Goal: Task Accomplishment & Management: Use online tool/utility

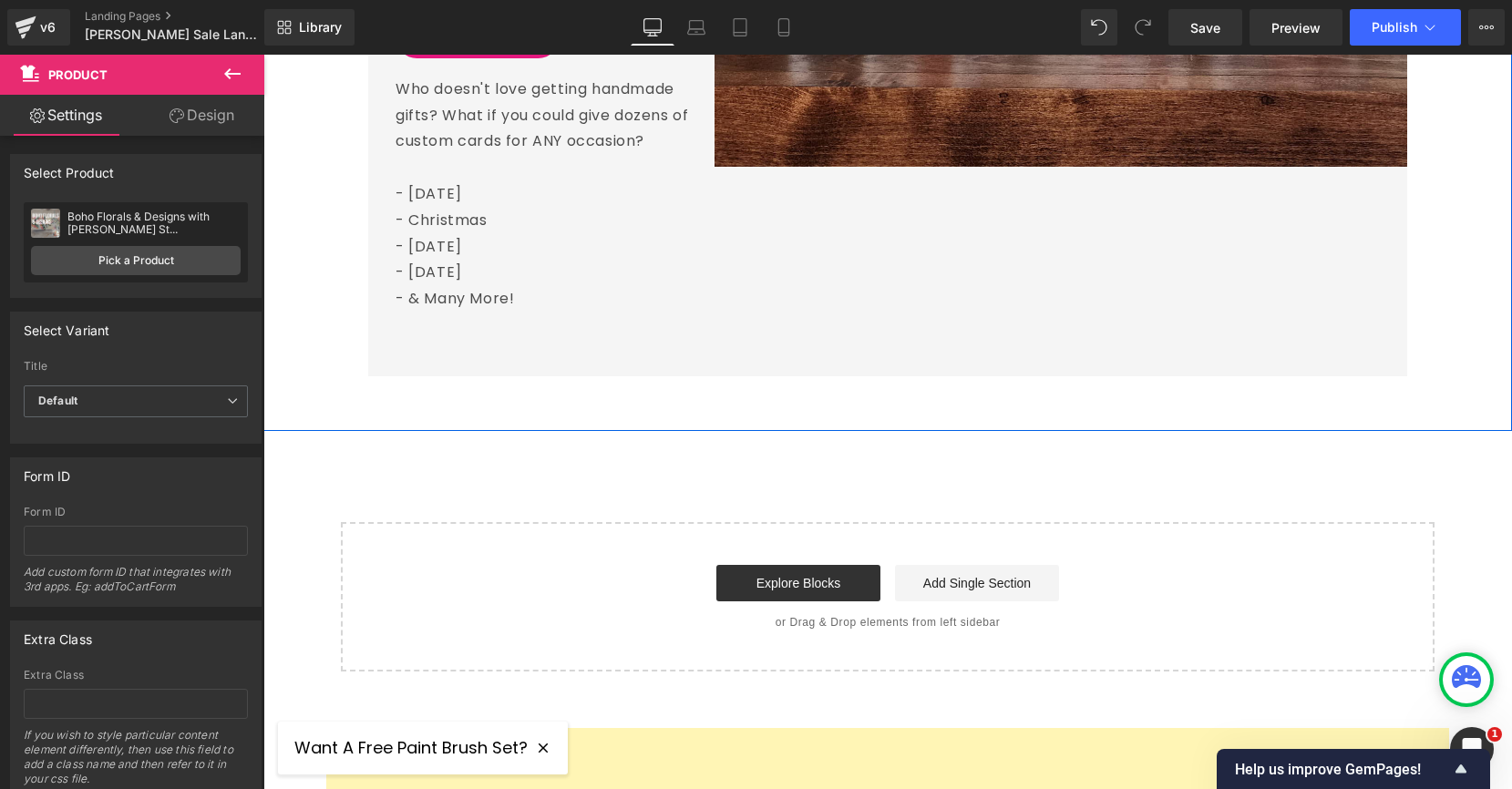
scroll to position [5665, 0]
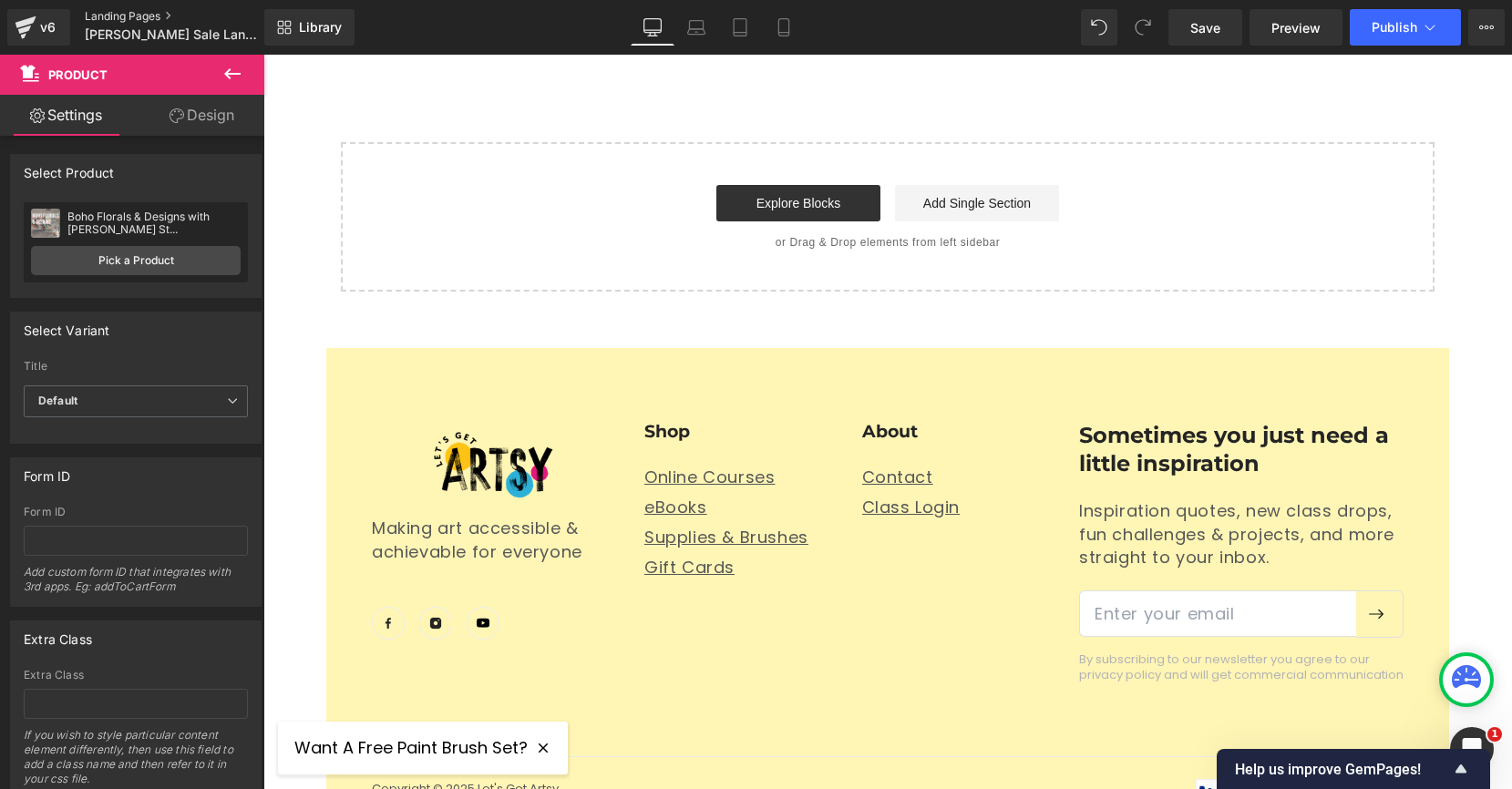
click at [132, 19] on link "Landing Pages" at bounding box center [190, 16] width 210 height 15
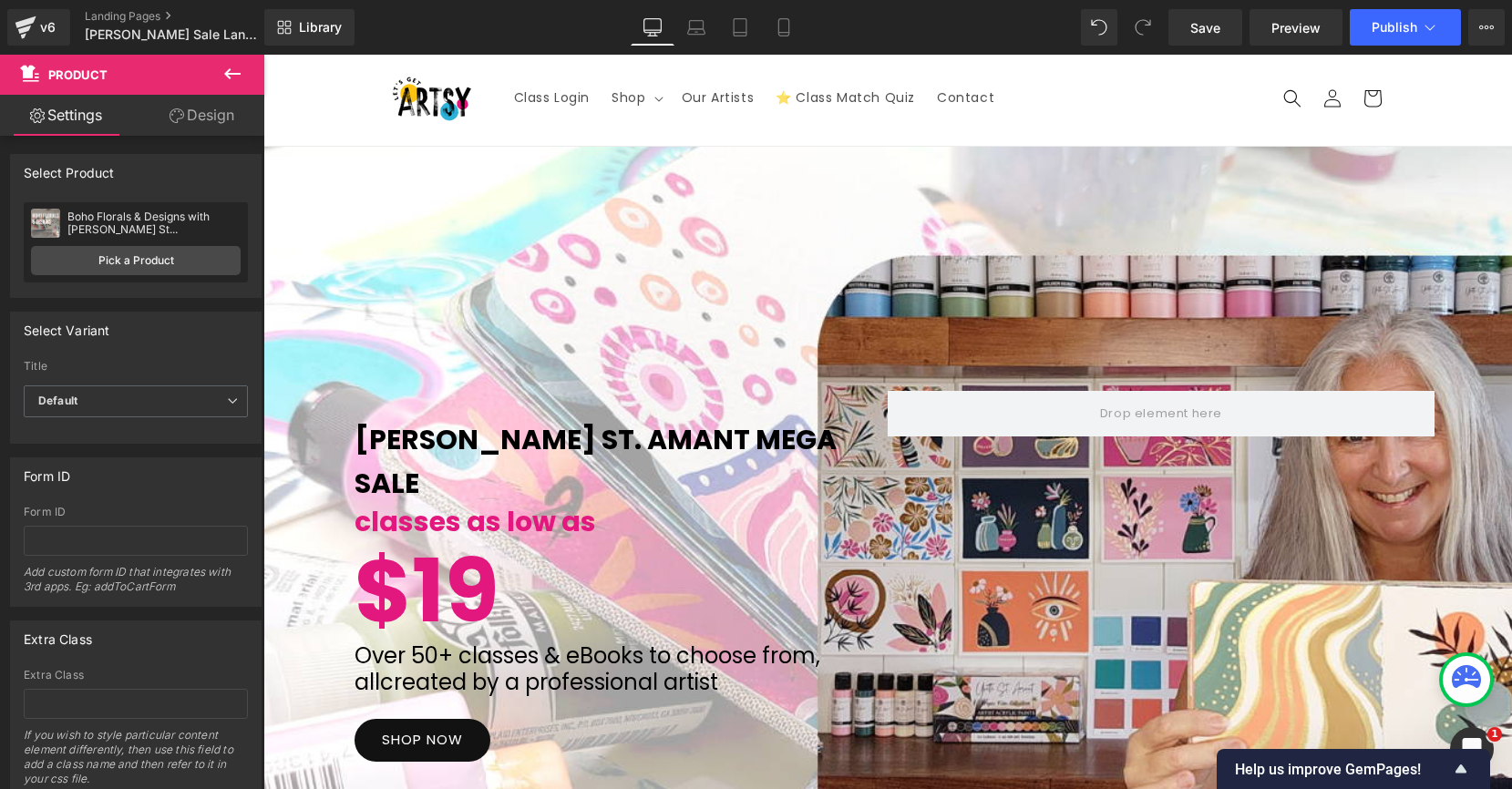
scroll to position [0, 0]
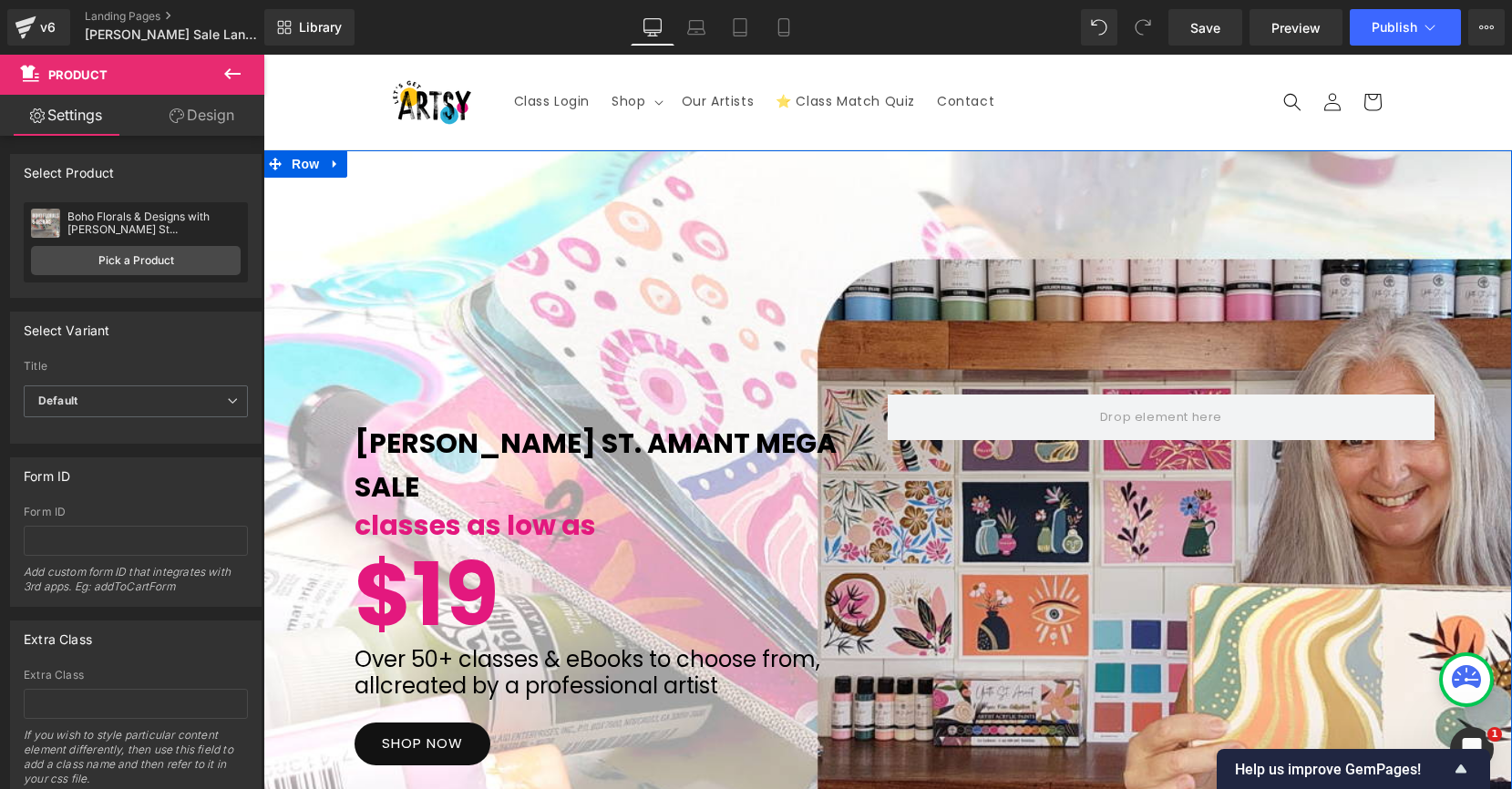
click at [789, 213] on div "[PERSON_NAME] St. Amant MEga Sale Text Block classes as low as Text Block $19 T…" at bounding box center [887, 581] width 1248 height 861
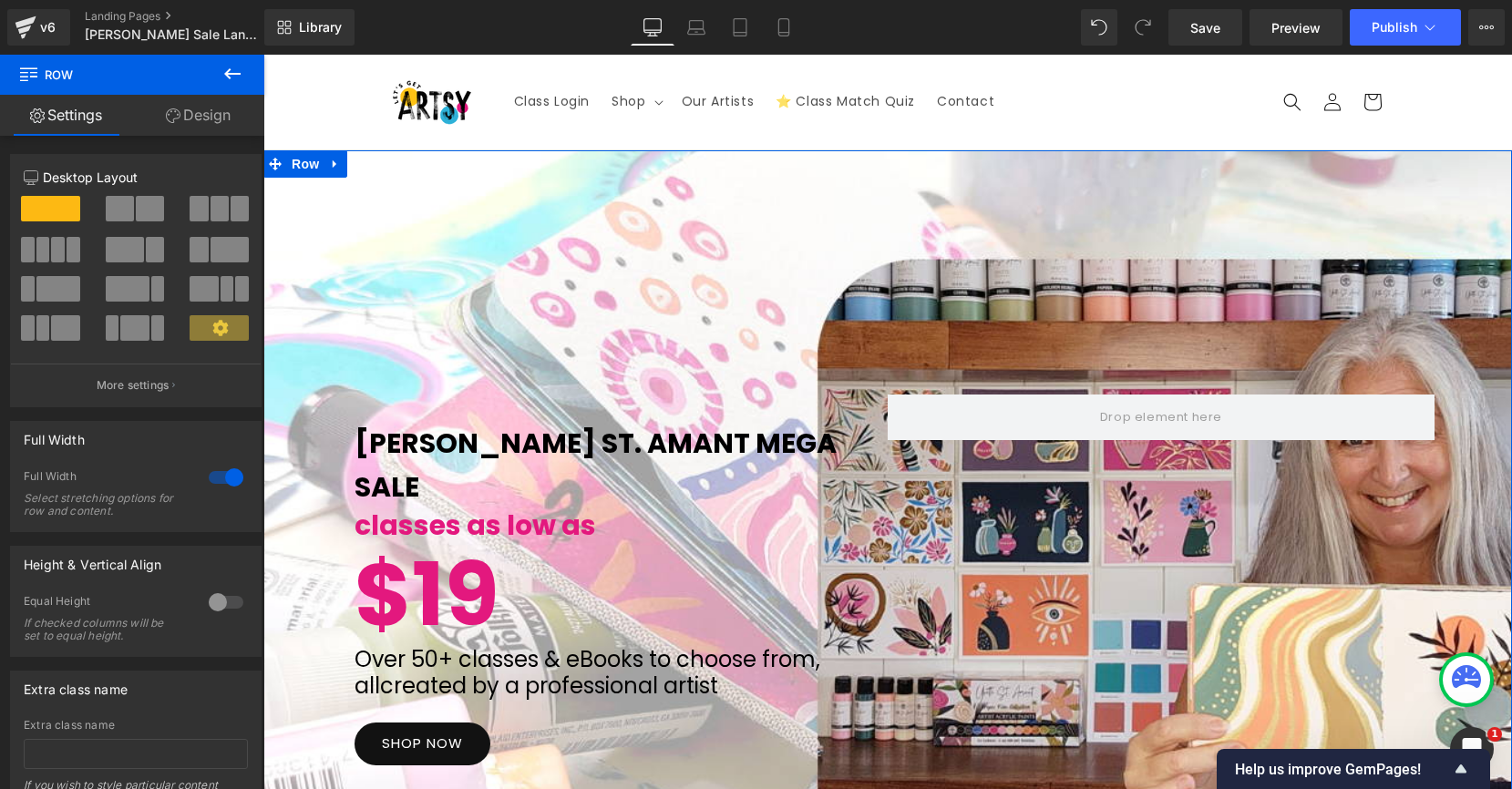
click at [201, 105] on link "Design" at bounding box center [199, 115] width 133 height 41
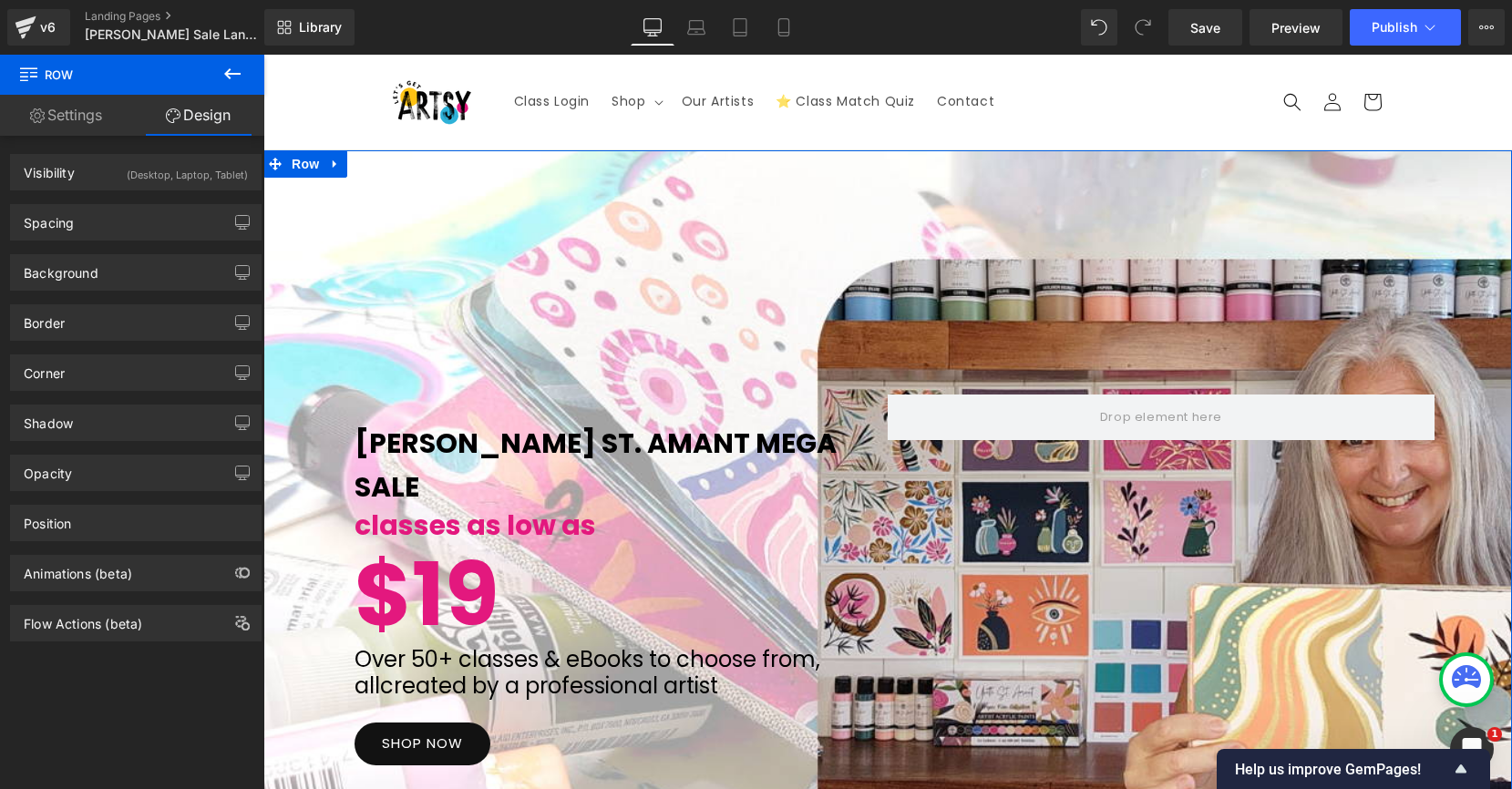
type input "[URL][DOMAIN_NAME]"
click at [92, 278] on div "Background" at bounding box center [61, 268] width 75 height 26
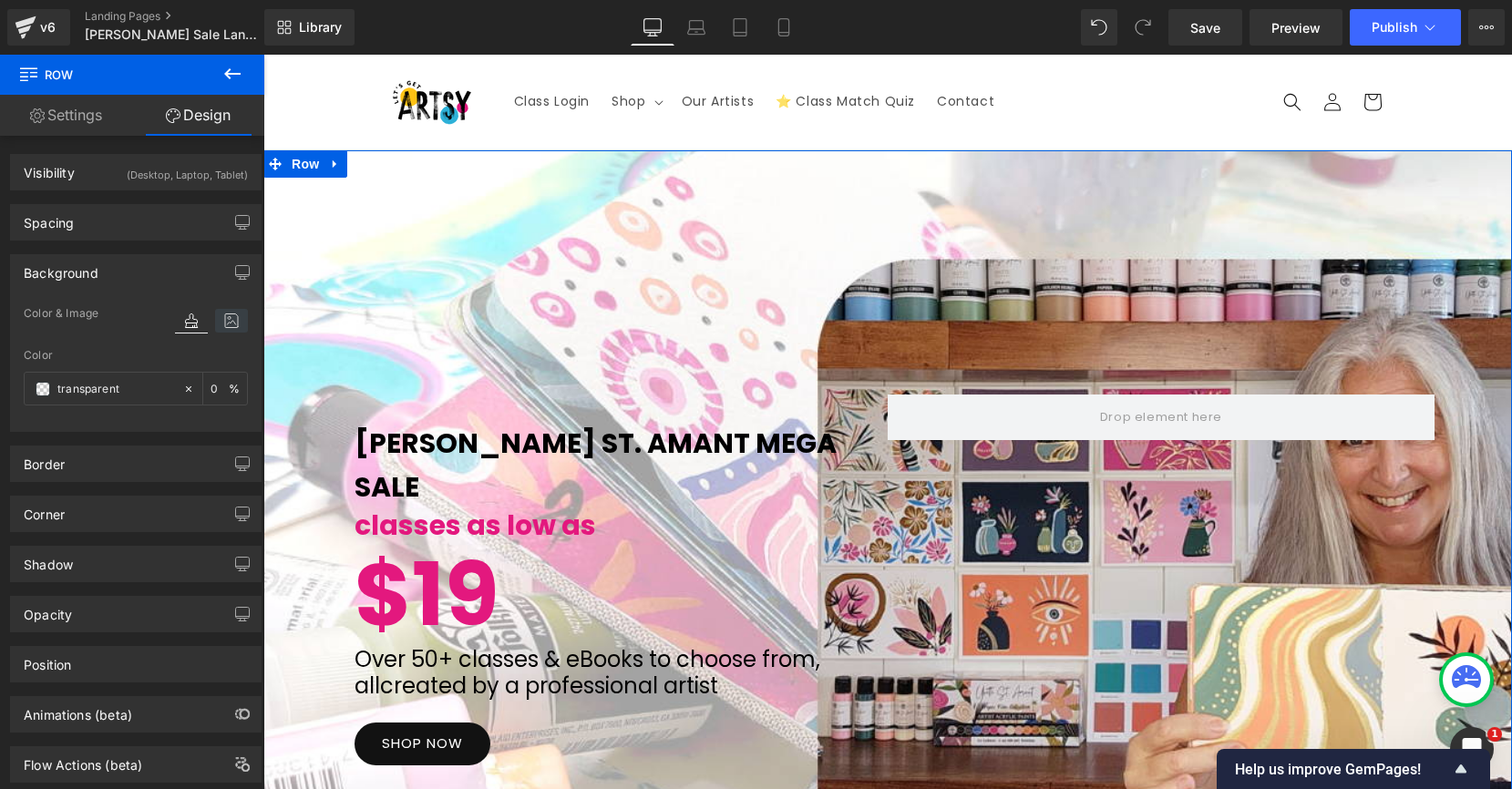
click at [224, 326] on icon at bounding box center [231, 321] width 33 height 24
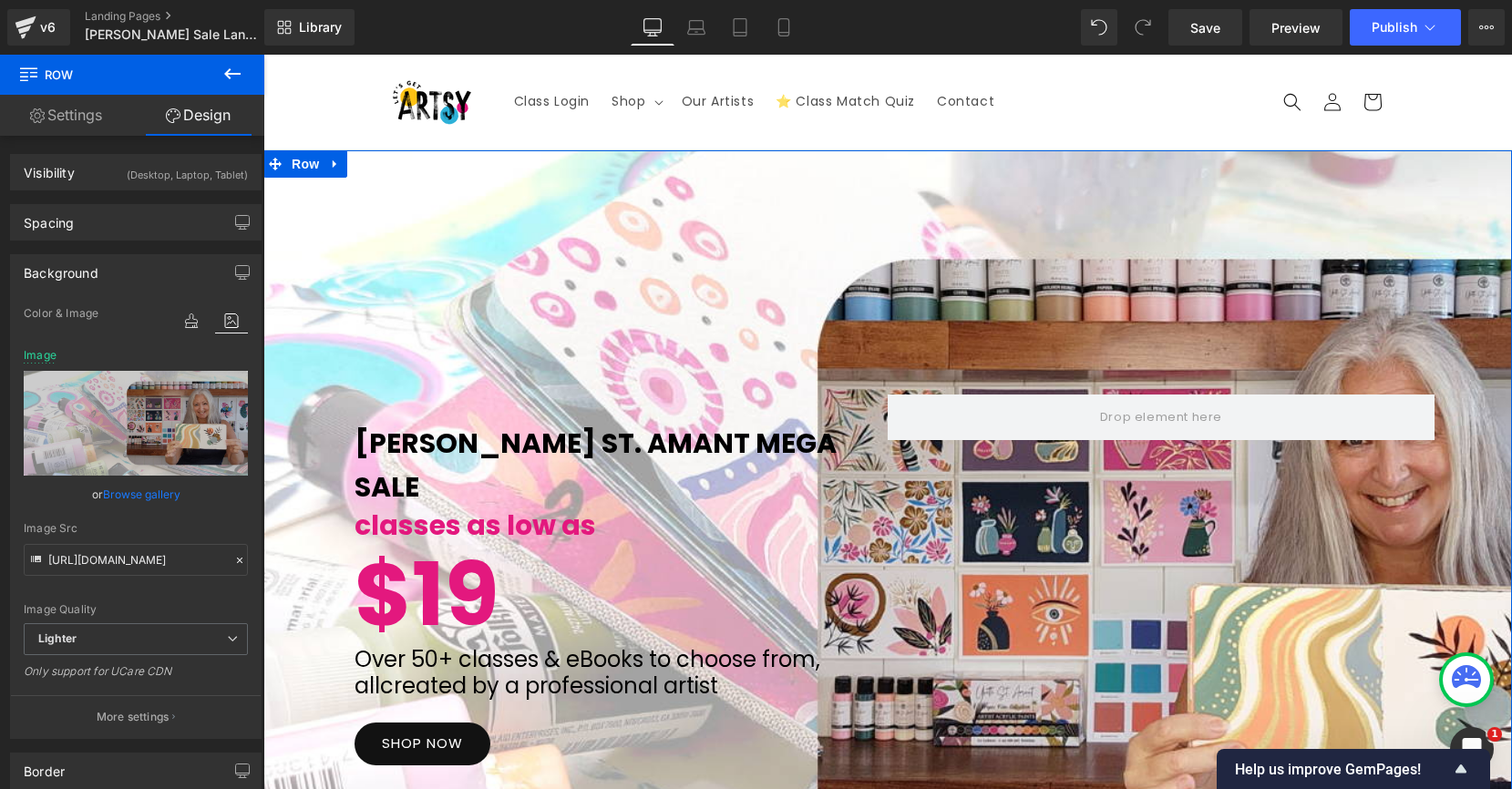
click at [128, 496] on link "Browse gallery" at bounding box center [142, 494] width 77 height 32
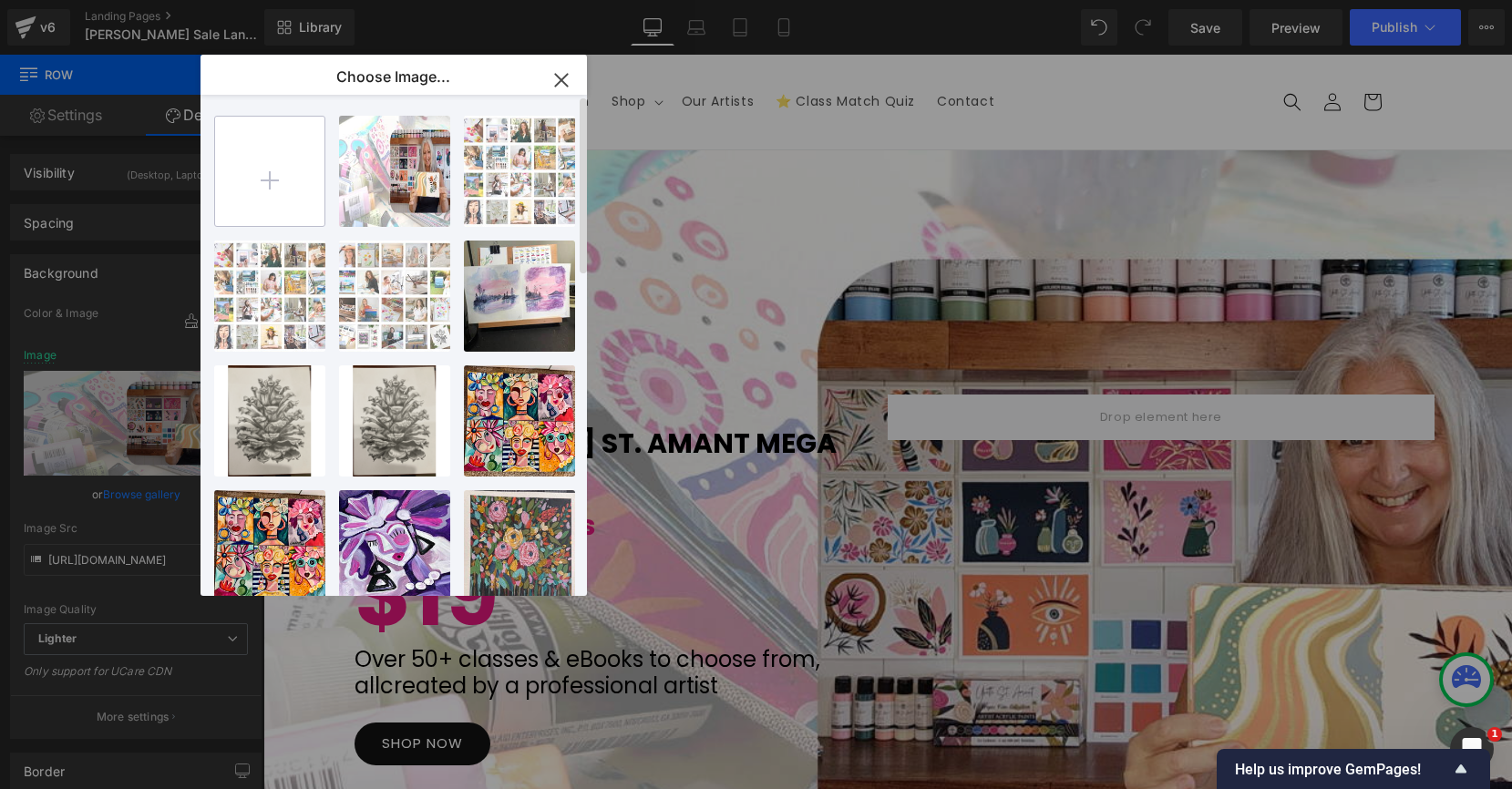
click at [283, 167] on input "file" at bounding box center [269, 171] width 109 height 109
type input "C:\fakepath\Untitled design (9).png"
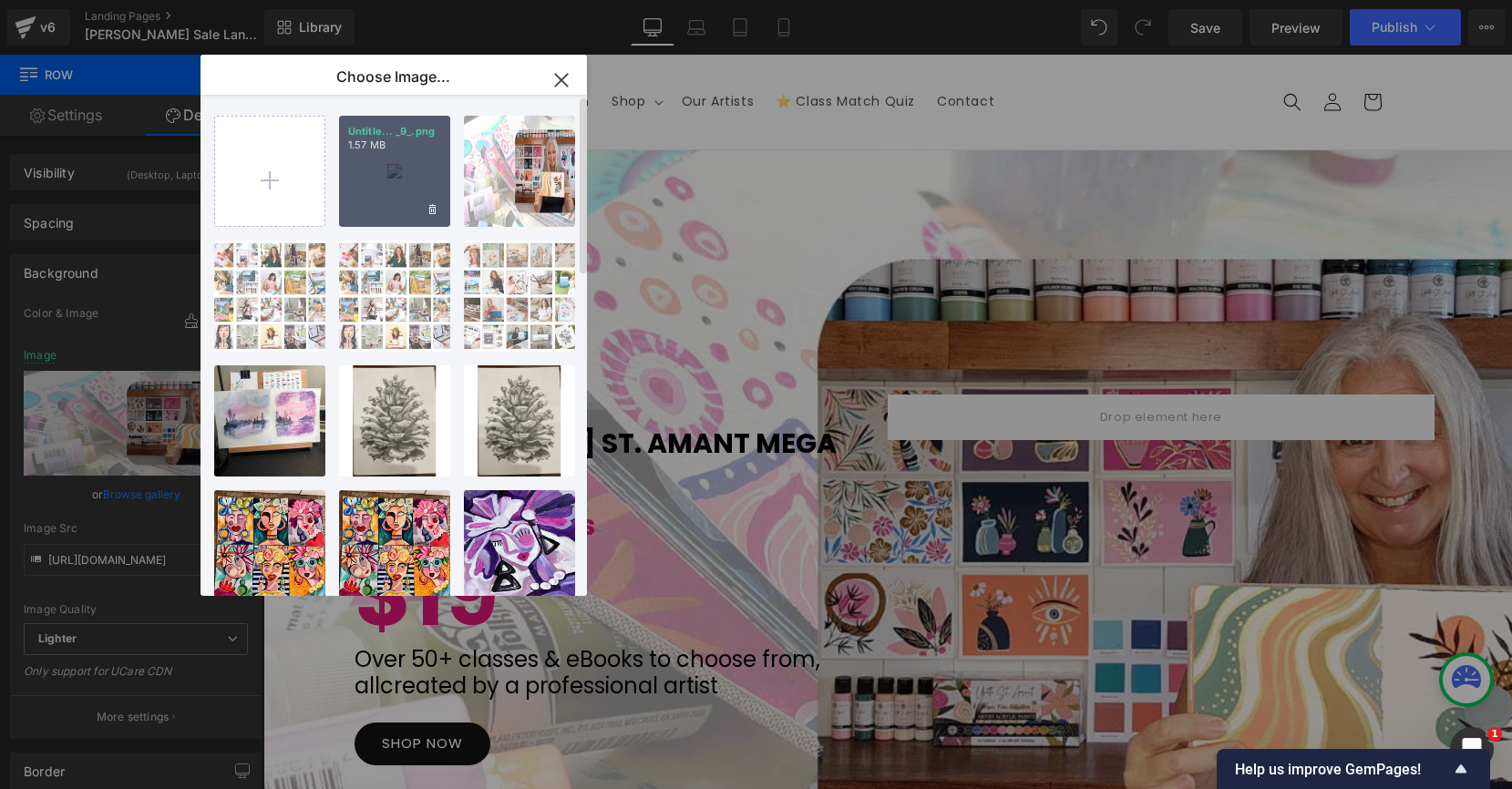
click at [373, 169] on div "Untitle... _9_.png 1.57 MB" at bounding box center [395, 171] width 111 height 111
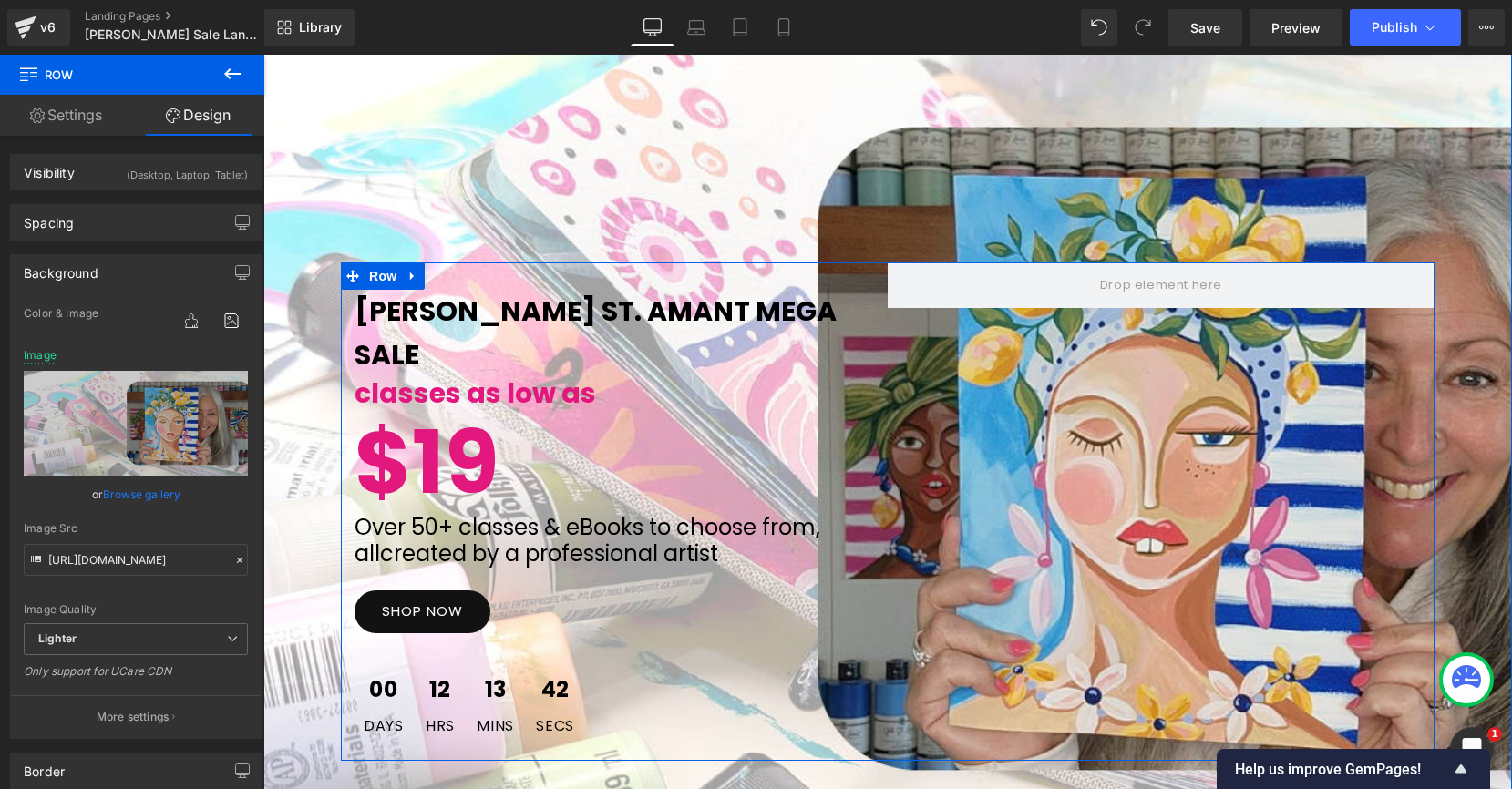
scroll to position [159, 0]
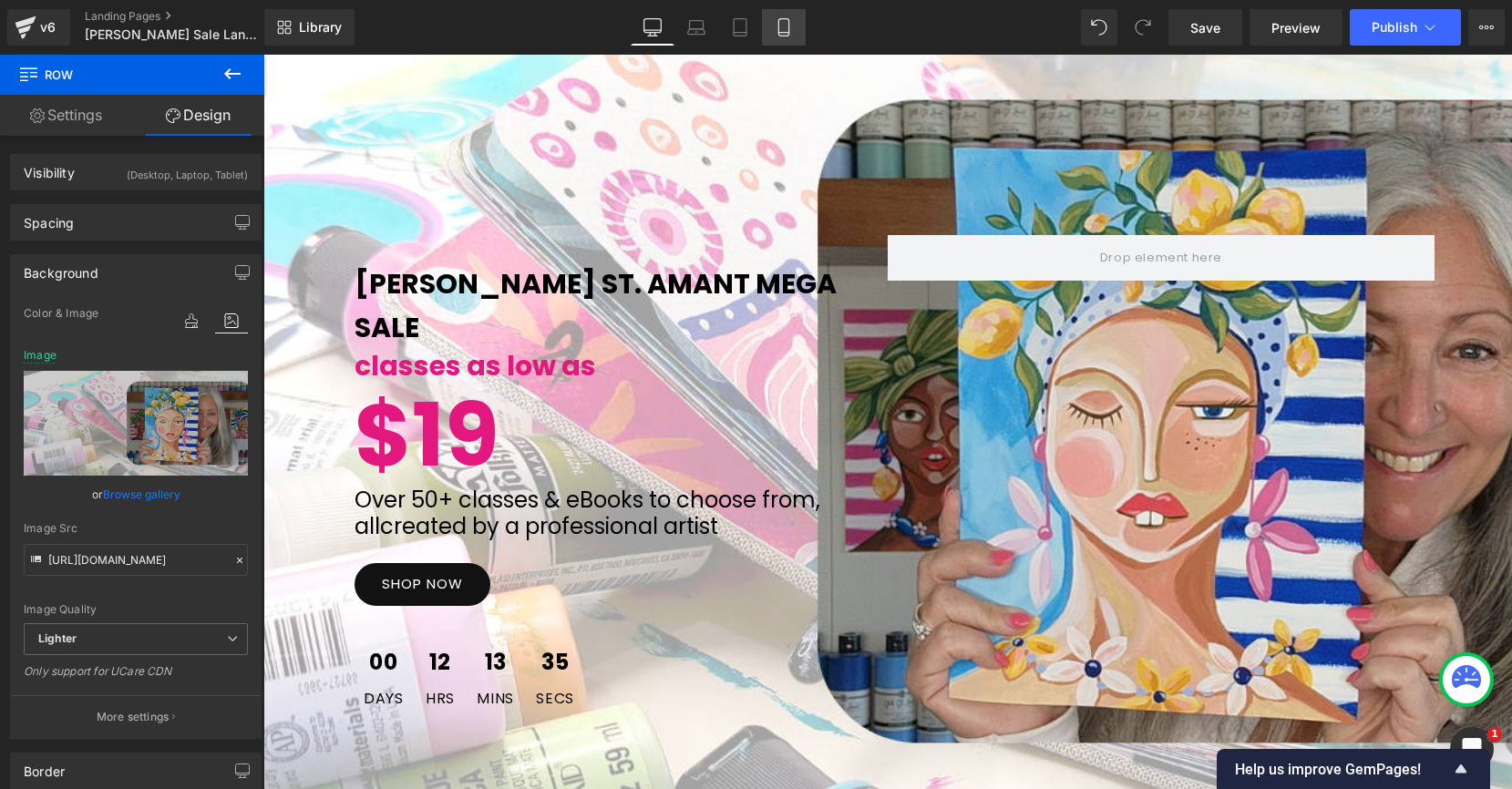
click at [788, 38] on link "Mobile" at bounding box center [784, 27] width 44 height 37
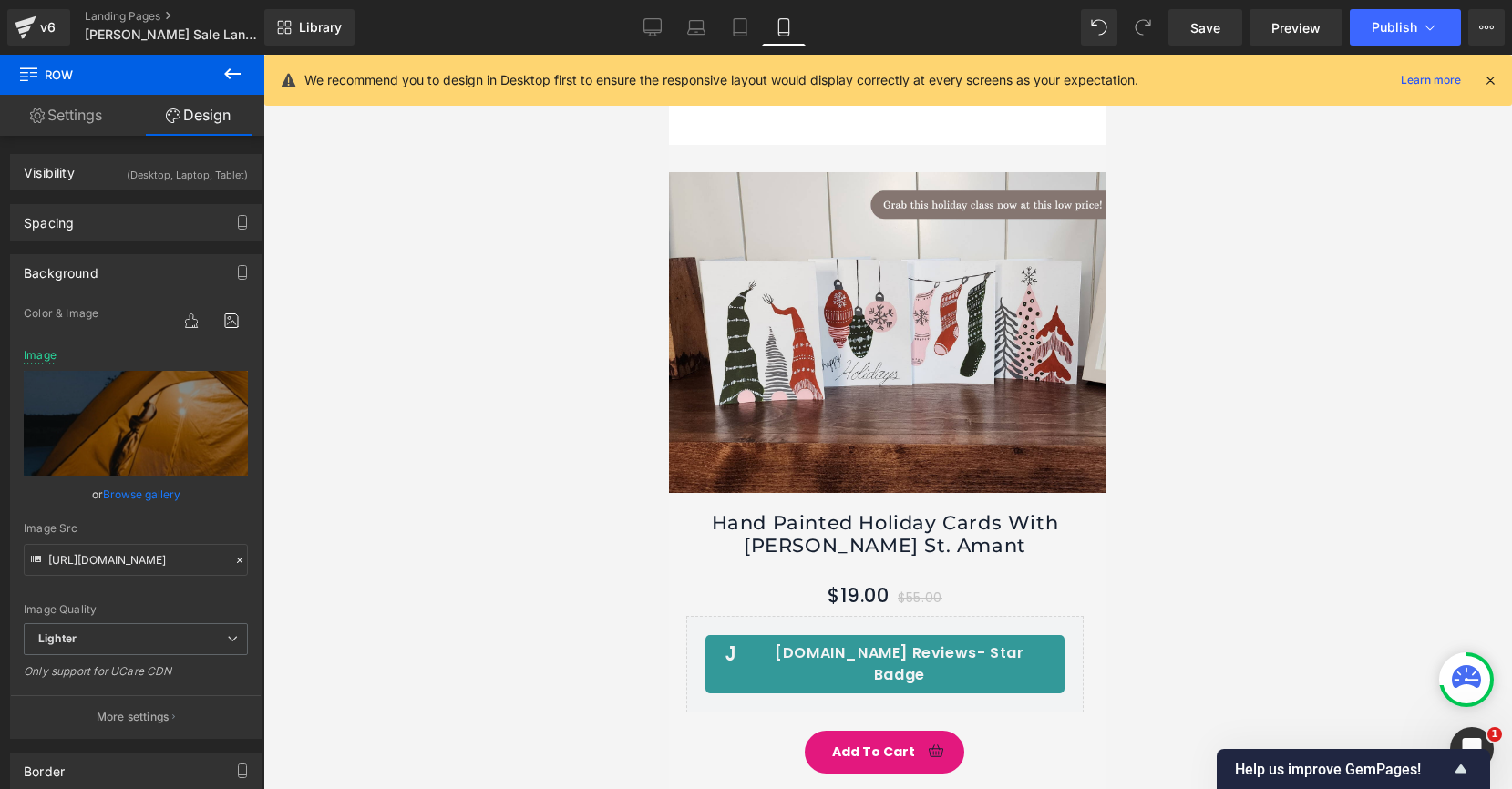
scroll to position [3565, 0]
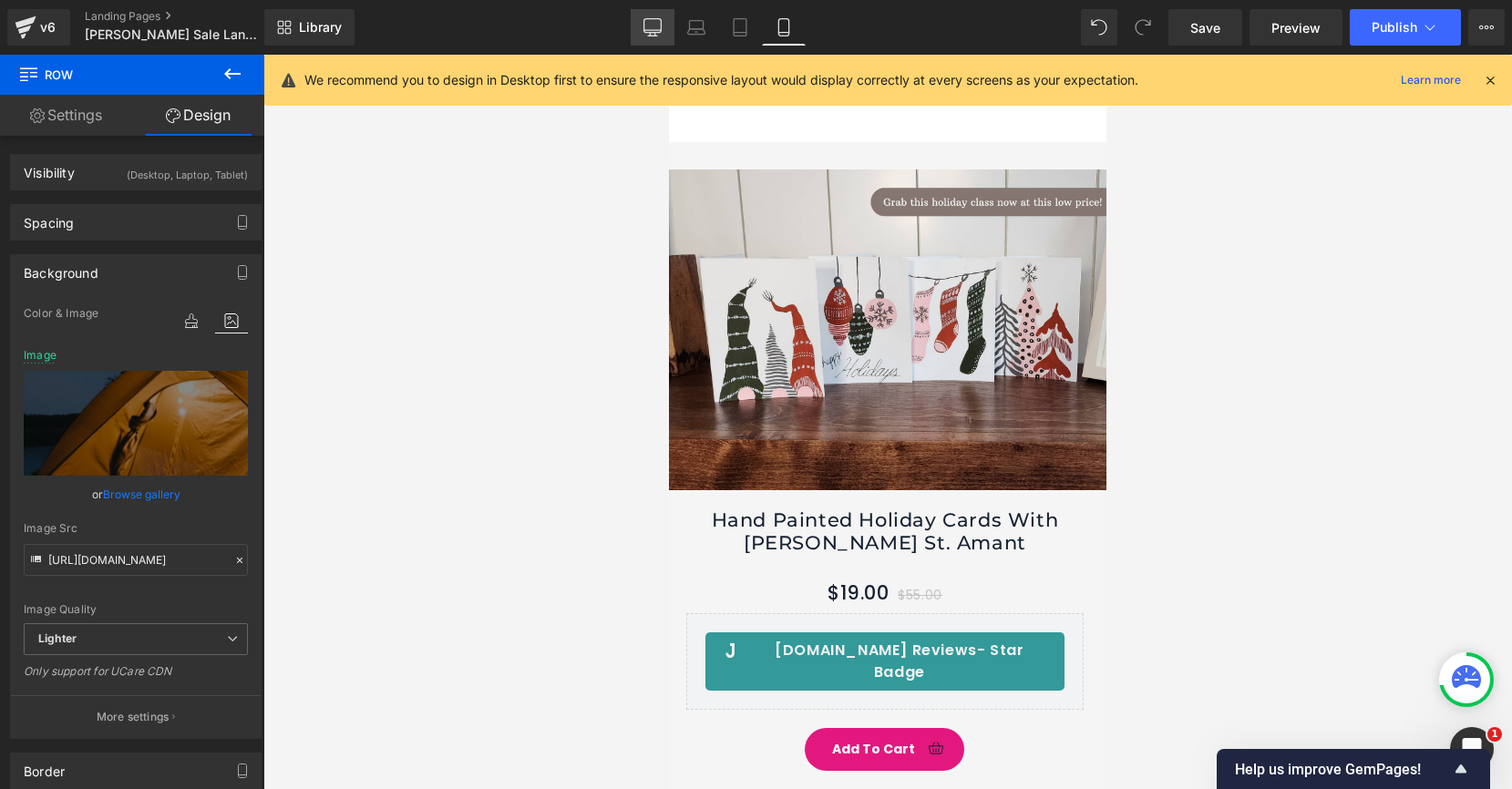
click at [649, 26] on icon at bounding box center [652, 27] width 18 height 18
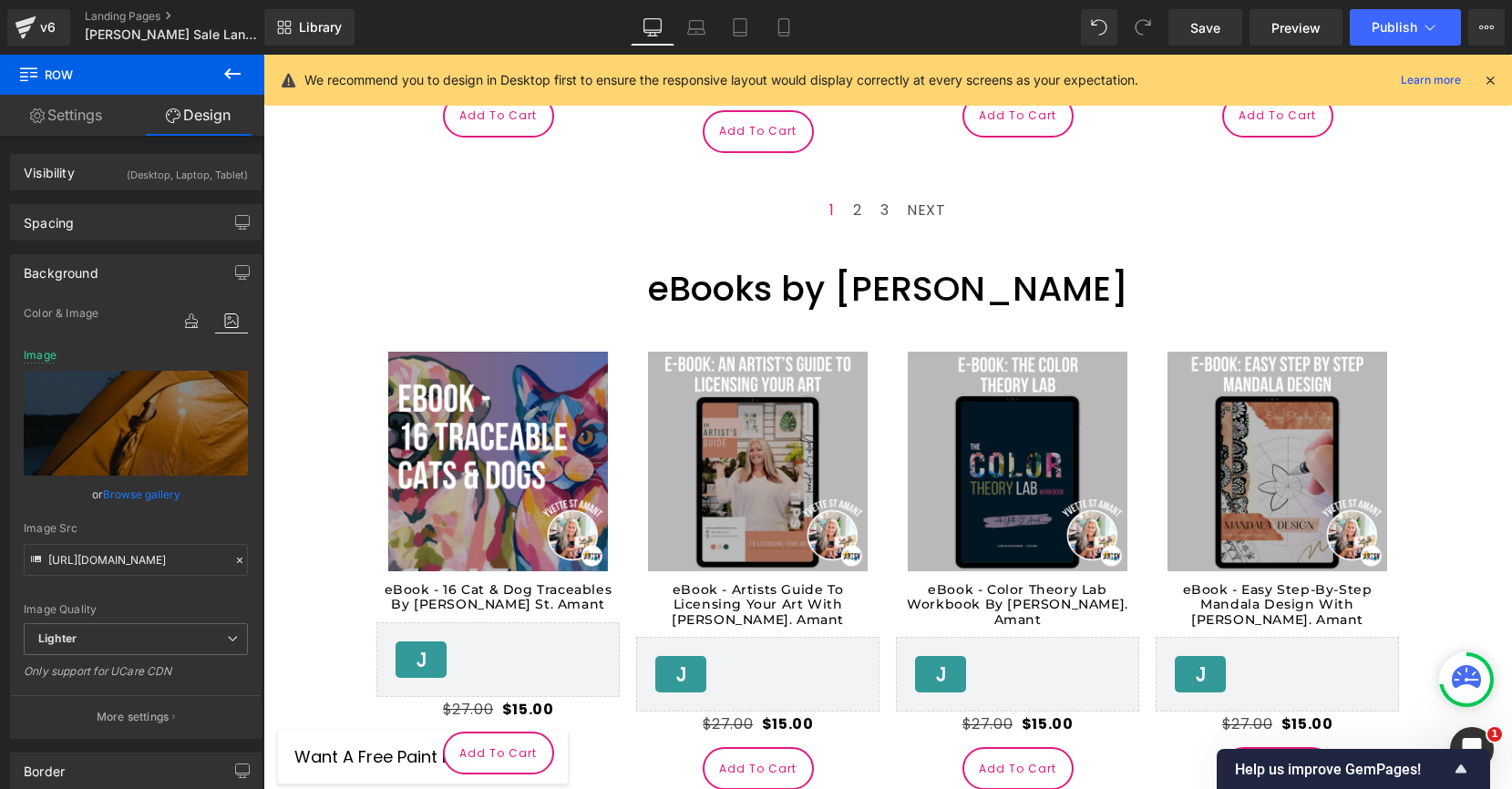
type input "[URL][DOMAIN_NAME]"
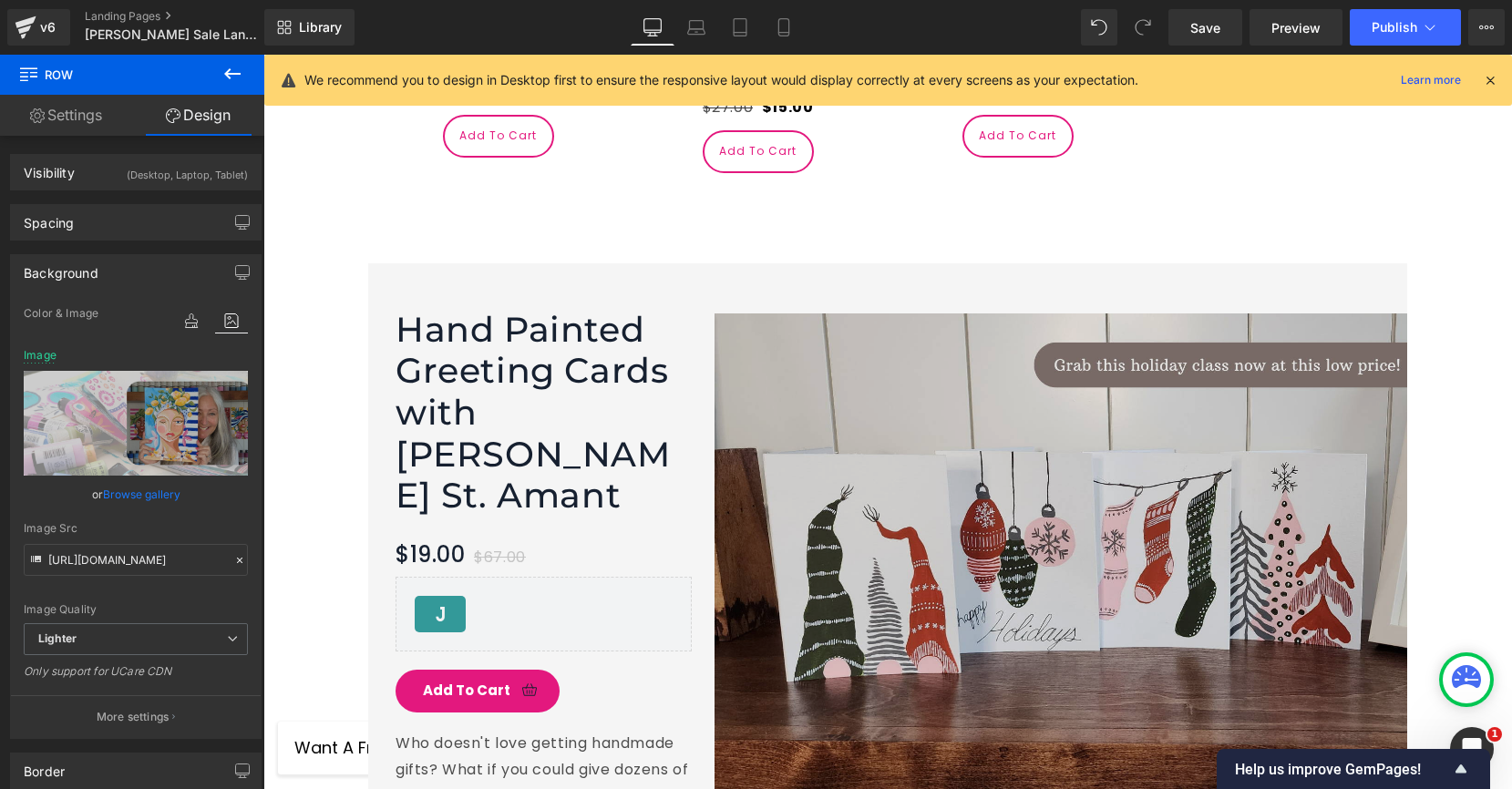
scroll to position [4618, 0]
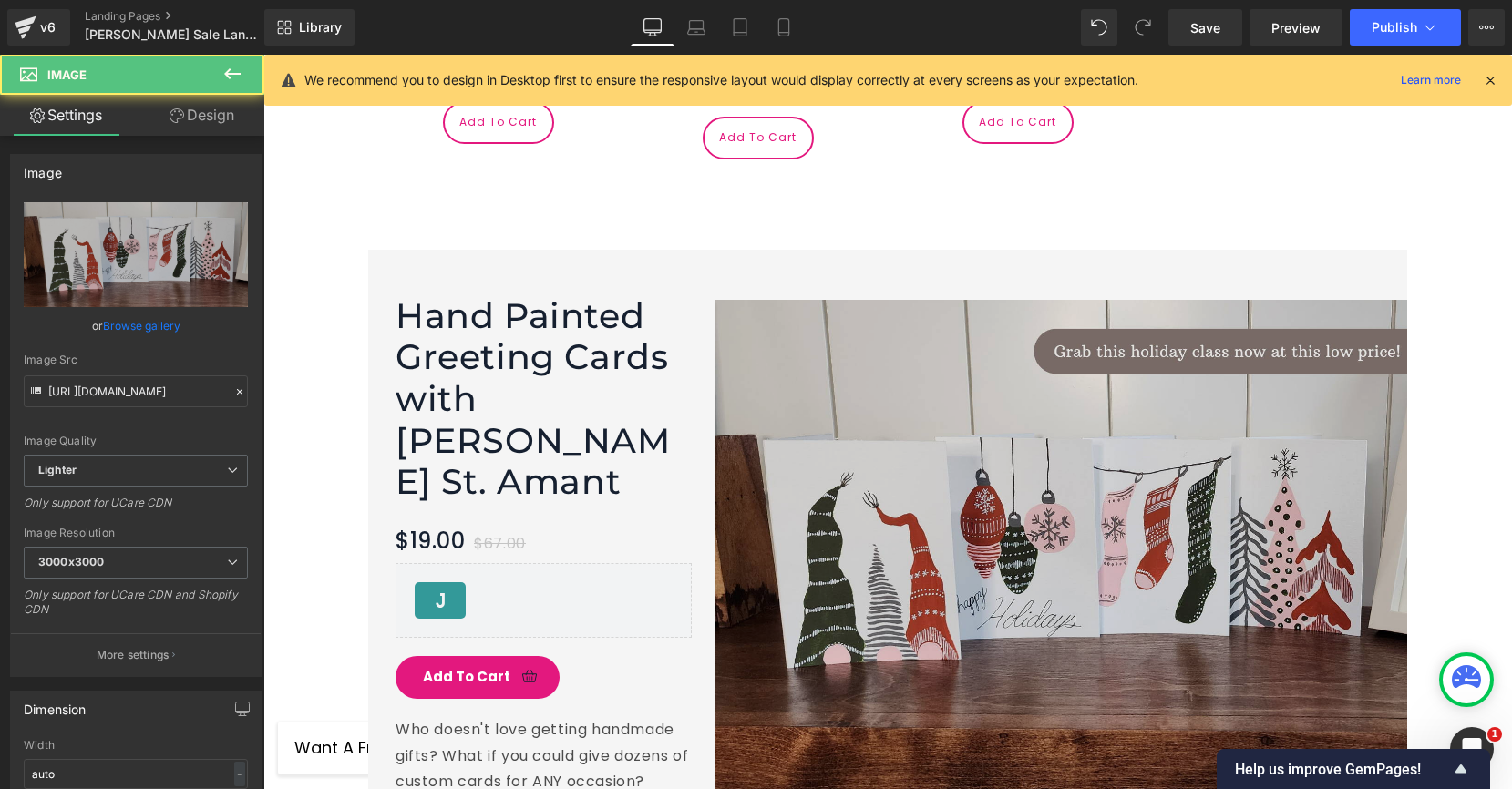
click at [1035, 451] on img at bounding box center [1061, 553] width 693 height 508
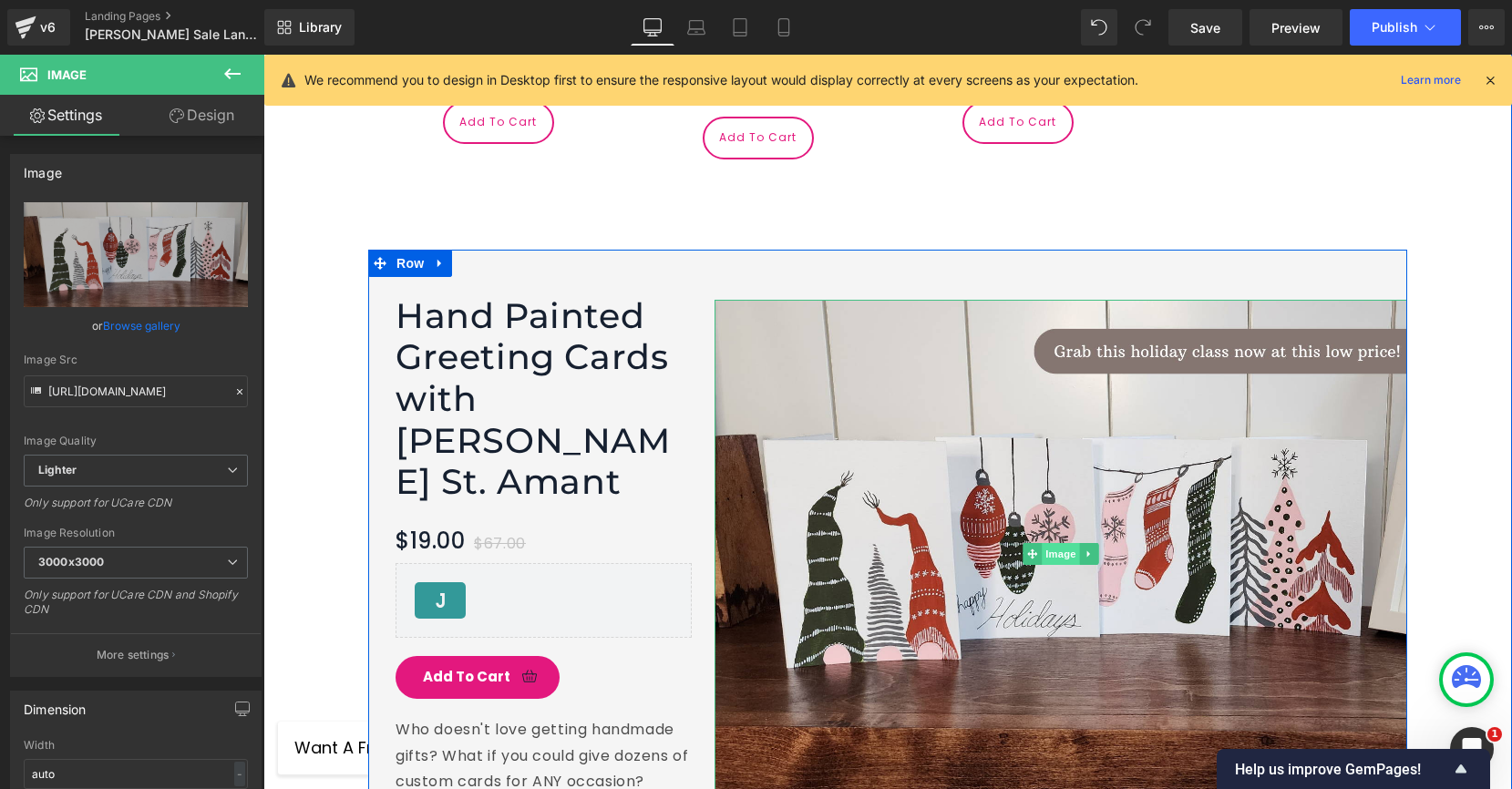
click at [1052, 543] on span "Image" at bounding box center [1060, 554] width 39 height 22
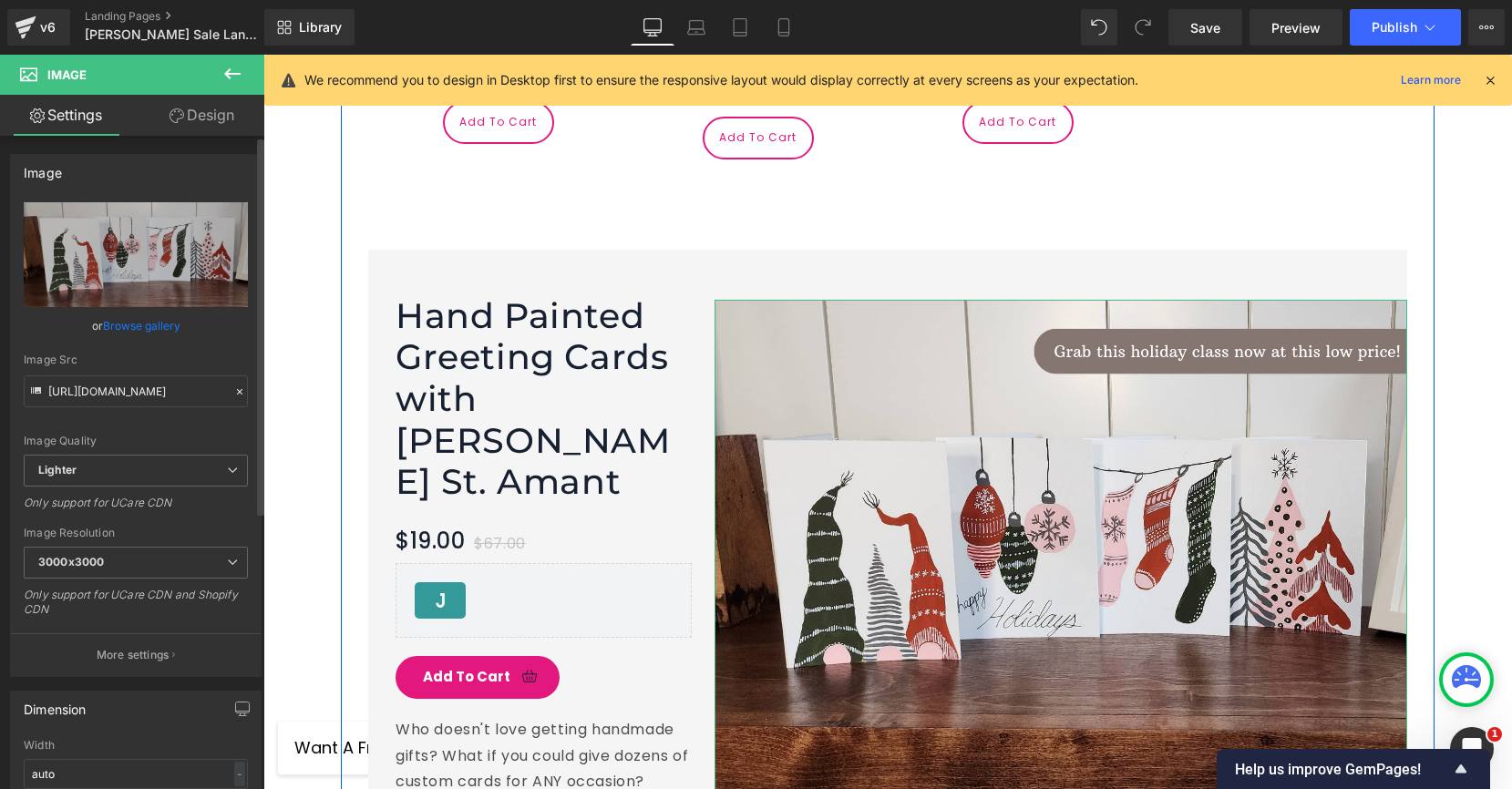
click at [130, 327] on link "Browse gallery" at bounding box center [142, 326] width 77 height 32
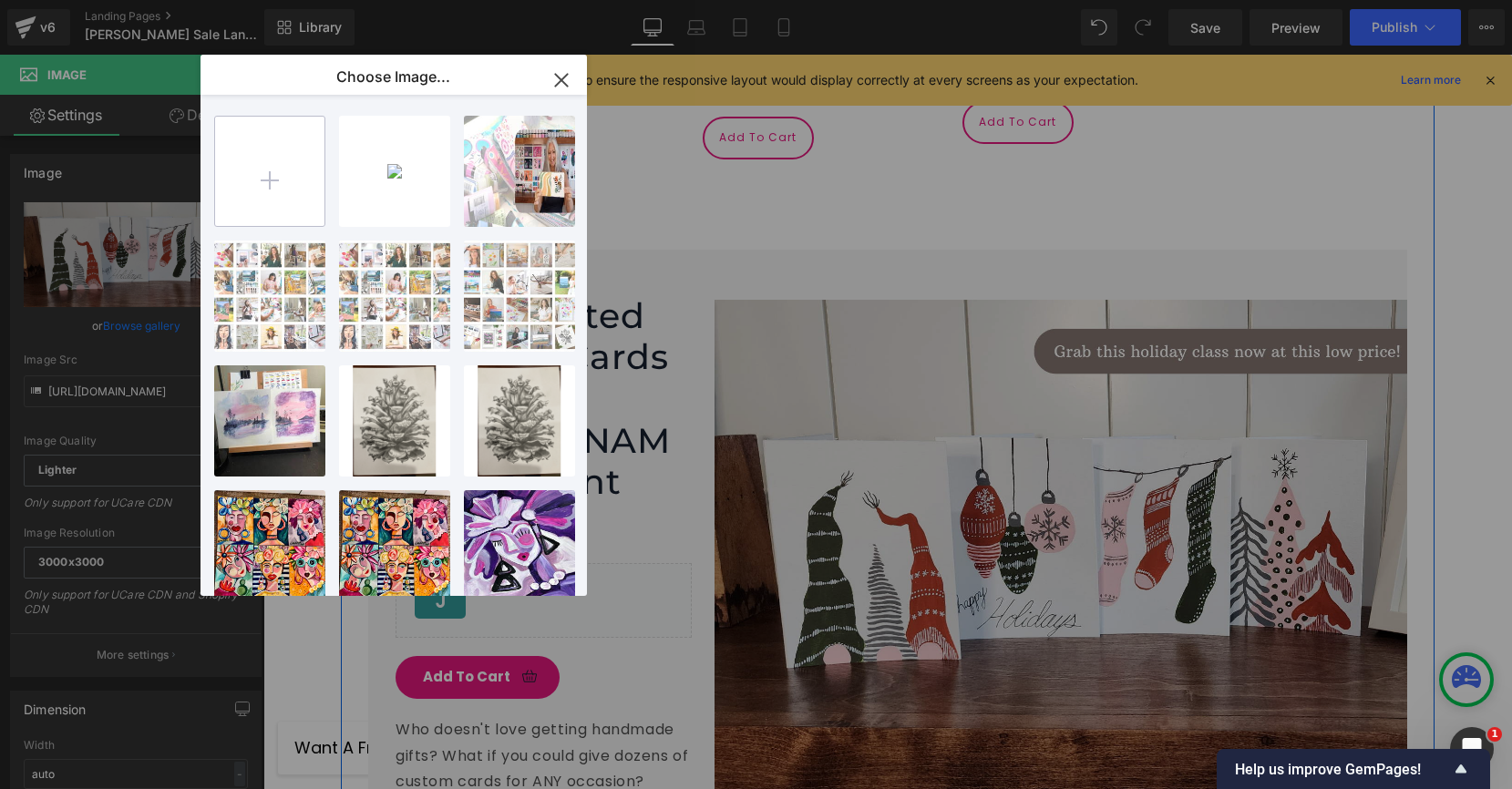
click at [249, 182] on input "file" at bounding box center [269, 171] width 109 height 109
type input "C:\fakepath\1.png"
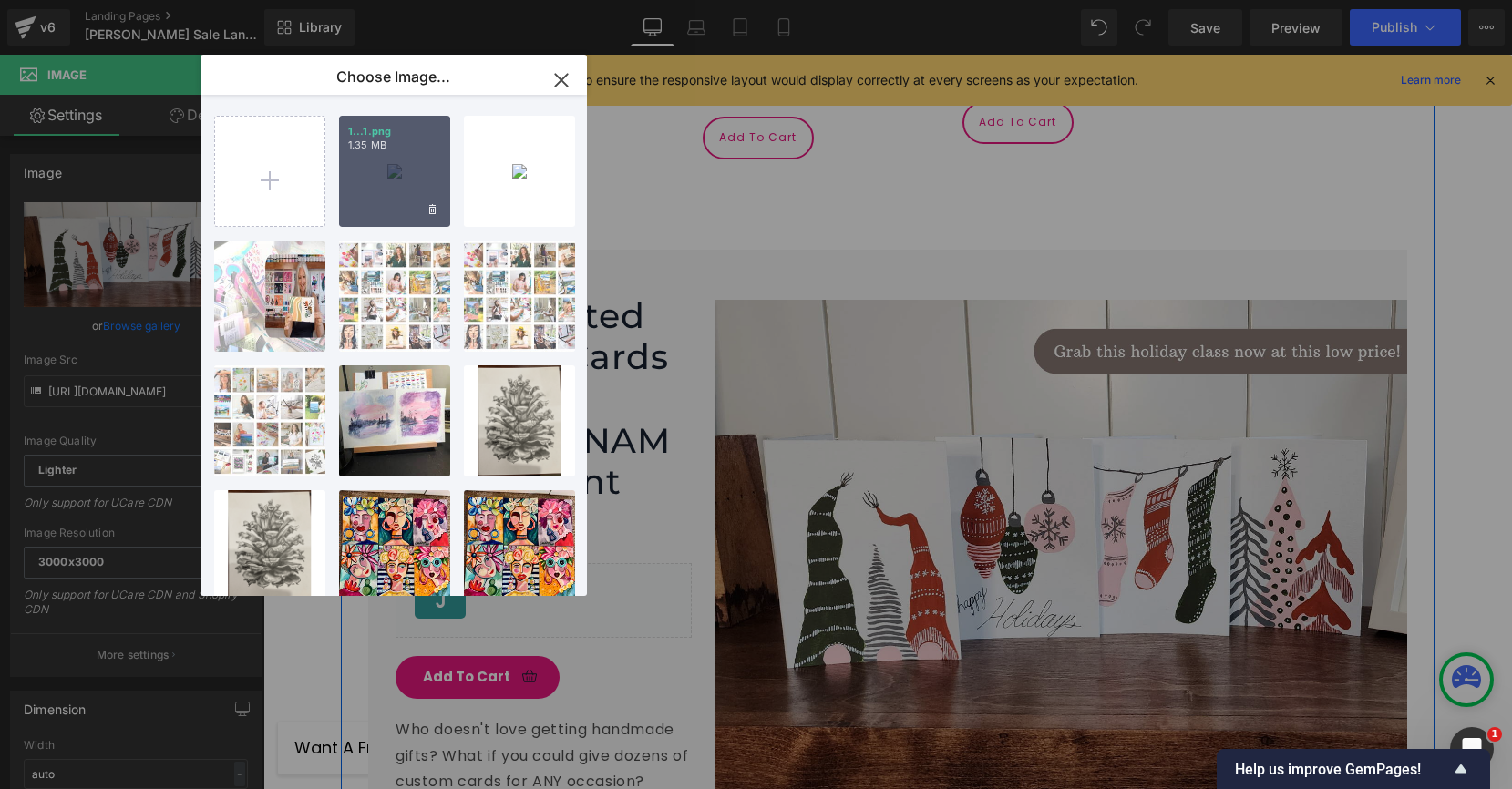
click at [406, 171] on div "1...1.png 1.35 MB" at bounding box center [395, 171] width 111 height 111
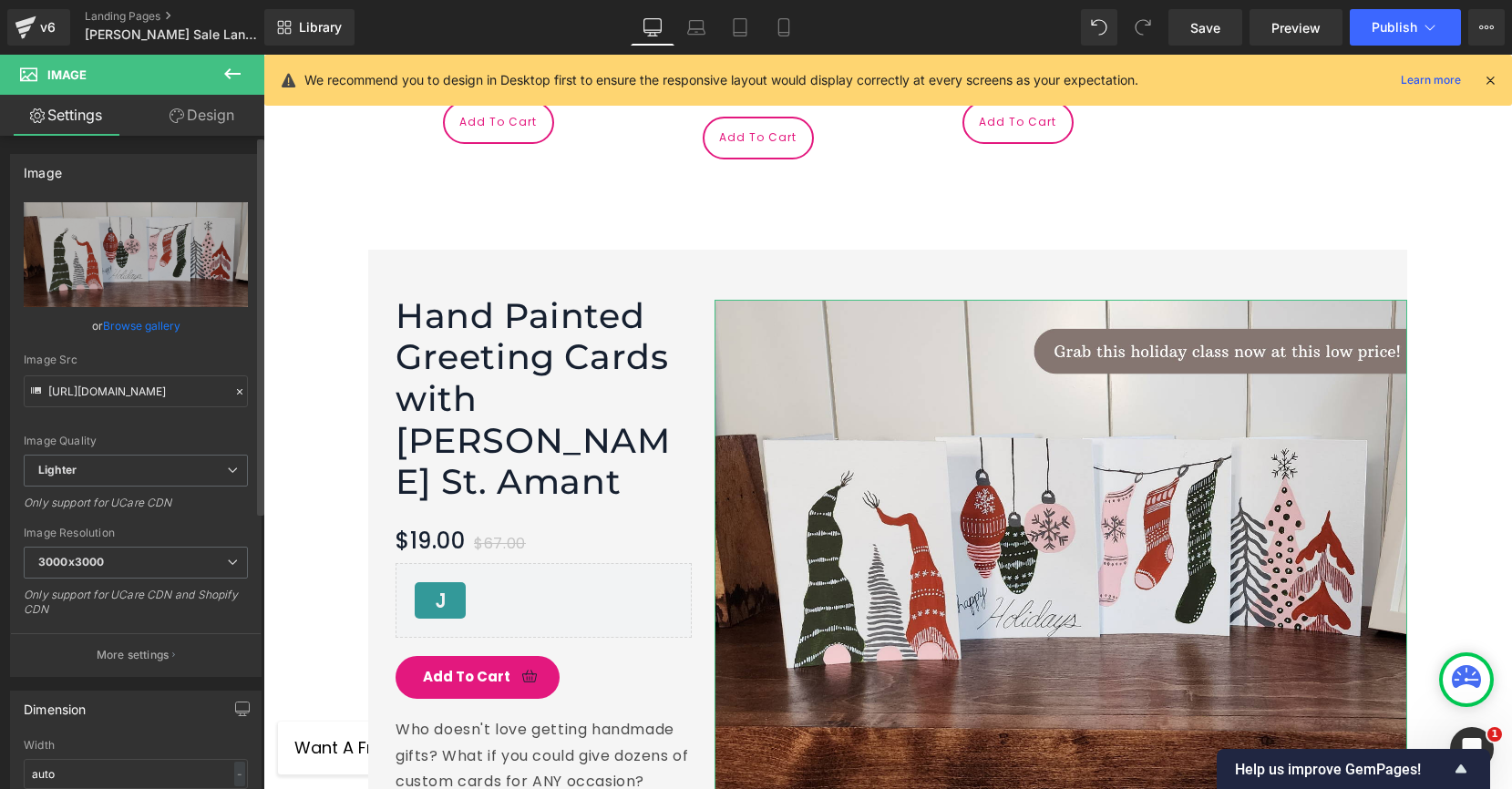
click at [135, 328] on link "Browse gallery" at bounding box center [142, 326] width 77 height 32
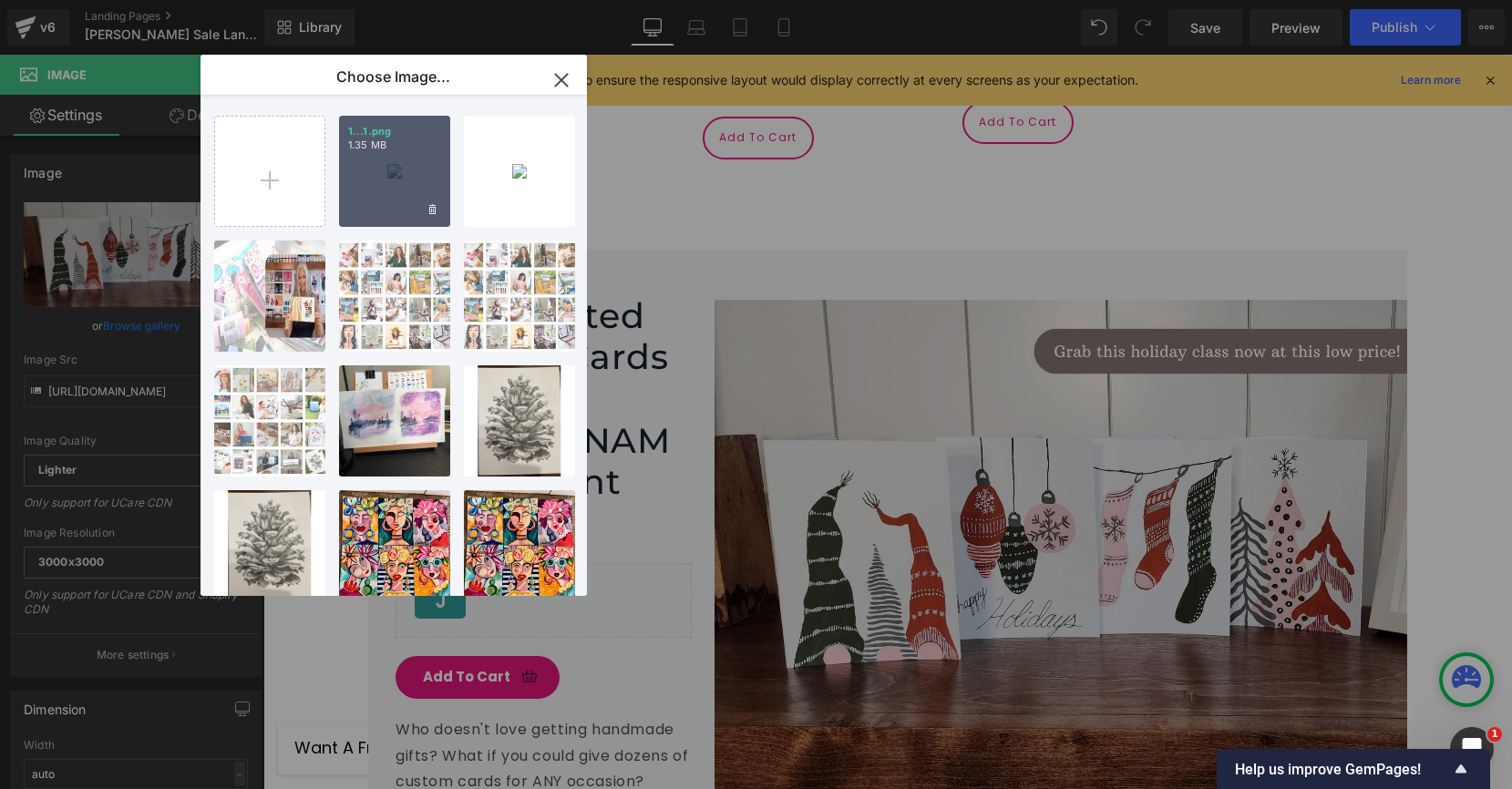
click at [387, 180] on div "1...1.png 1.35 MB" at bounding box center [395, 171] width 111 height 111
type input "[URL][DOMAIN_NAME]"
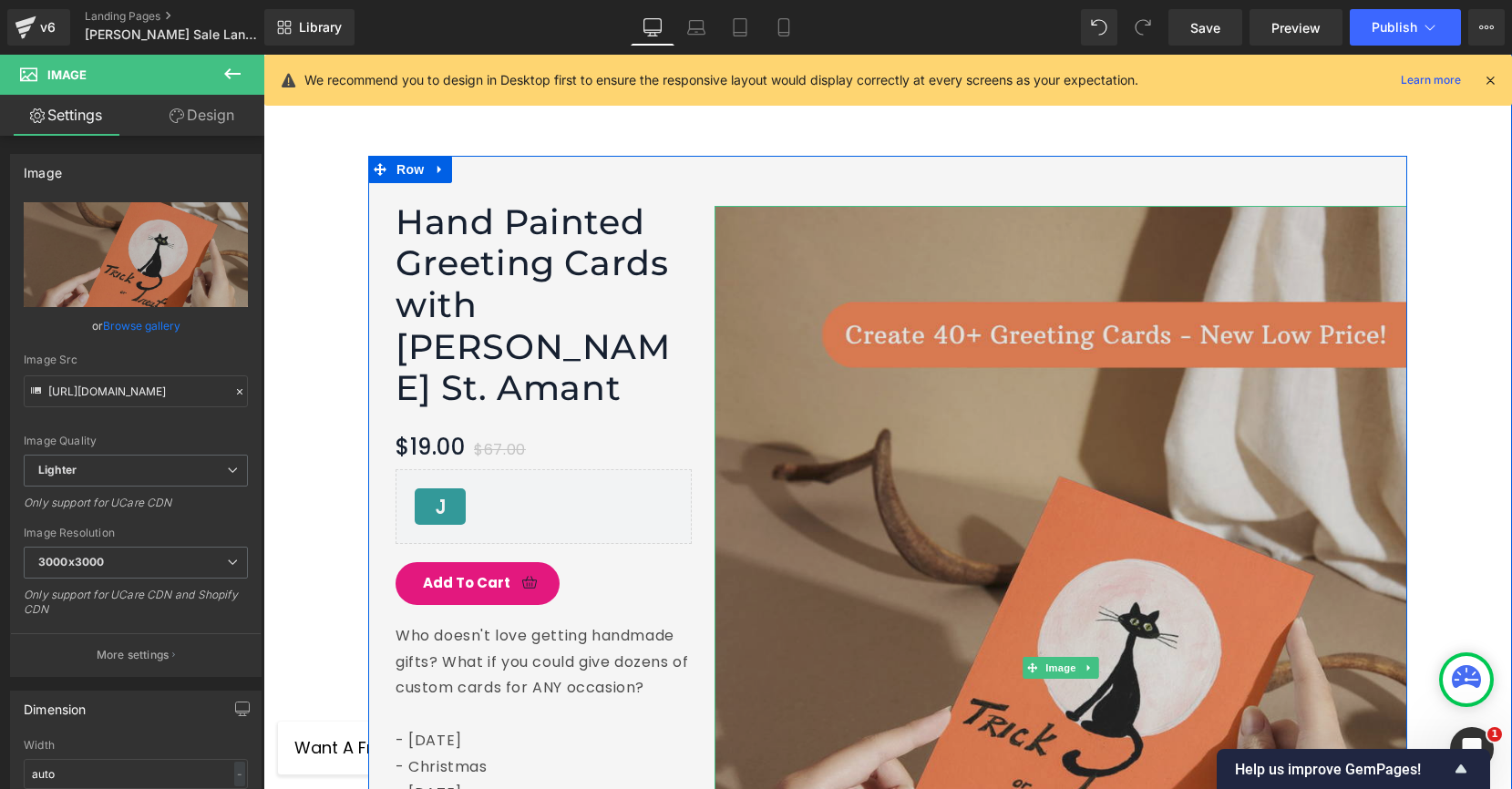
scroll to position [4703, 0]
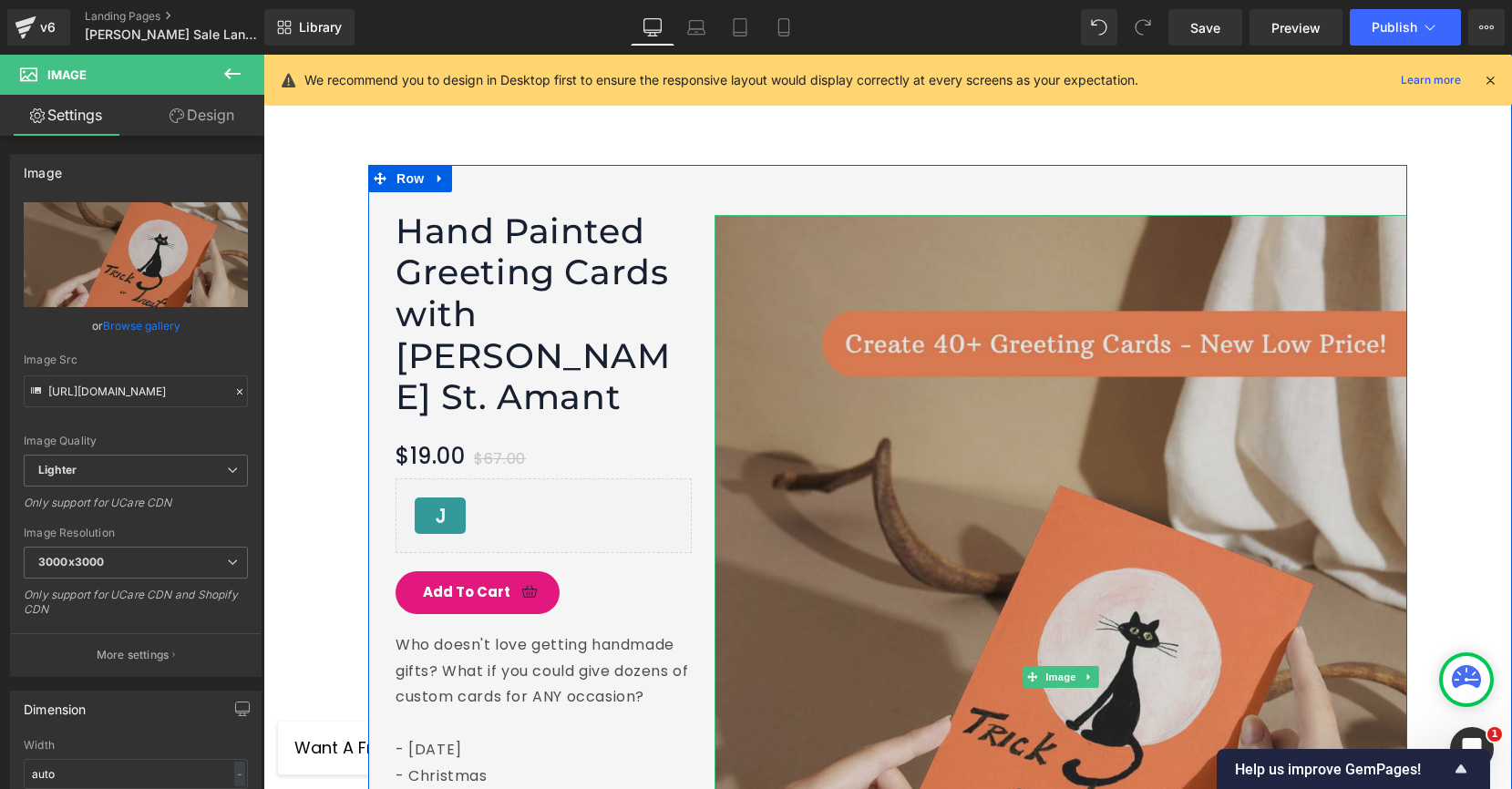
click at [812, 389] on img at bounding box center [1061, 676] width 693 height 924
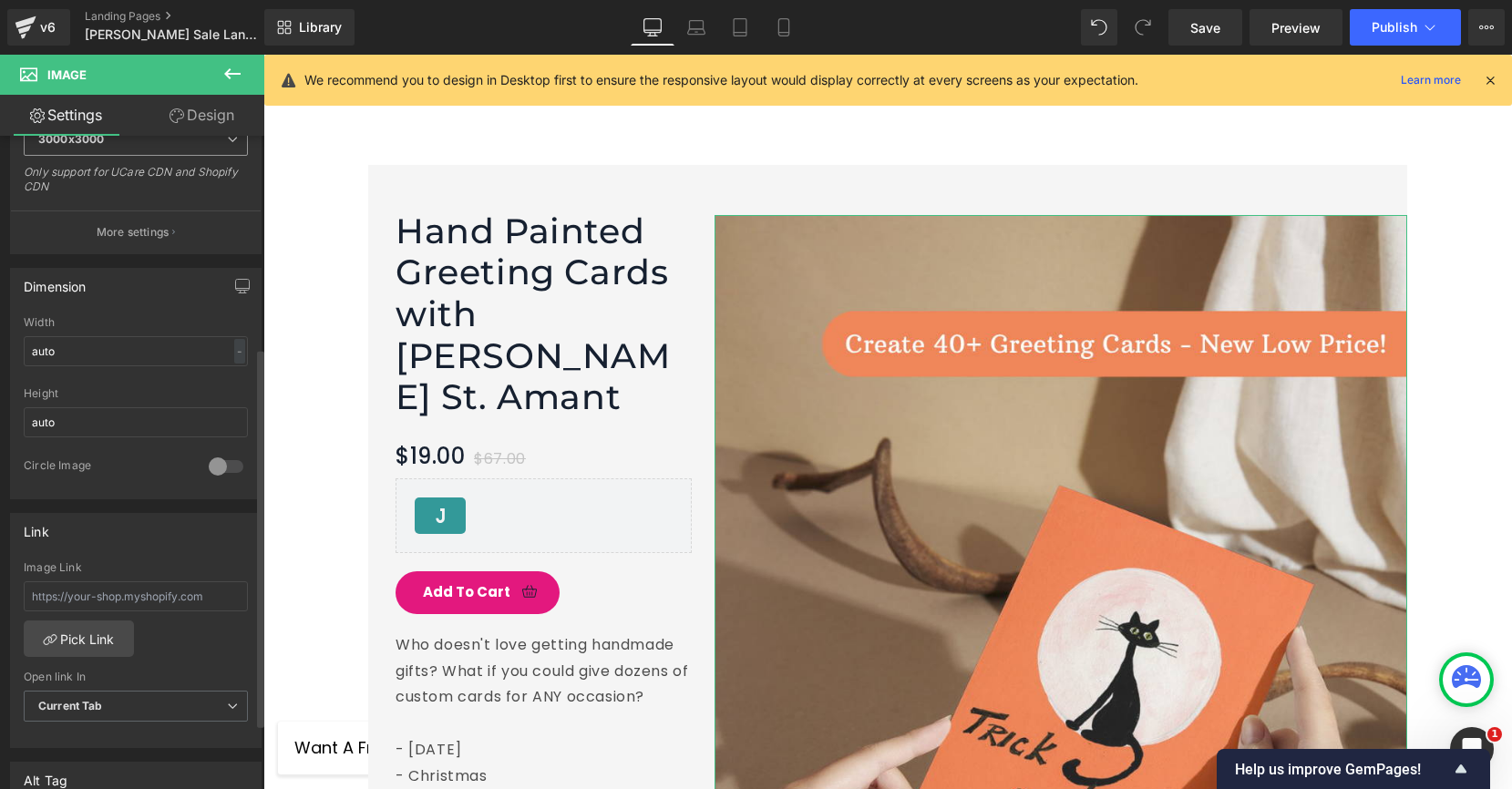
scroll to position [429, 0]
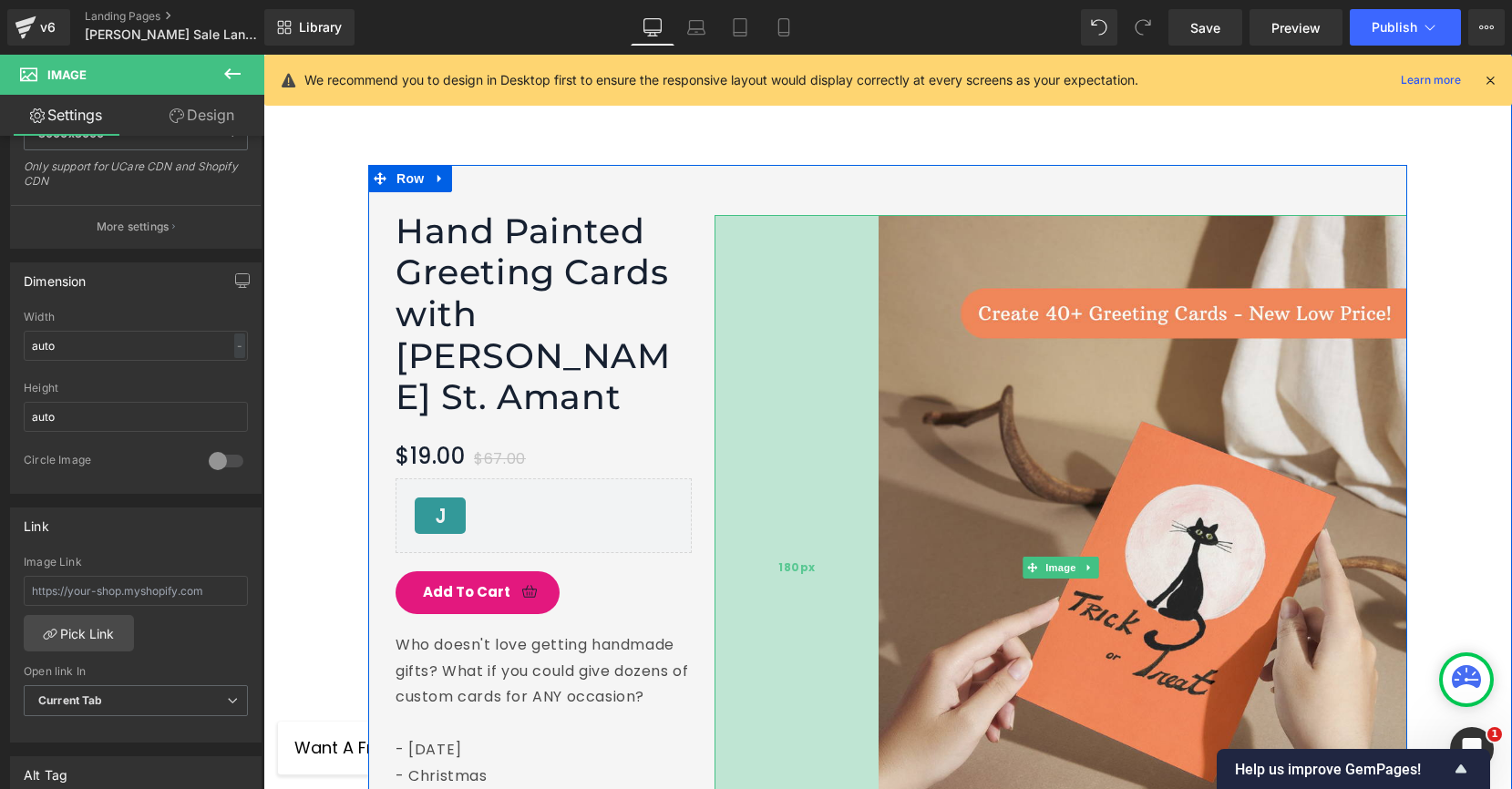
drag, startPoint x: 713, startPoint y: 476, endPoint x: 878, endPoint y: 461, distance: 165.7
click at [878, 461] on div "180px" at bounding box center [797, 567] width 164 height 705
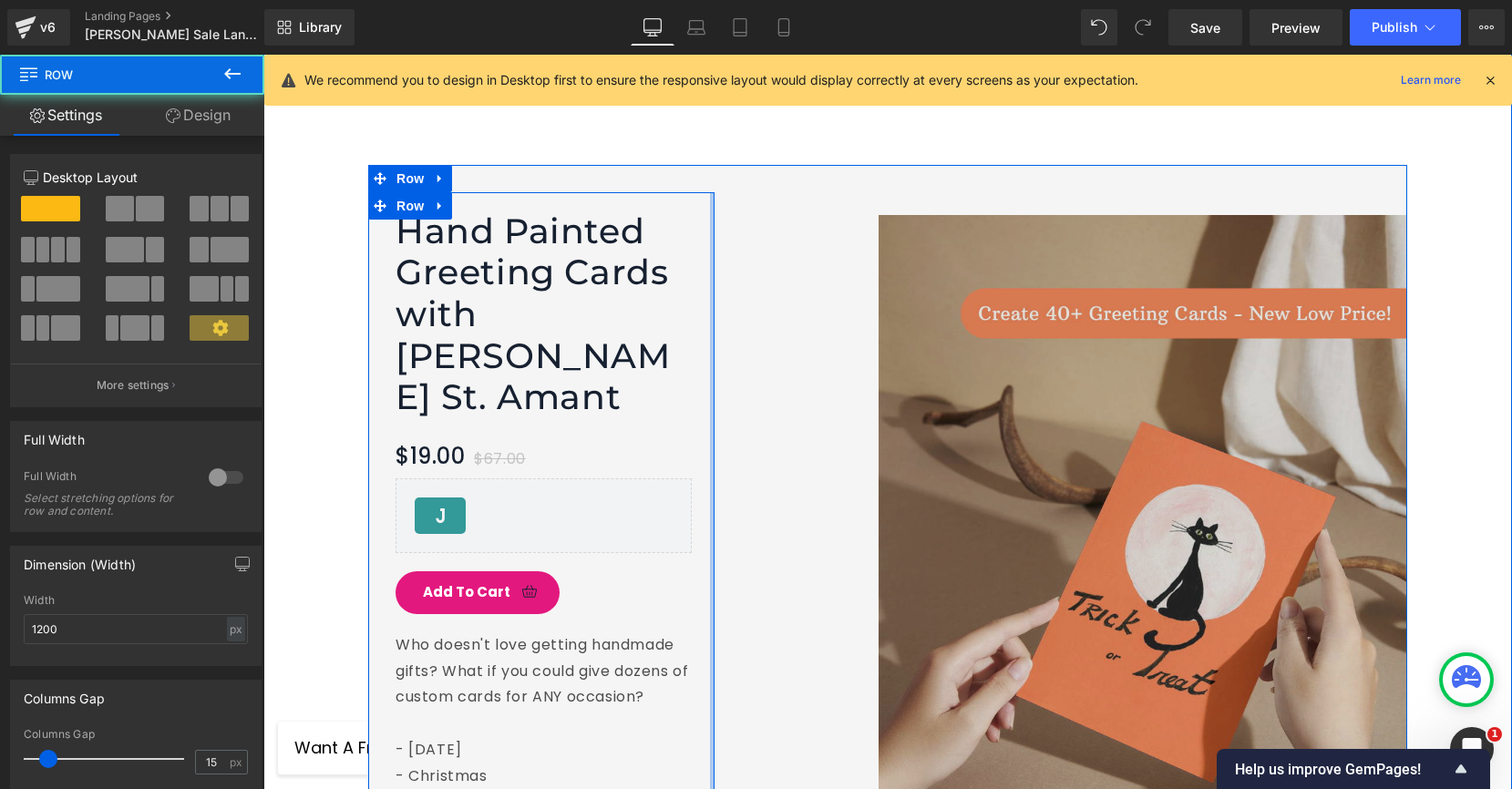
drag, startPoint x: 711, startPoint y: 465, endPoint x: 812, endPoint y: 452, distance: 101.8
click at [813, 452] on div "Image Hand Painted Greeting Cards with [PERSON_NAME] St. Amant (P) Title $19.00…" at bounding box center [888, 556] width 1039 height 782
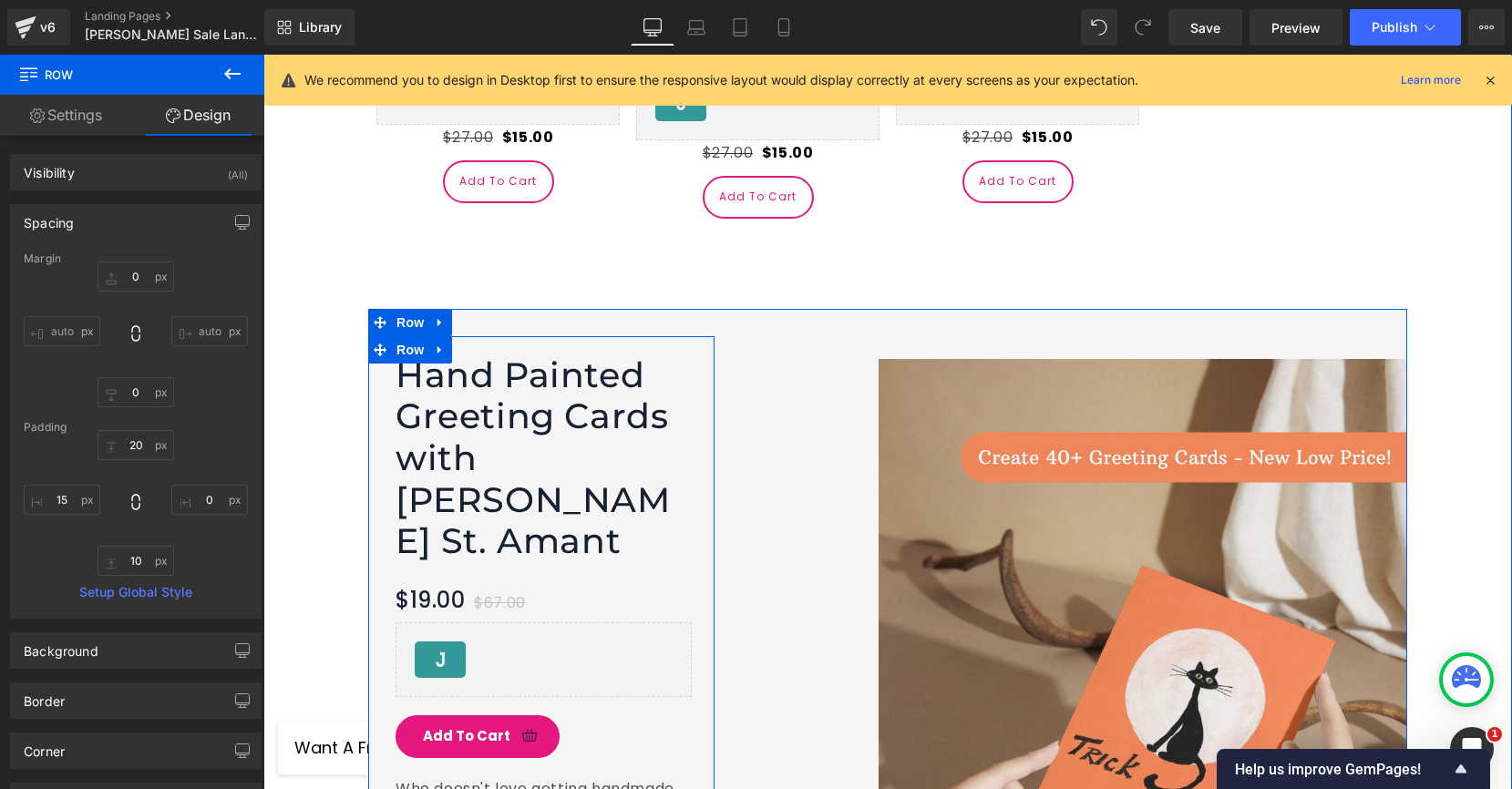
scroll to position [4562, 0]
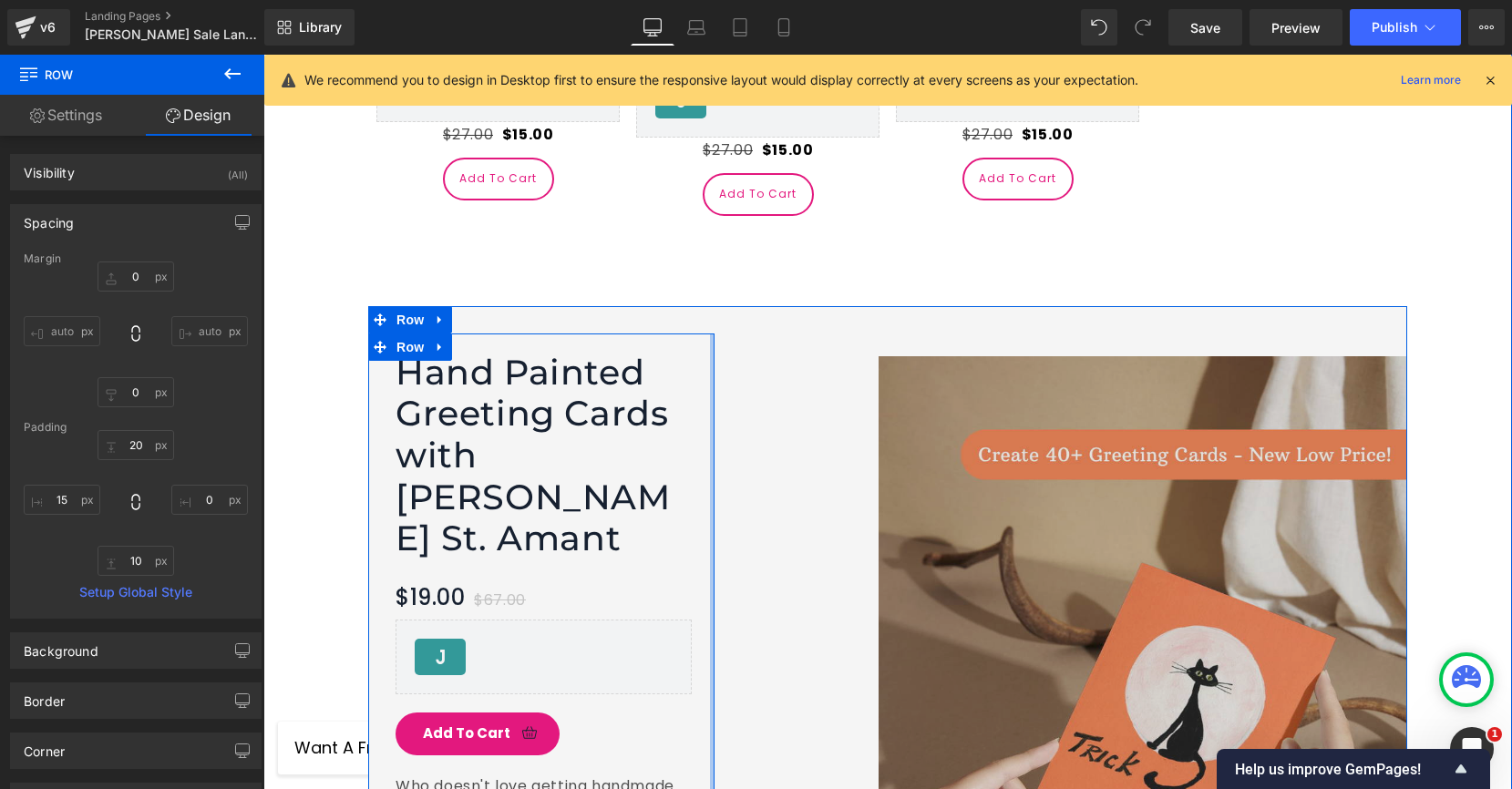
type input "0px"
drag, startPoint x: 709, startPoint y: 306, endPoint x: 765, endPoint y: 306, distance: 56.0
click at [765, 306] on div "Image Hand Painted Greeting Cards with [PERSON_NAME] St. Amant (P) Title $19.00…" at bounding box center [888, 697] width 1039 height 782
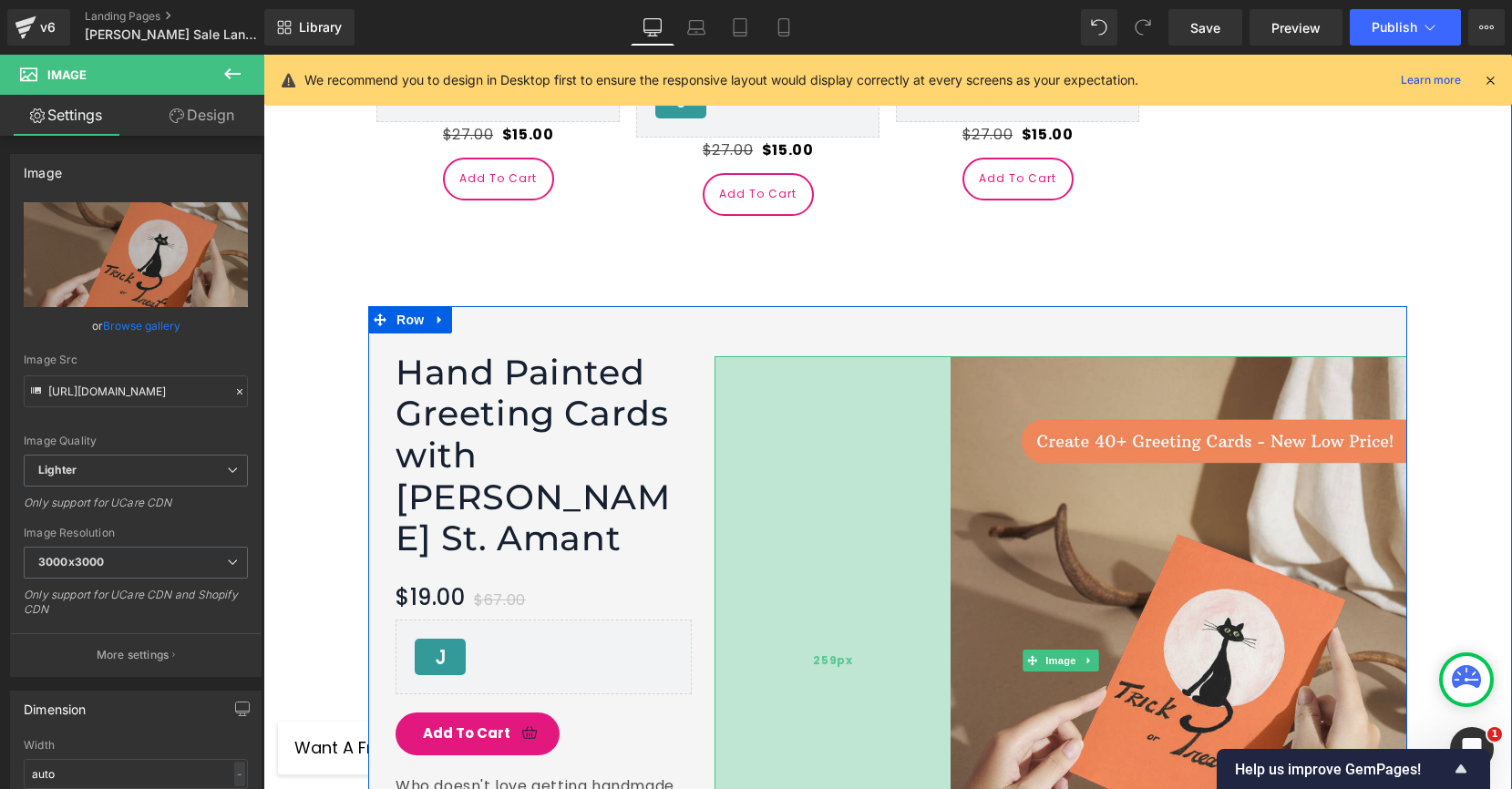
drag, startPoint x: 717, startPoint y: 340, endPoint x: 789, endPoint y: 337, distance: 72.1
click at [789, 356] on div "259px" at bounding box center [832, 660] width 236 height 609
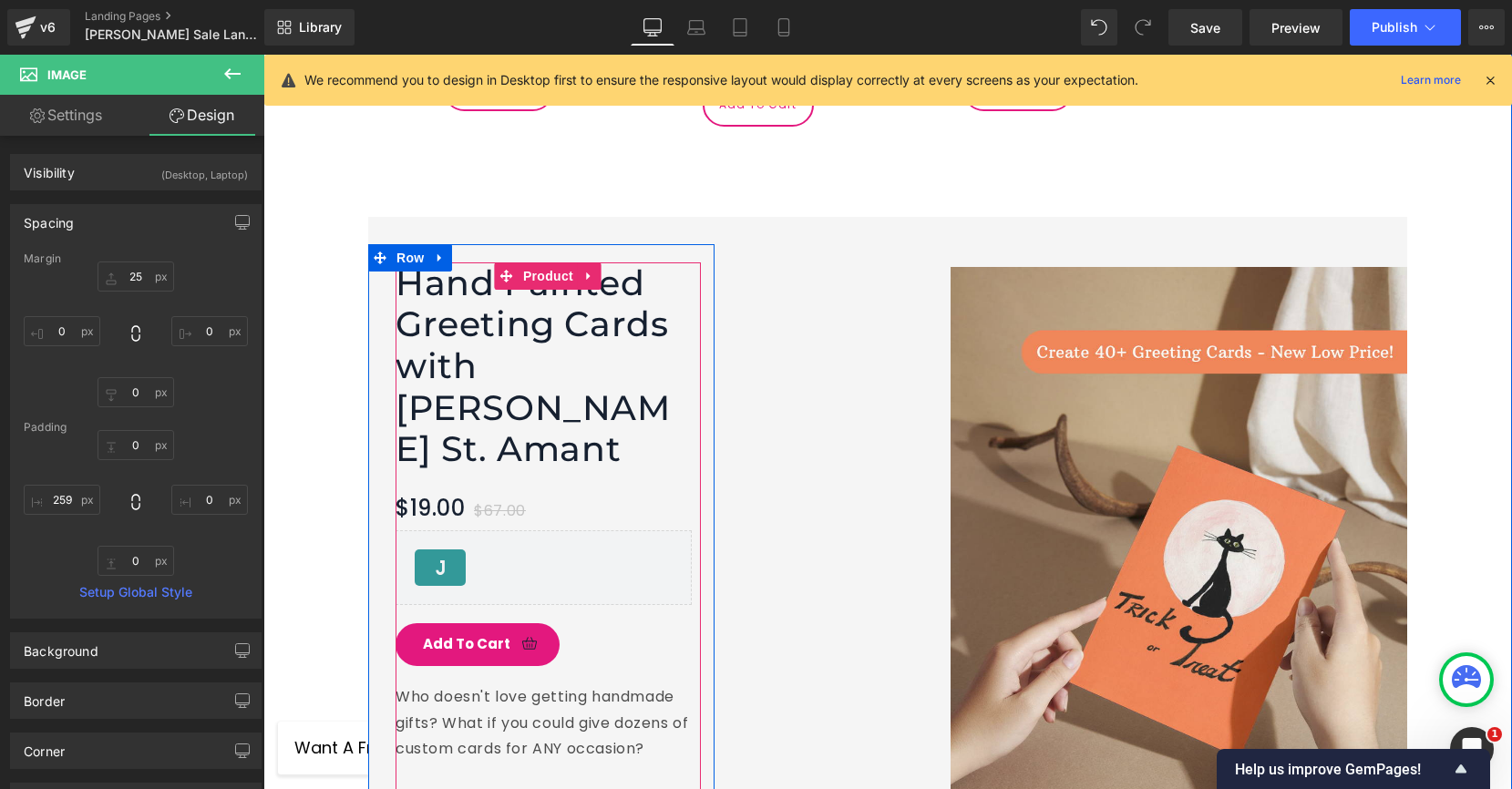
scroll to position [4649, 0]
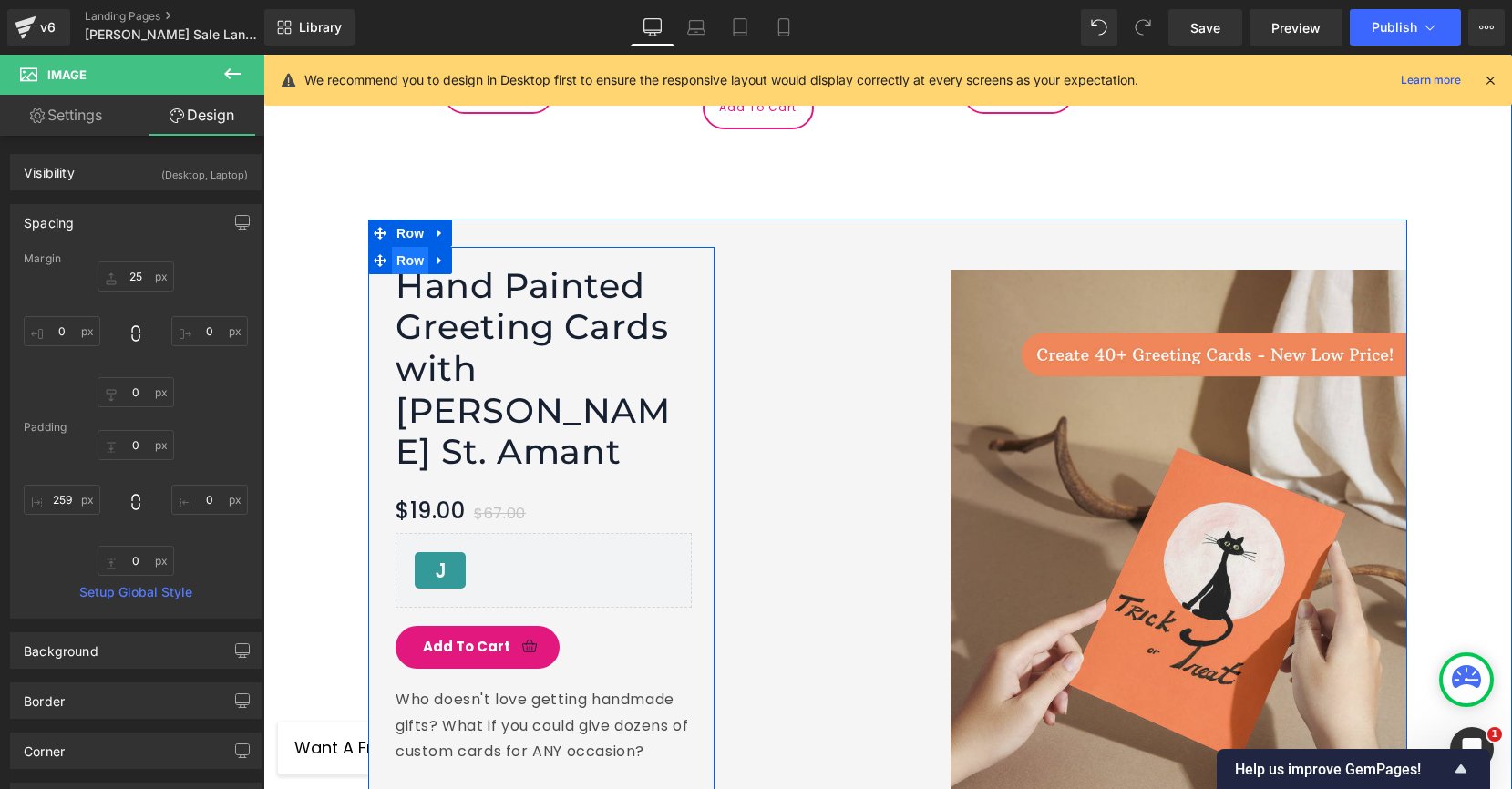
click at [409, 247] on span "Row" at bounding box center [410, 261] width 37 height 28
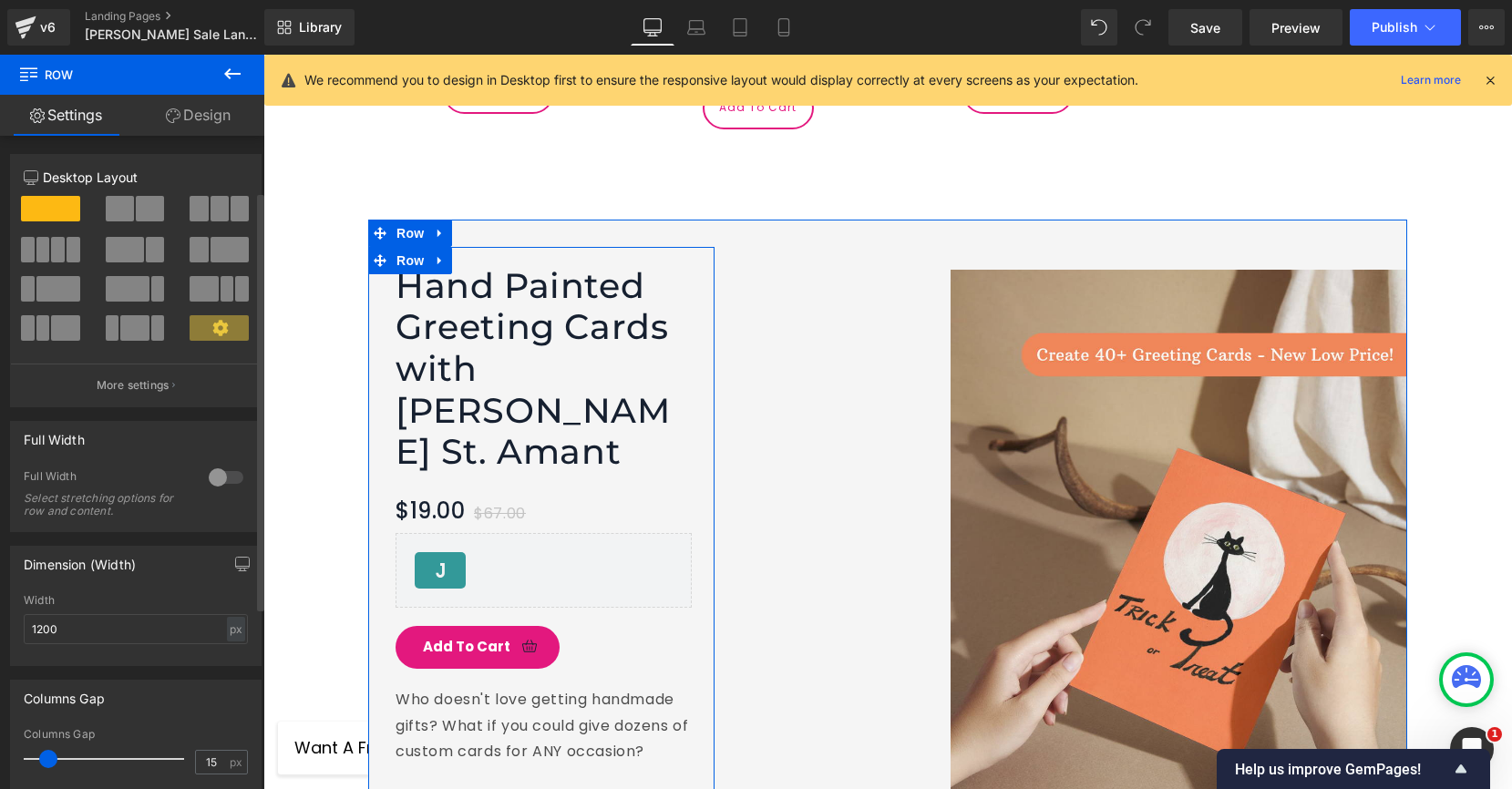
scroll to position [90, 0]
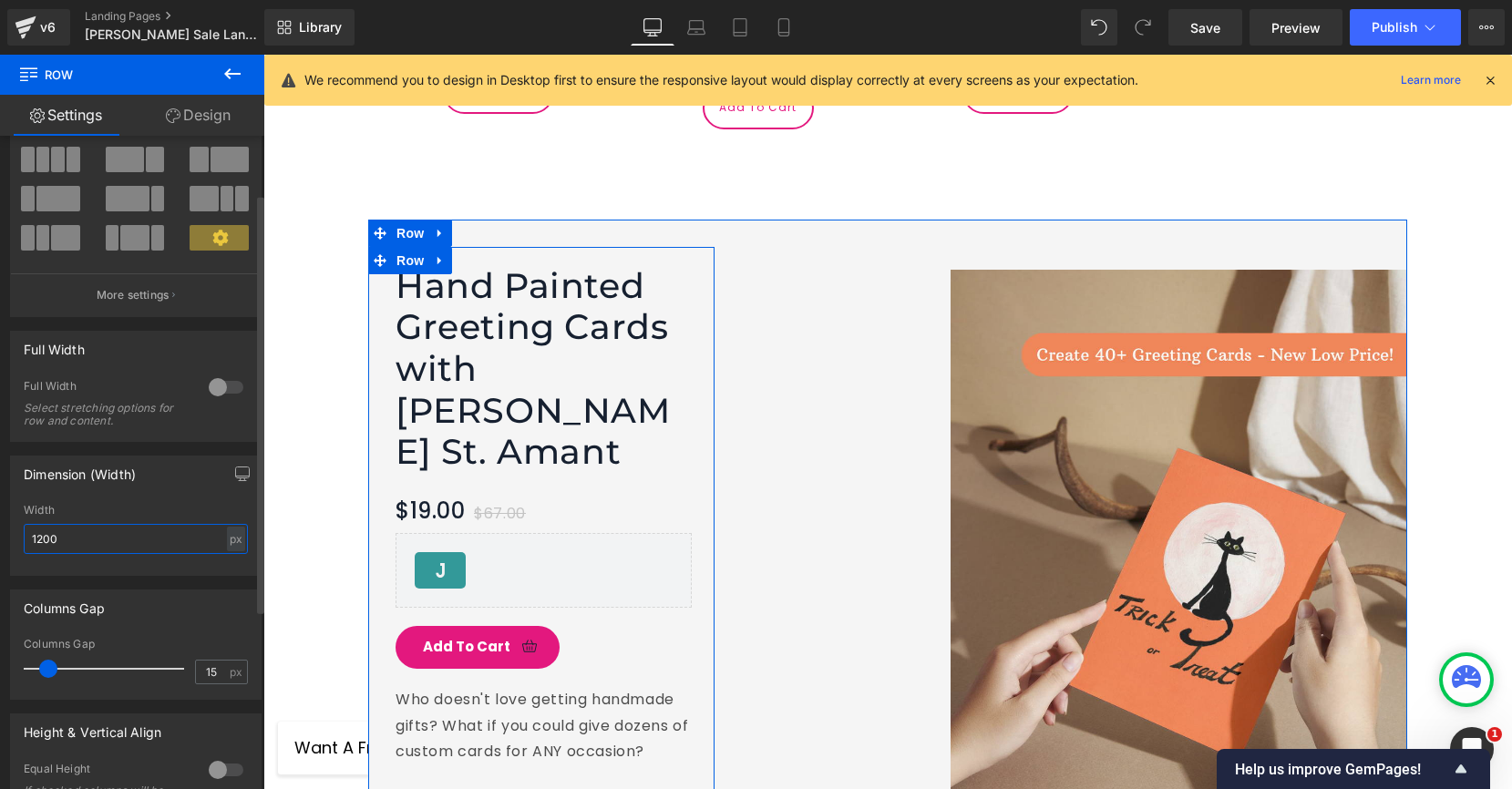
click at [78, 542] on input "1200" at bounding box center [136, 539] width 225 height 30
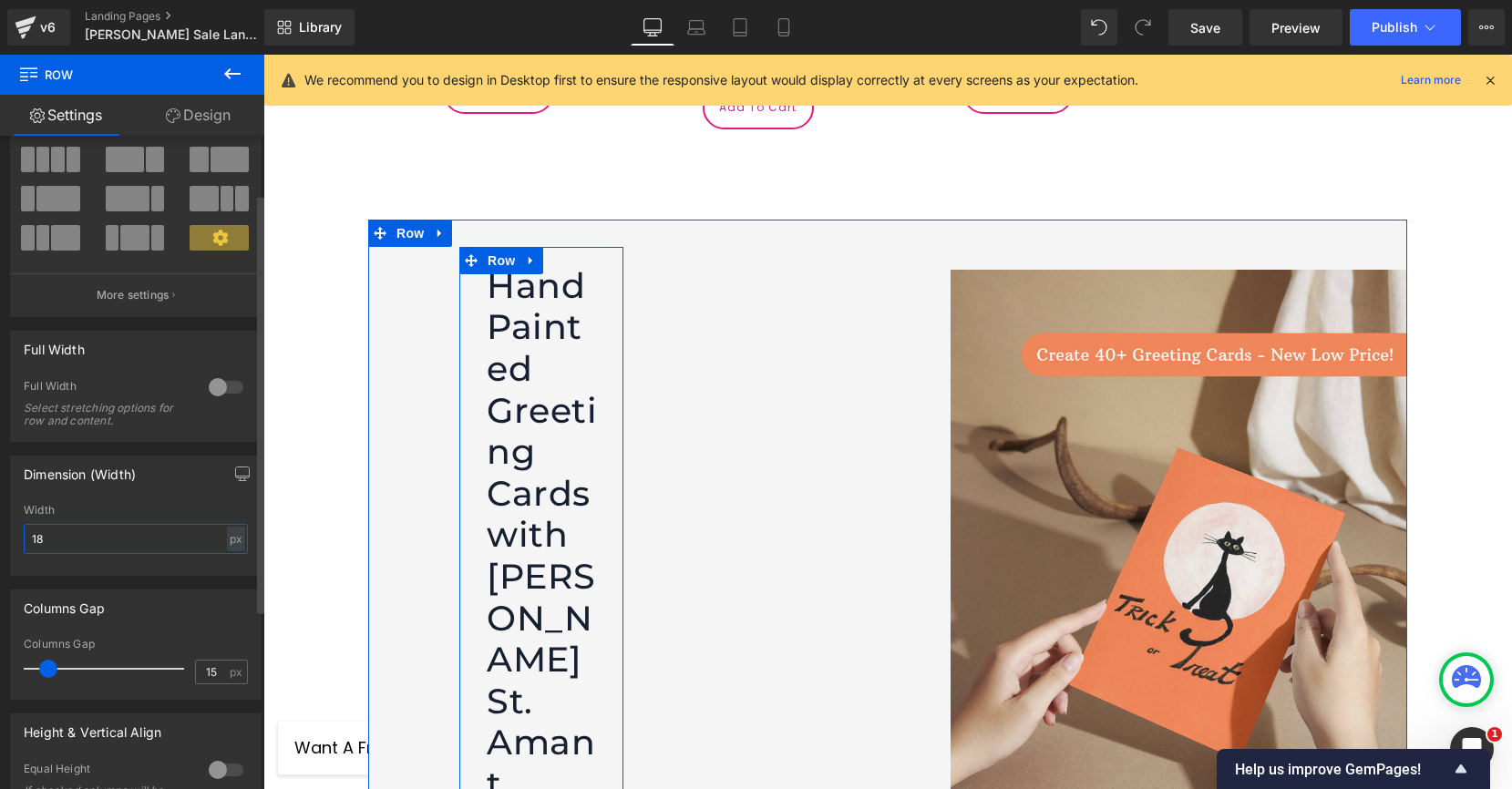
type input "1"
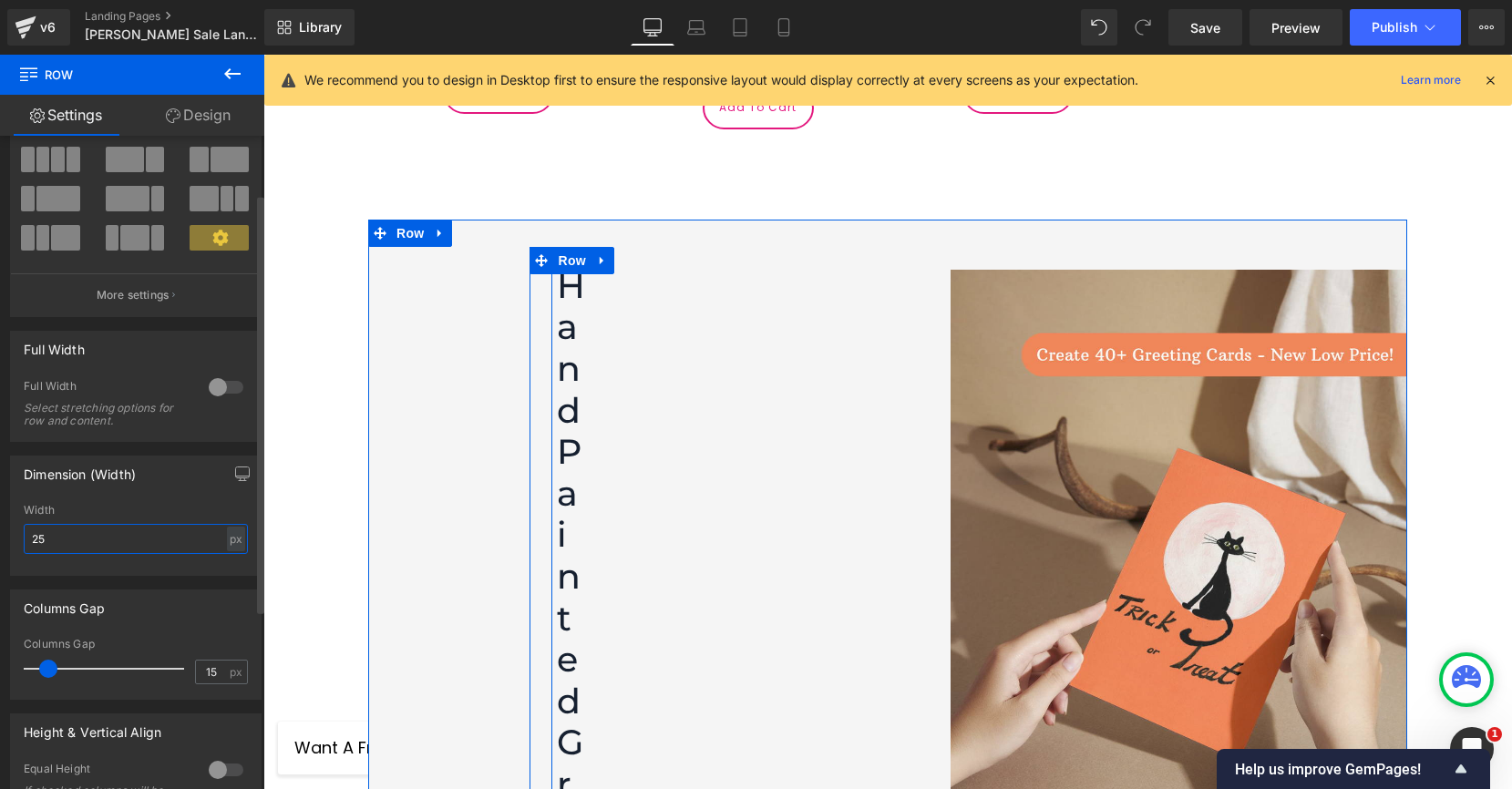
type input "2"
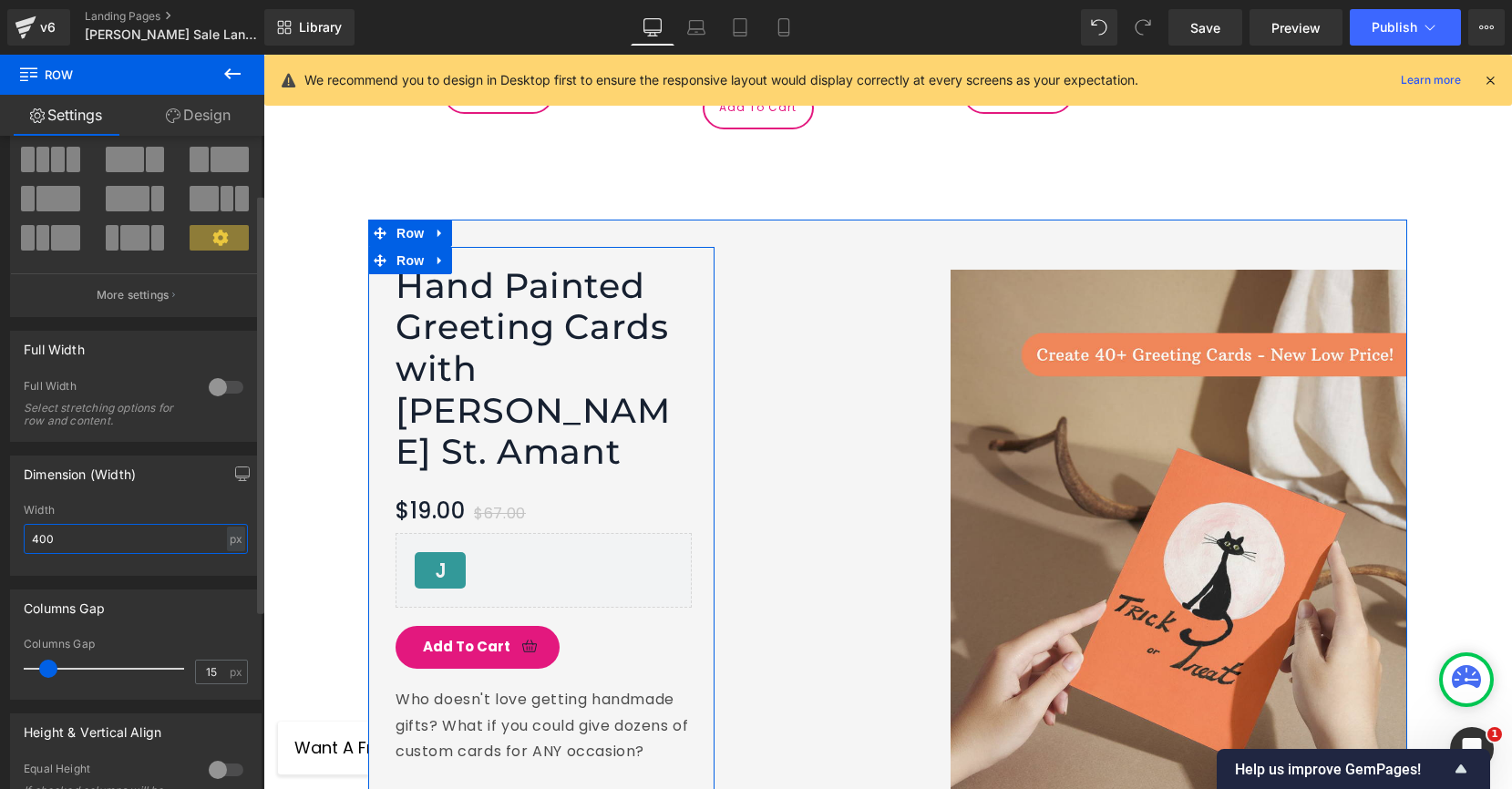
type input "4000"
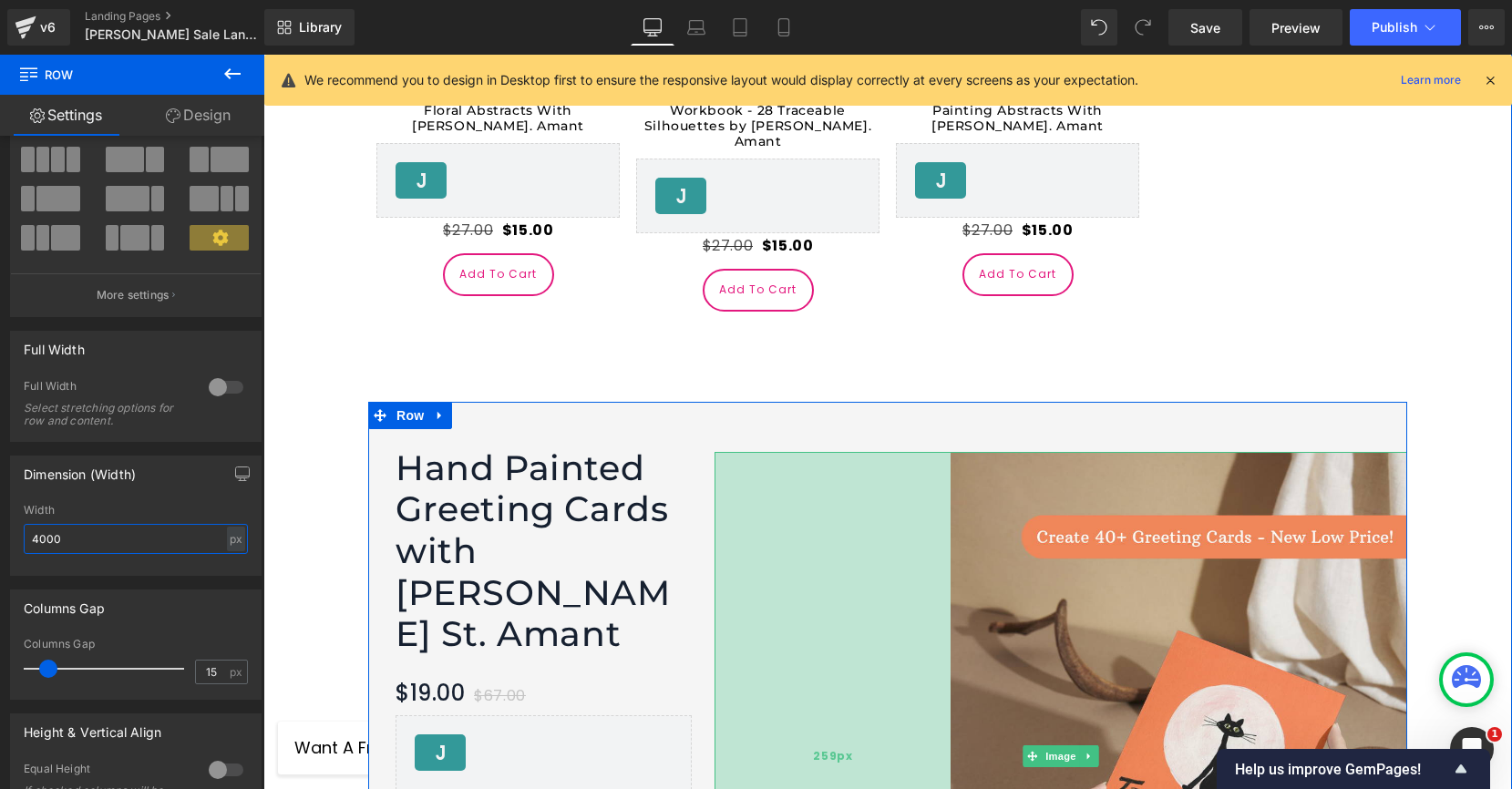
scroll to position [4457, 0]
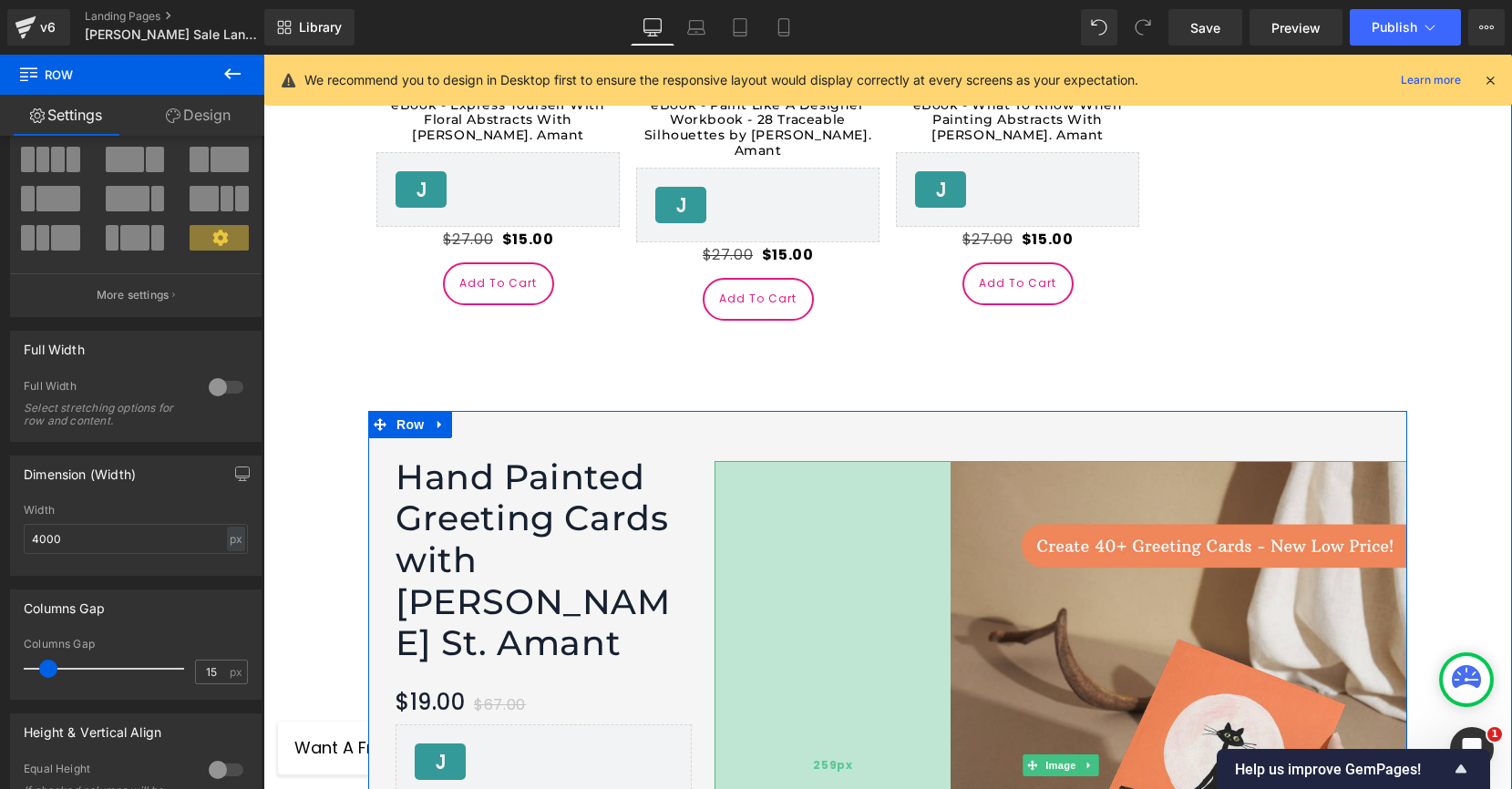
click at [887, 461] on div "259px" at bounding box center [832, 765] width 236 height 609
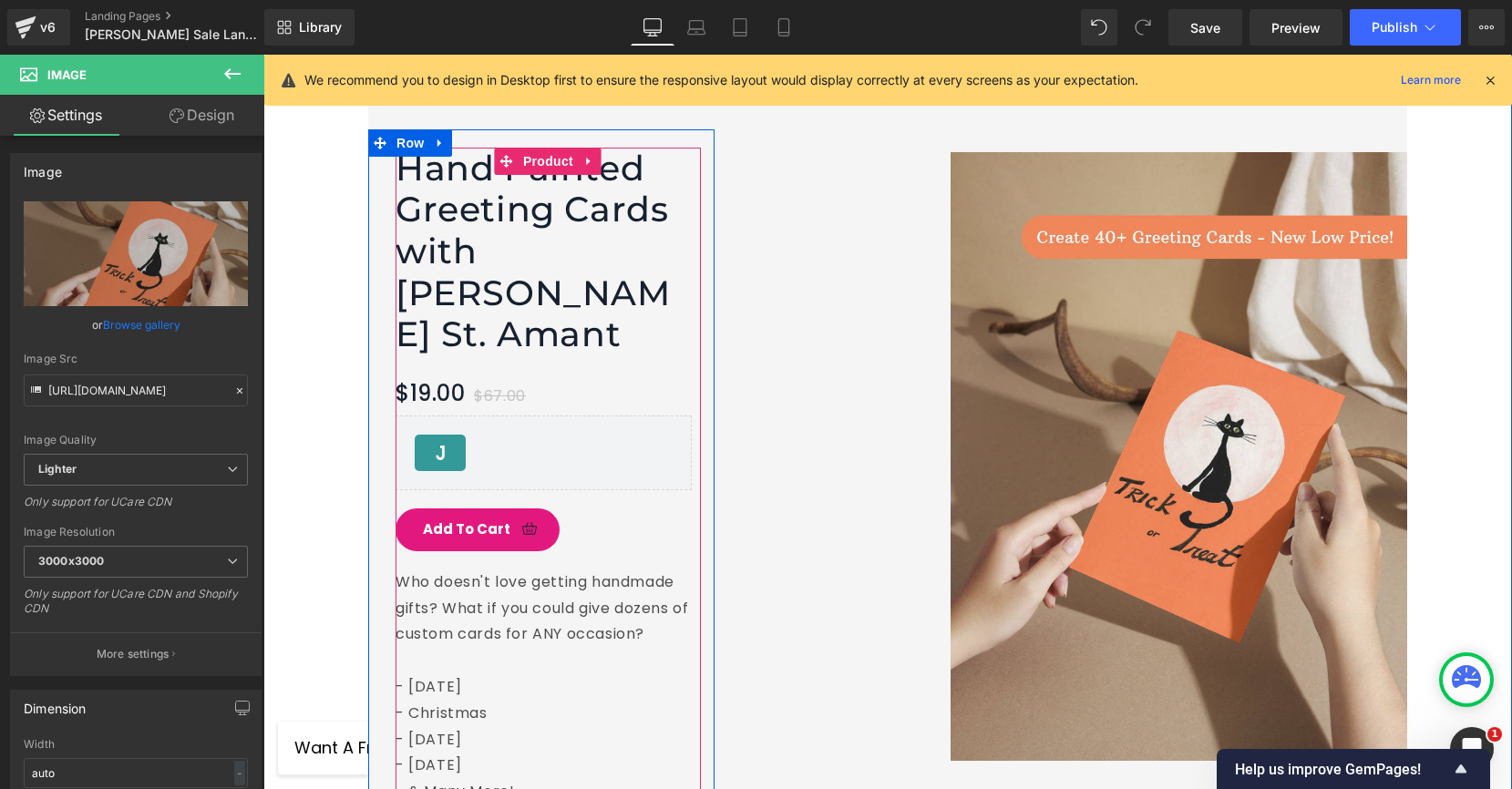
scroll to position [4768, 0]
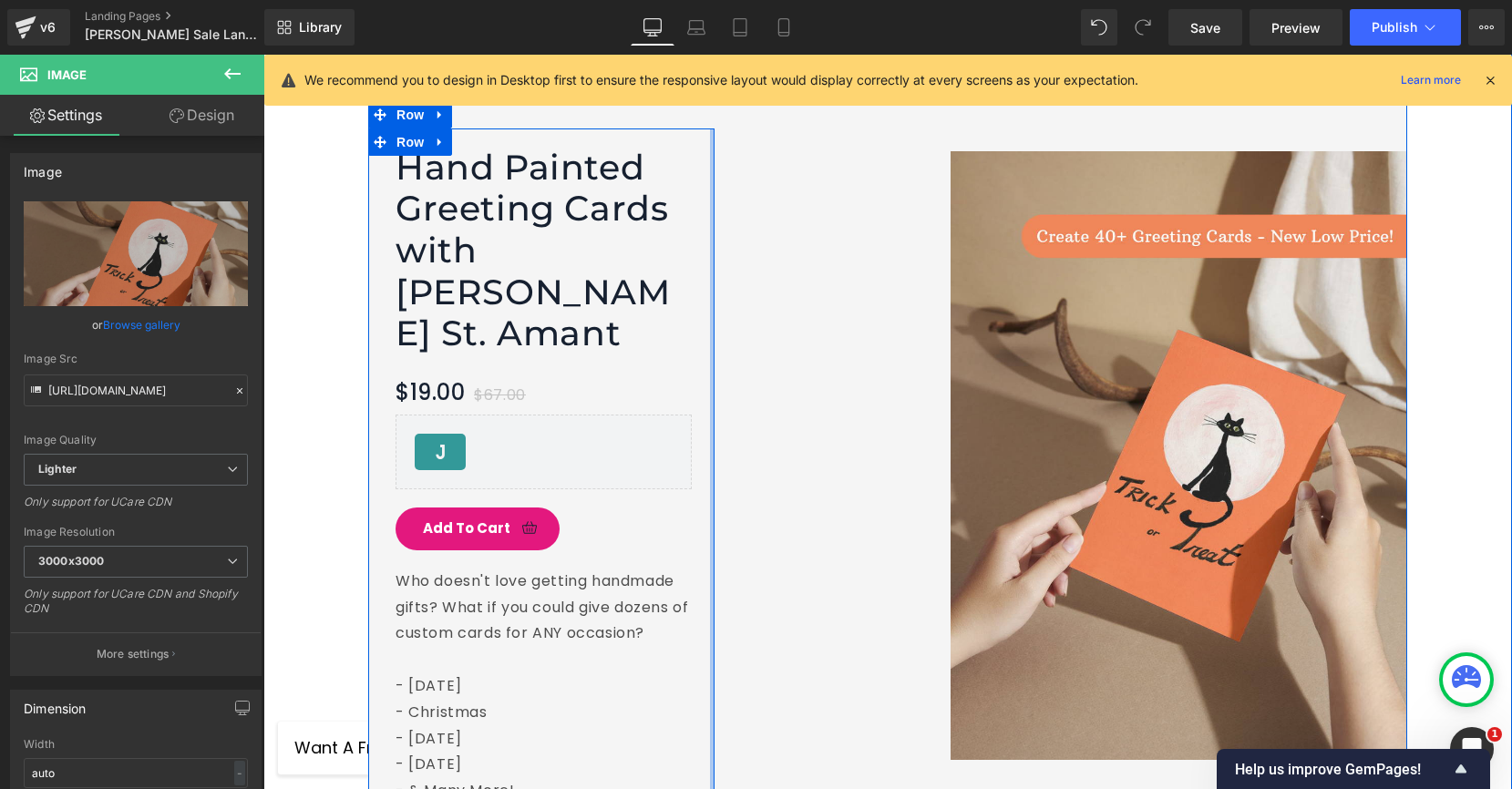
click at [712, 369] on div at bounding box center [711, 485] width 5 height 713
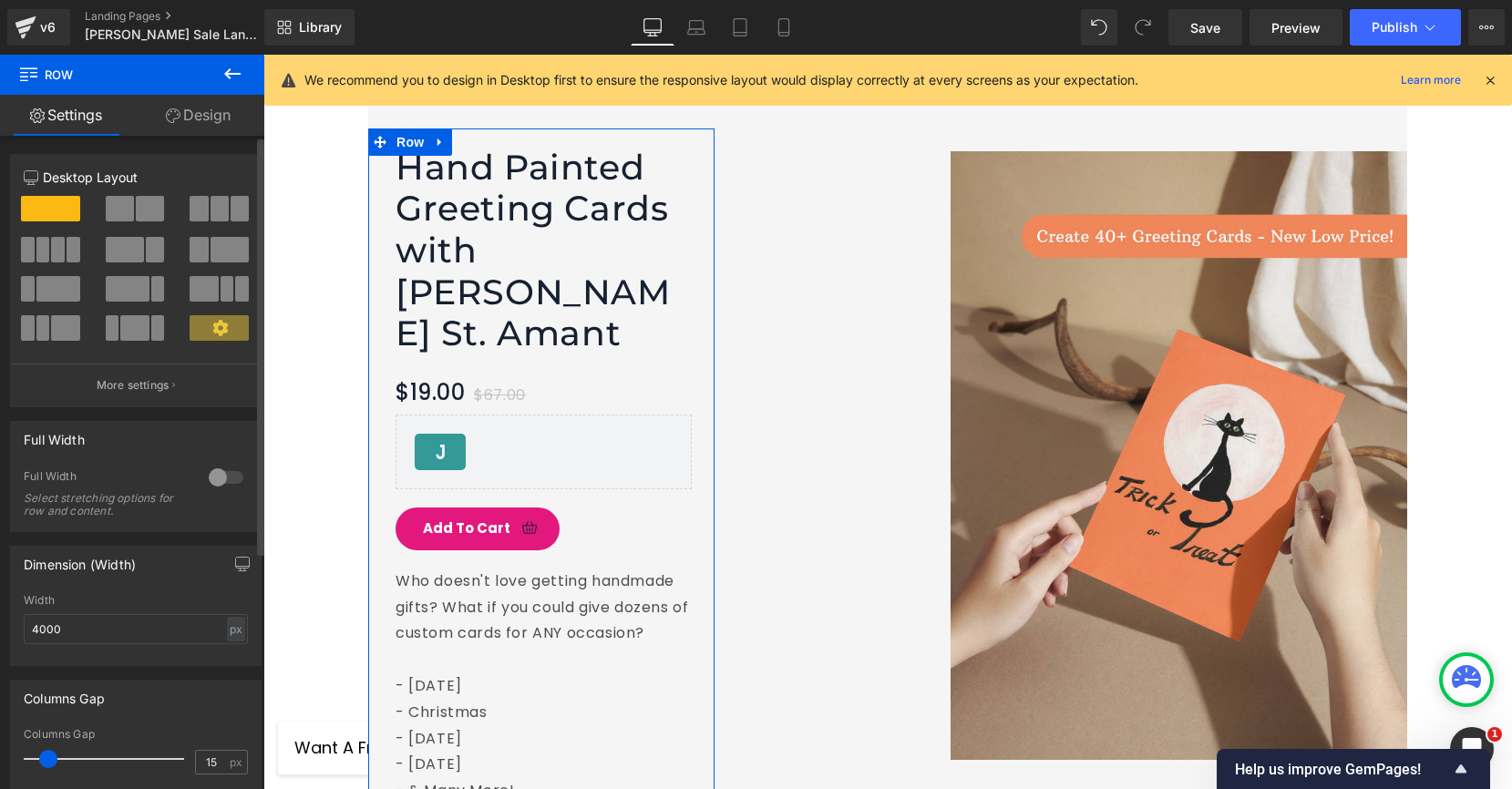
click at [155, 213] on span at bounding box center [149, 209] width 29 height 26
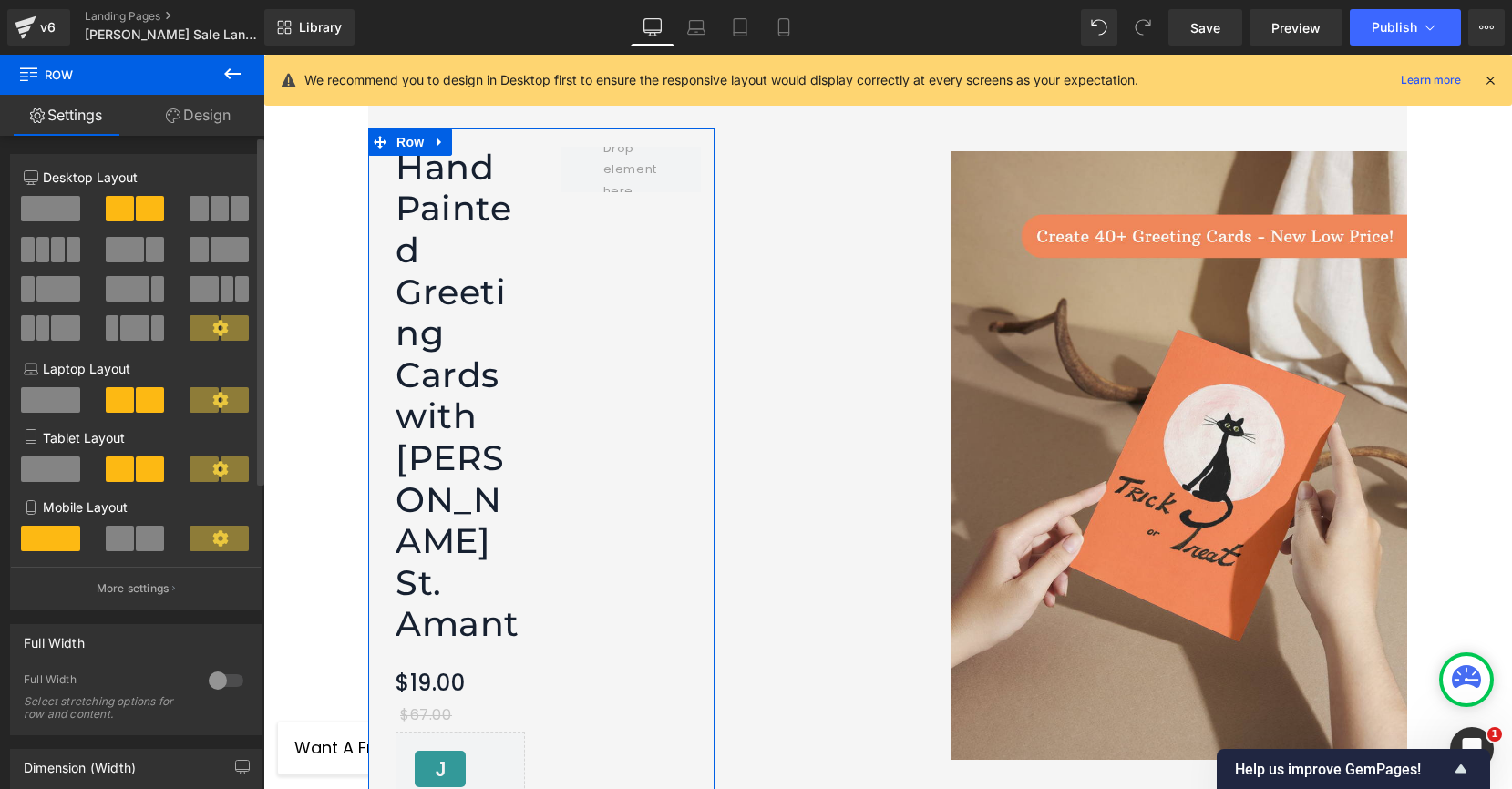
click at [39, 216] on span at bounding box center [50, 209] width 59 height 26
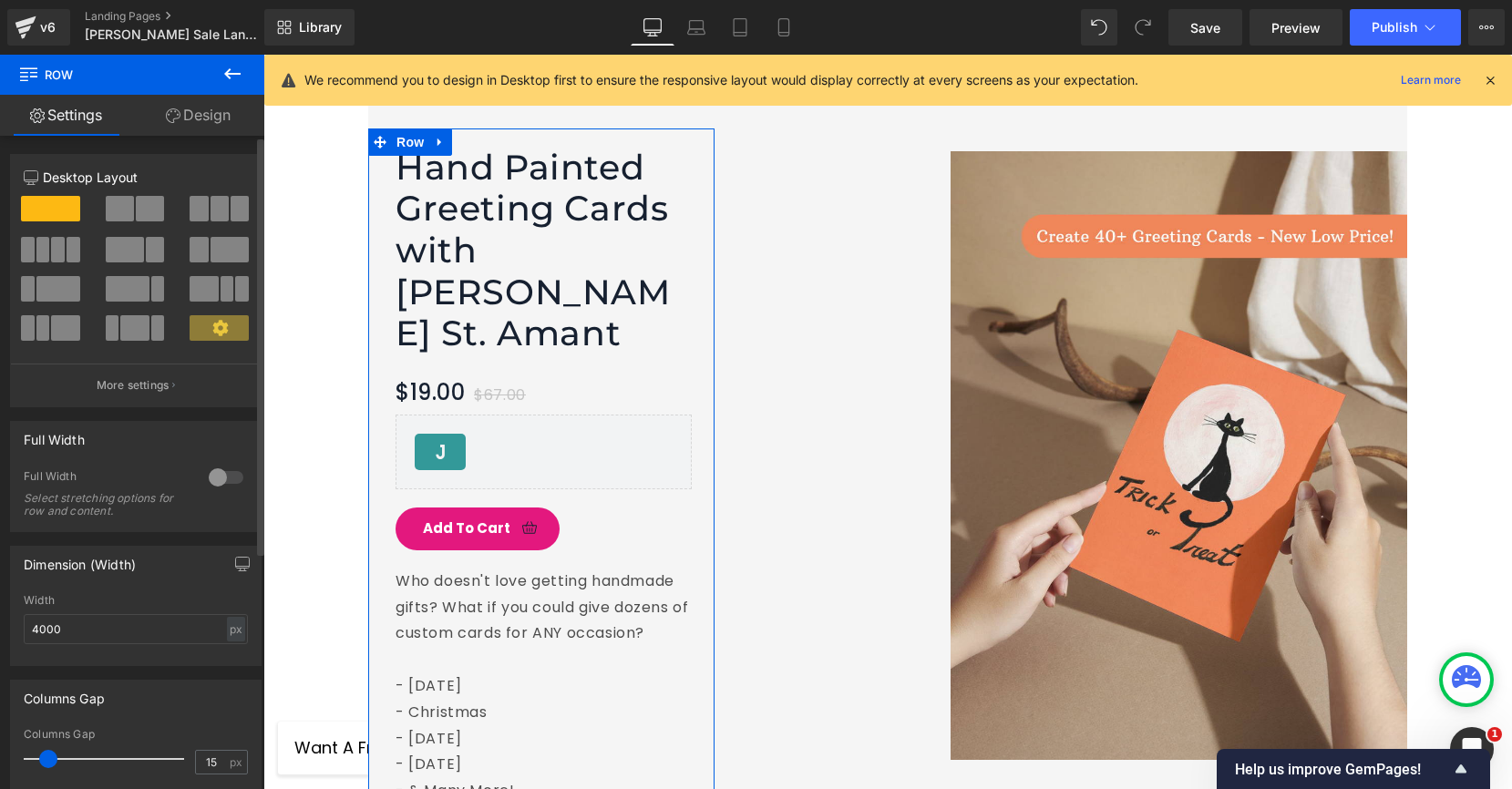
click at [223, 478] on div at bounding box center [226, 477] width 44 height 29
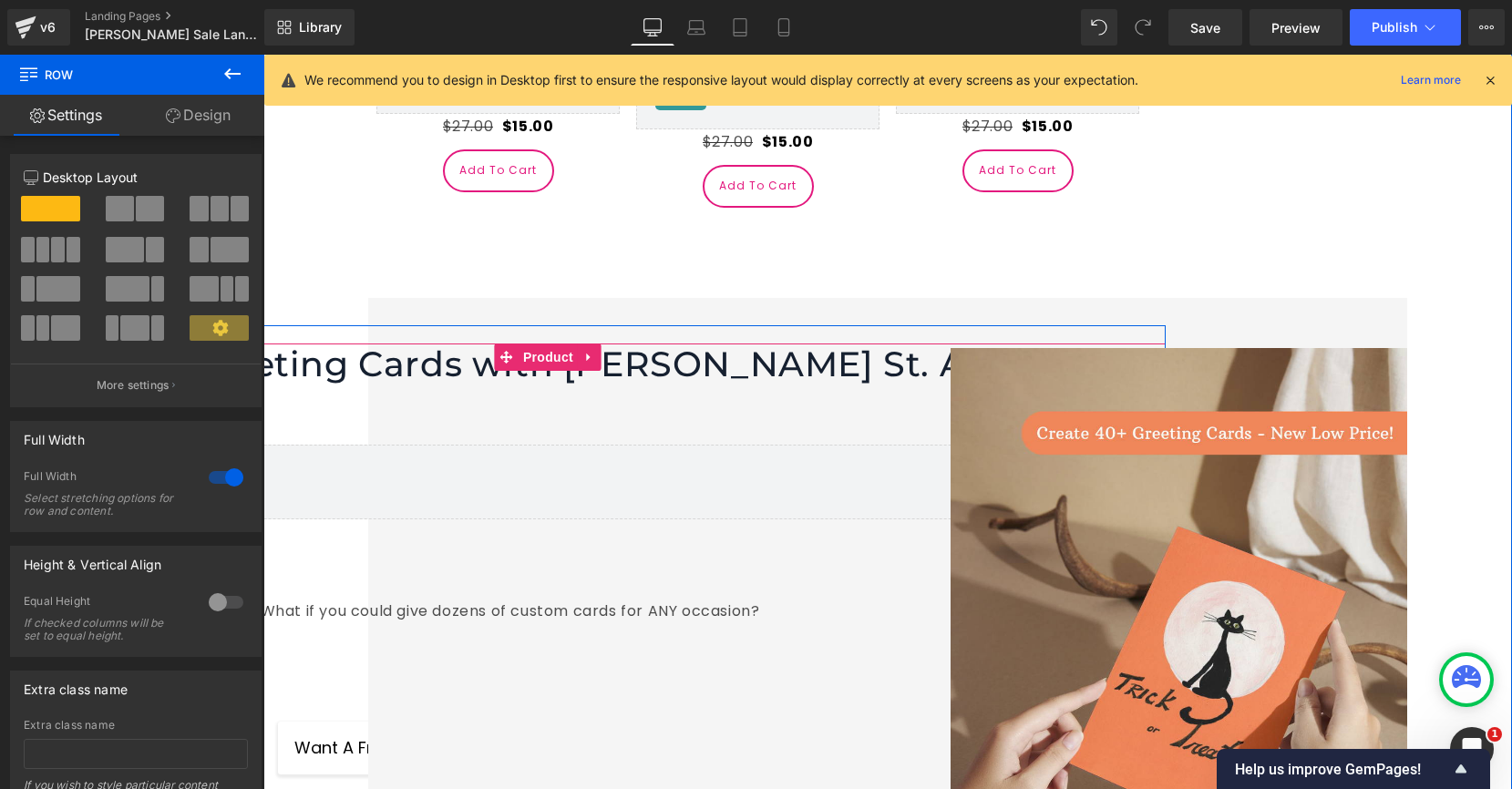
scroll to position [4642, 0]
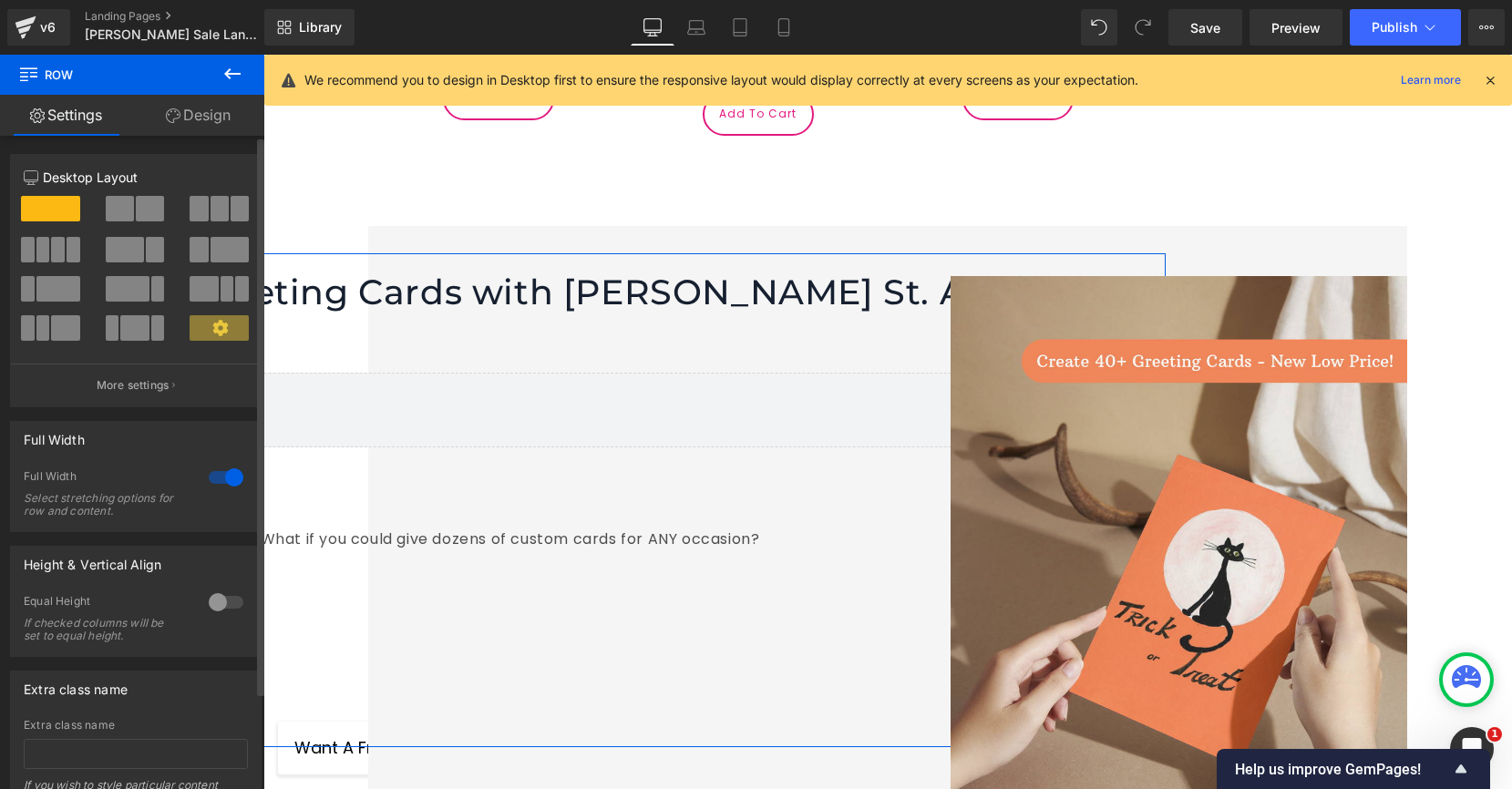
click at [225, 487] on div at bounding box center [226, 477] width 44 height 29
type input "1200"
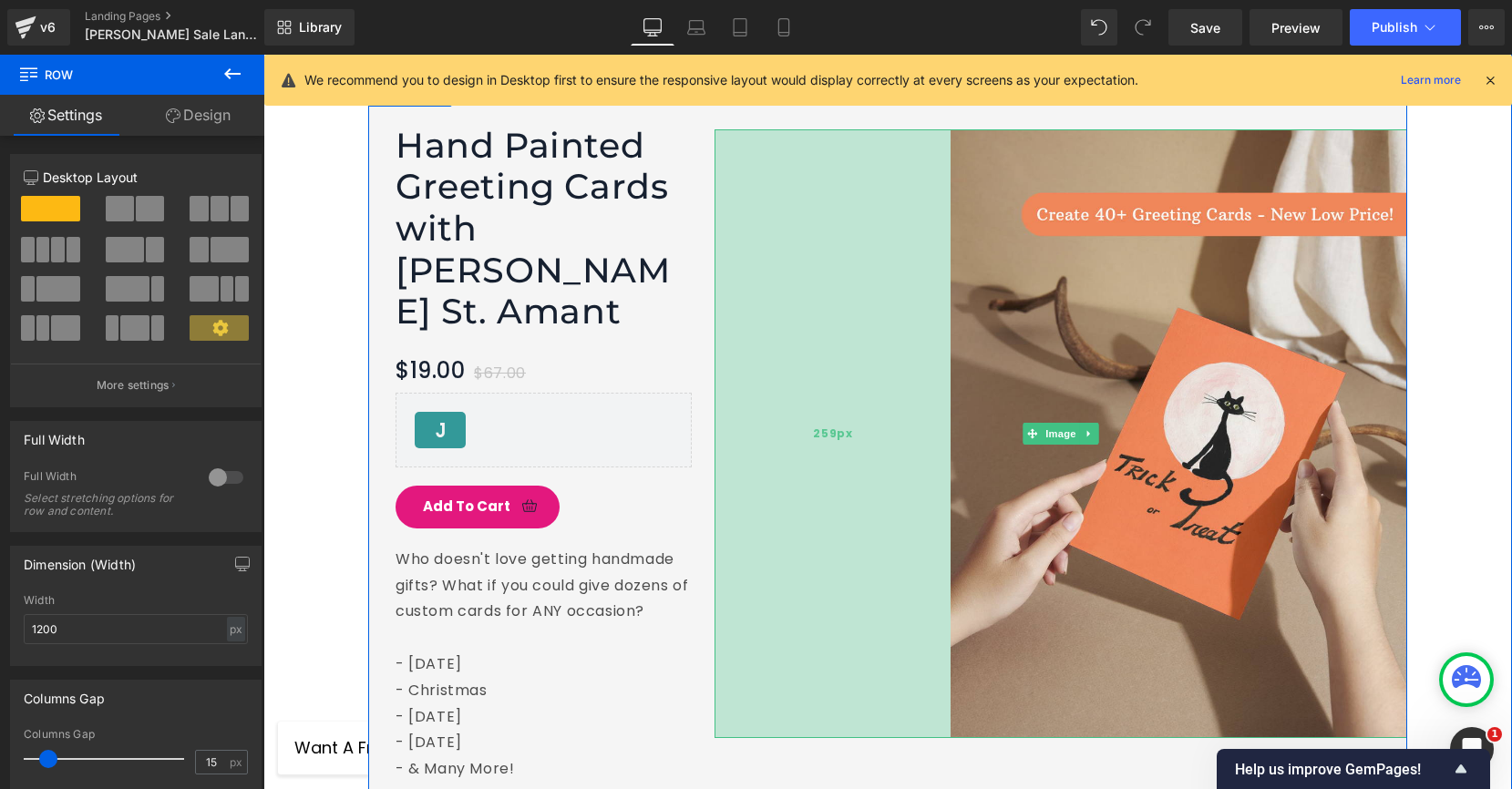
scroll to position [4796, 0]
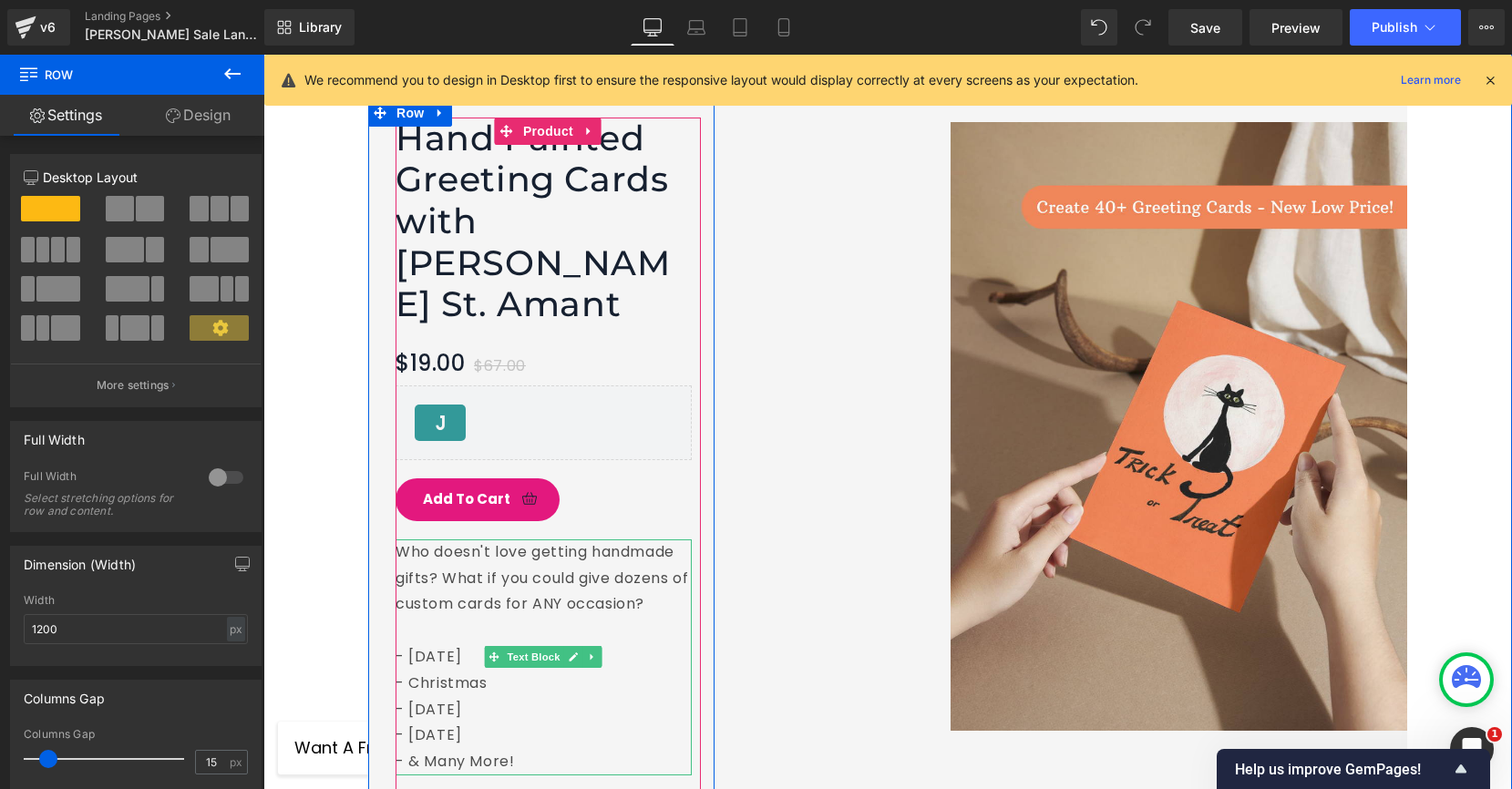
click at [467, 749] on p "- & Many More!" at bounding box center [543, 762] width 296 height 27
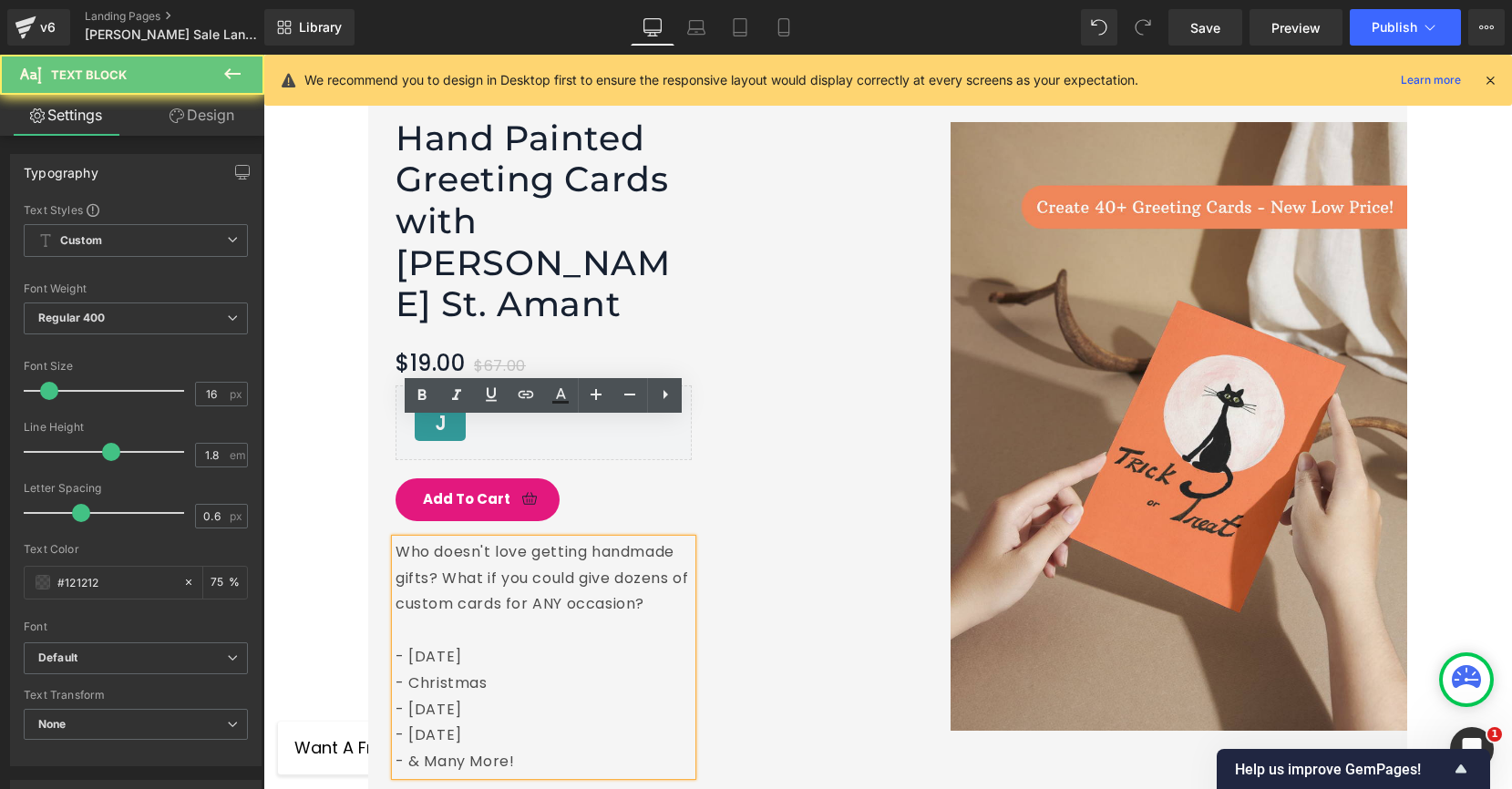
click at [433, 749] on p "- & Many More!" at bounding box center [543, 762] width 296 height 27
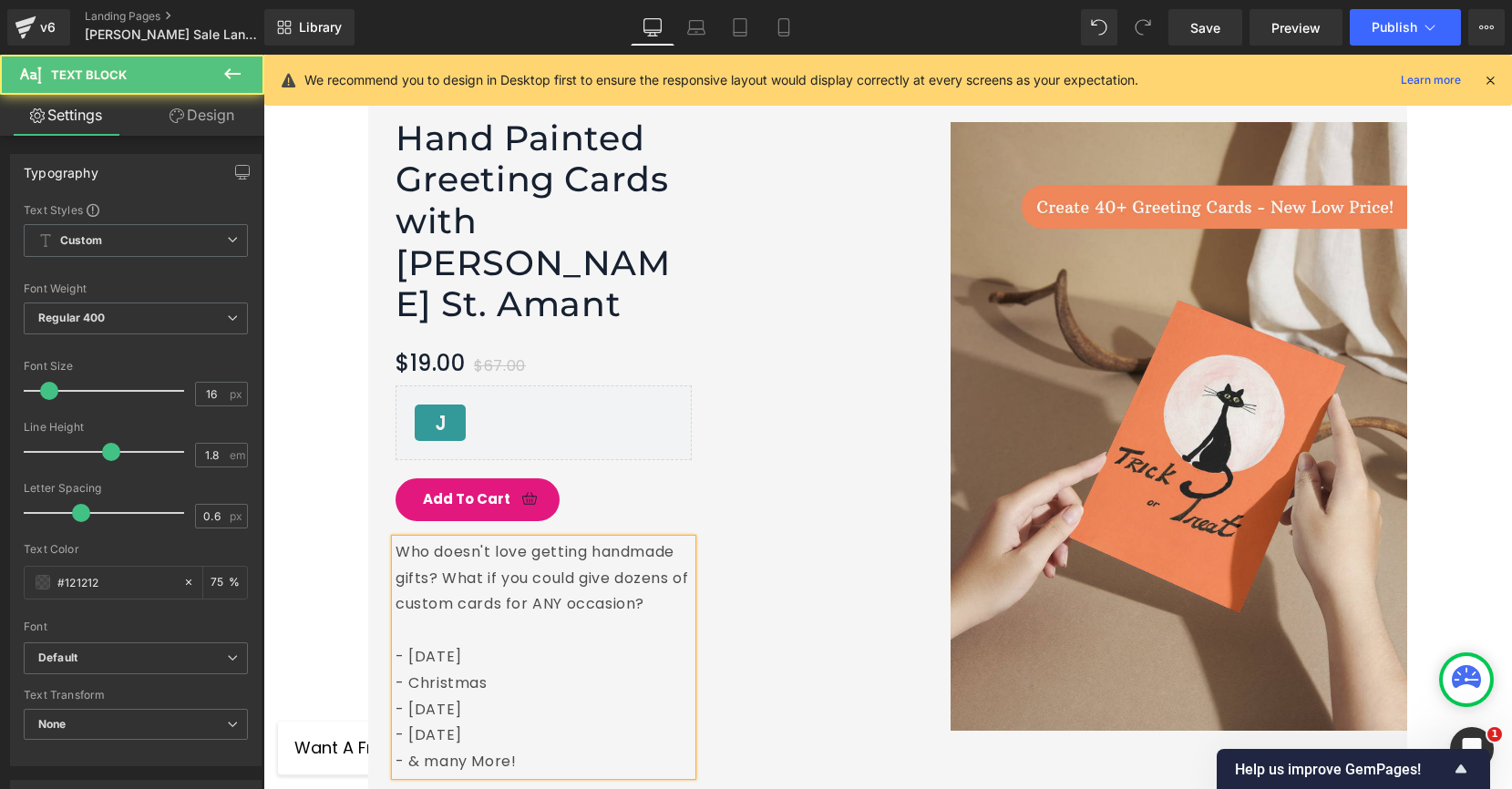
click at [485, 749] on p "- & many More!" at bounding box center [543, 762] width 296 height 27
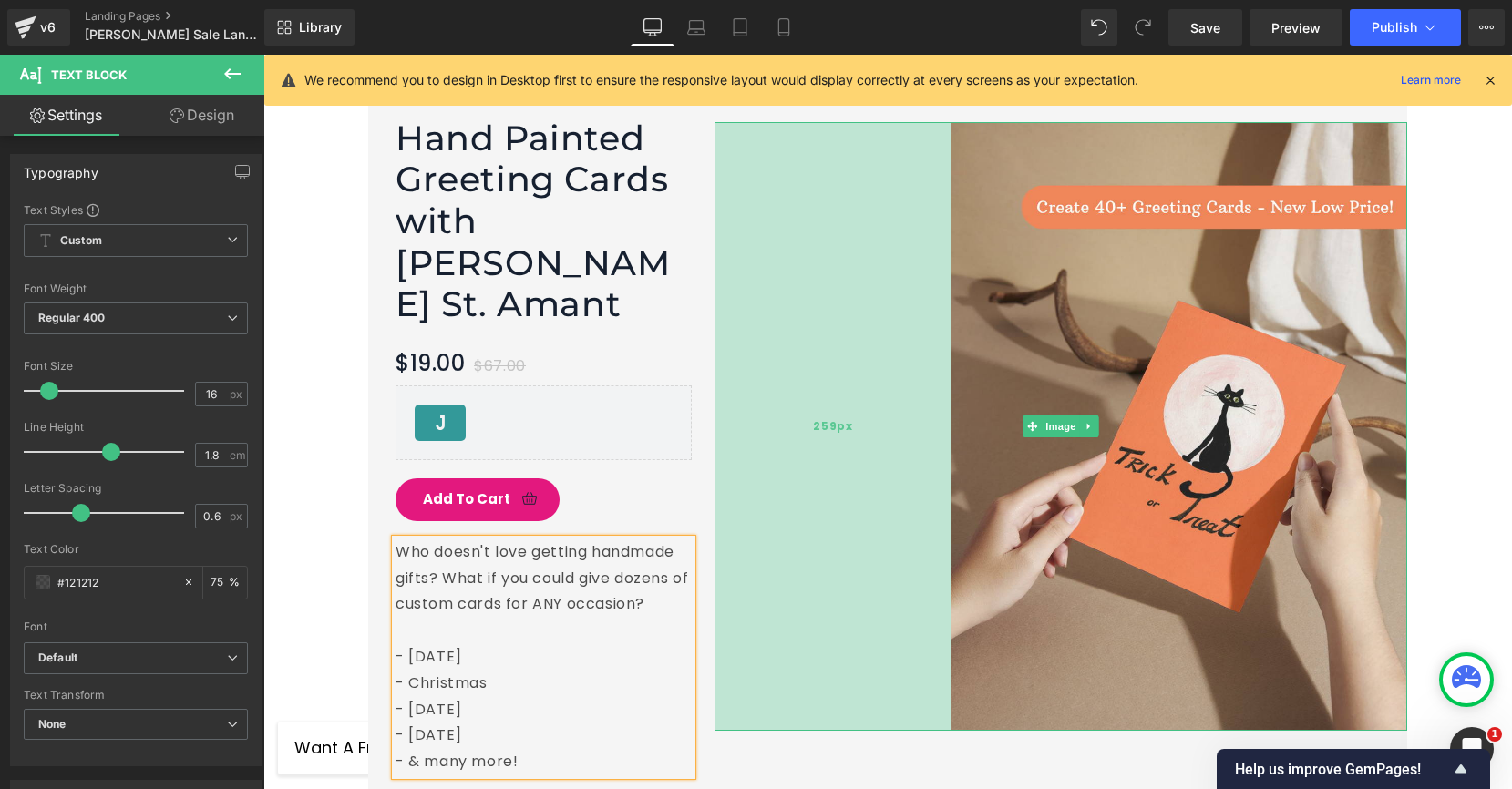
click at [851, 535] on div "259px" at bounding box center [832, 426] width 236 height 609
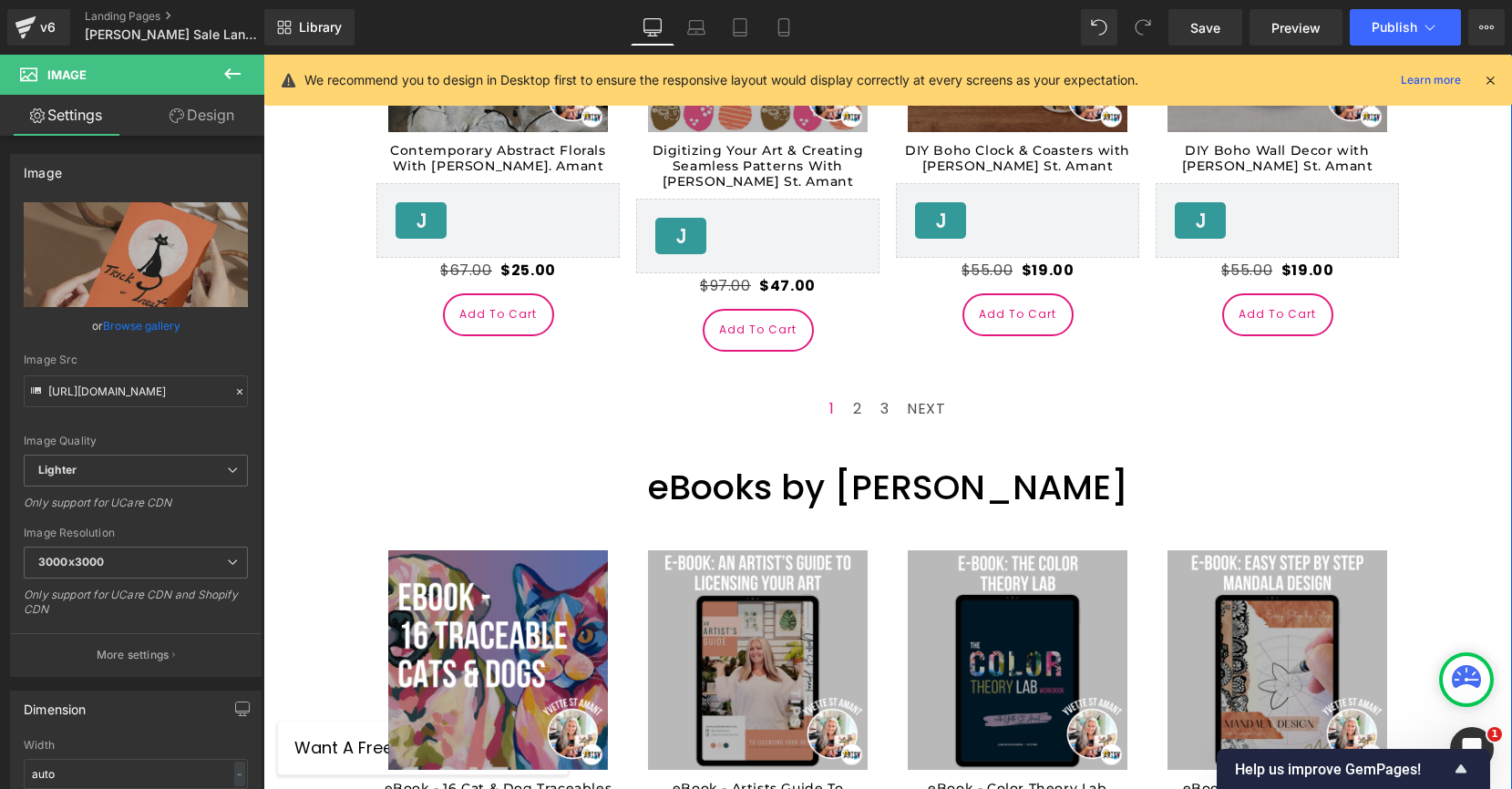
scroll to position [3320, 0]
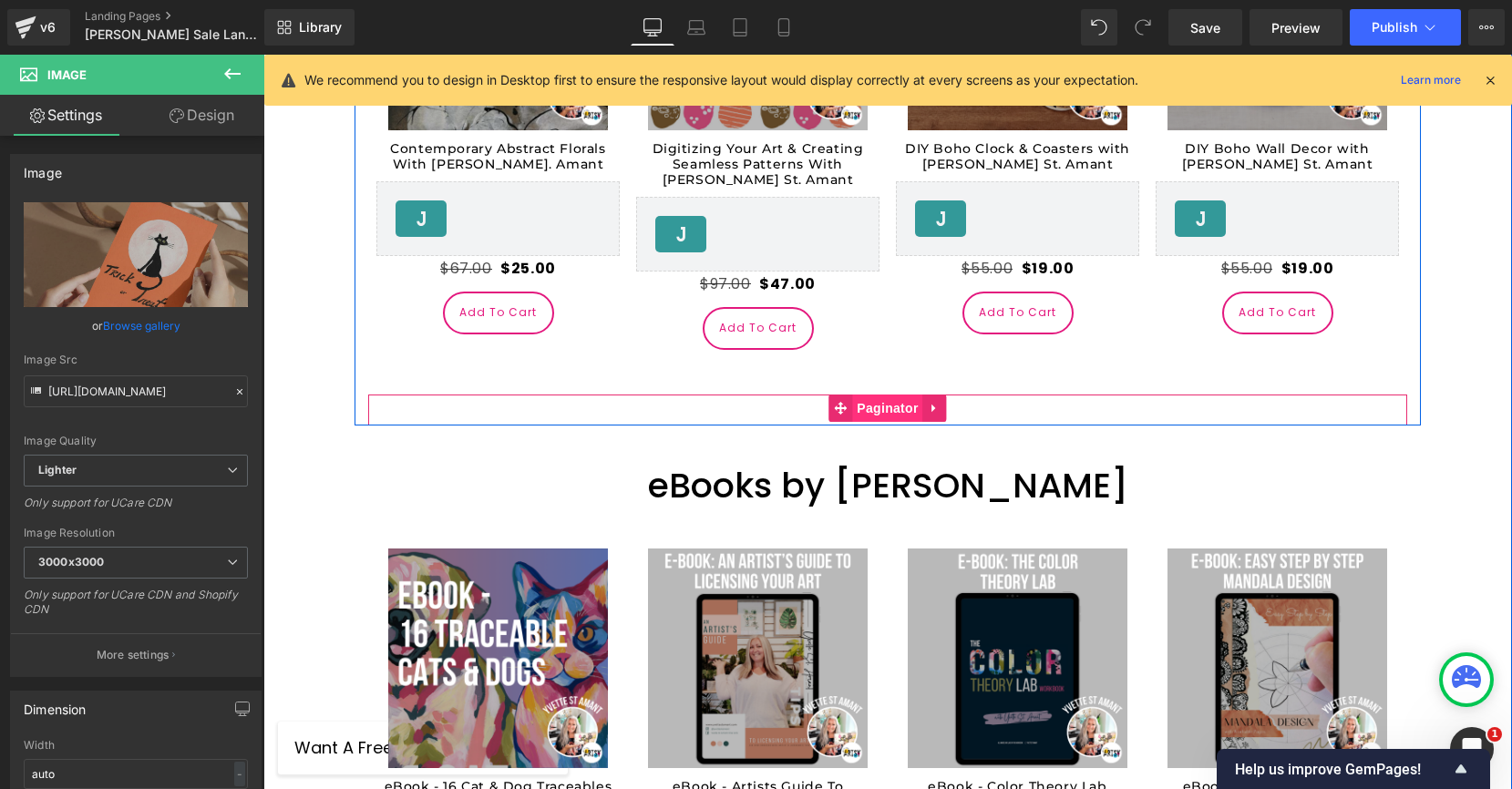
click at [855, 395] on span "Paginator" at bounding box center [887, 409] width 70 height 28
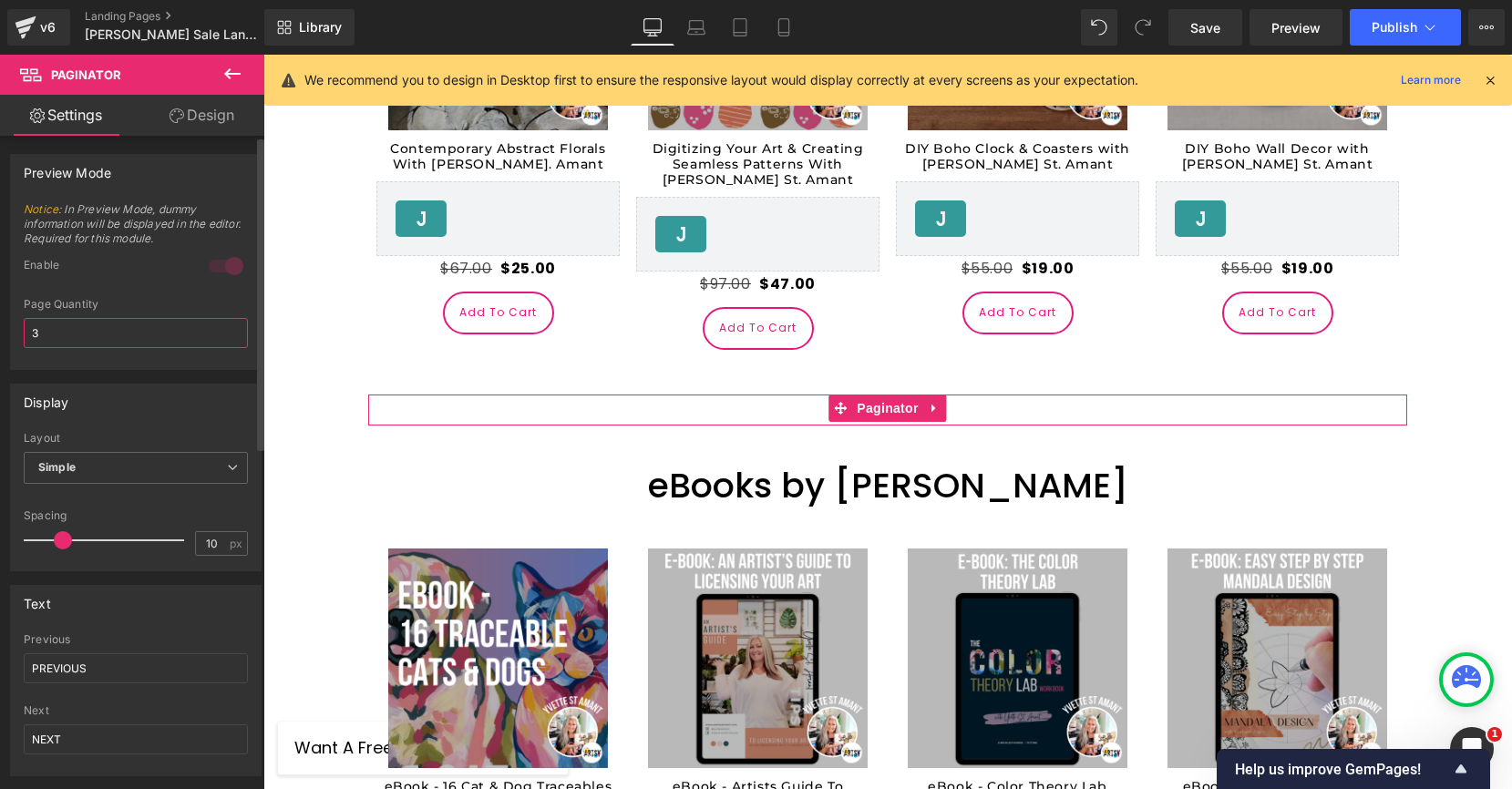
click at [152, 334] on input "3" at bounding box center [136, 333] width 225 height 30
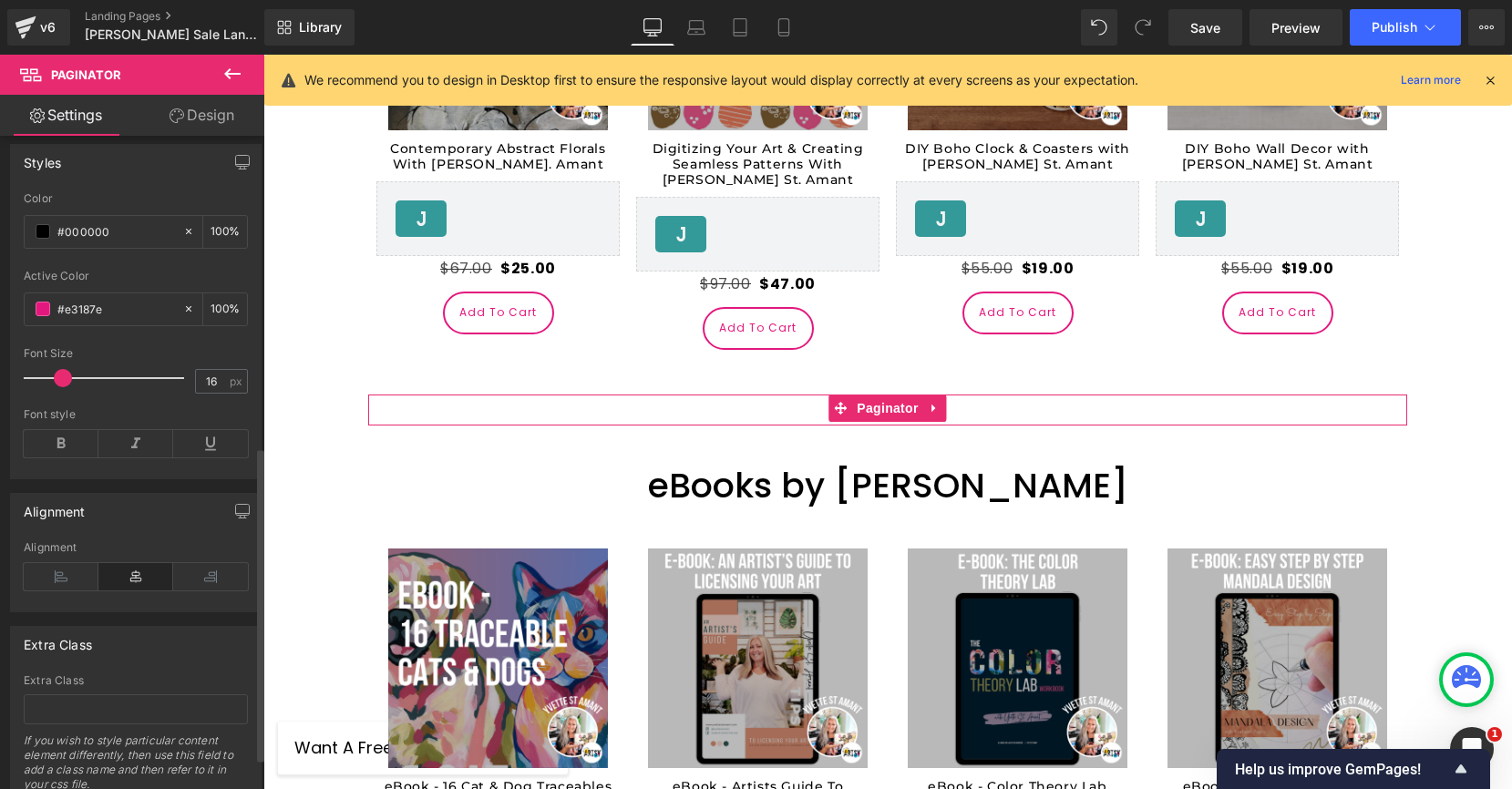
scroll to position [712, 0]
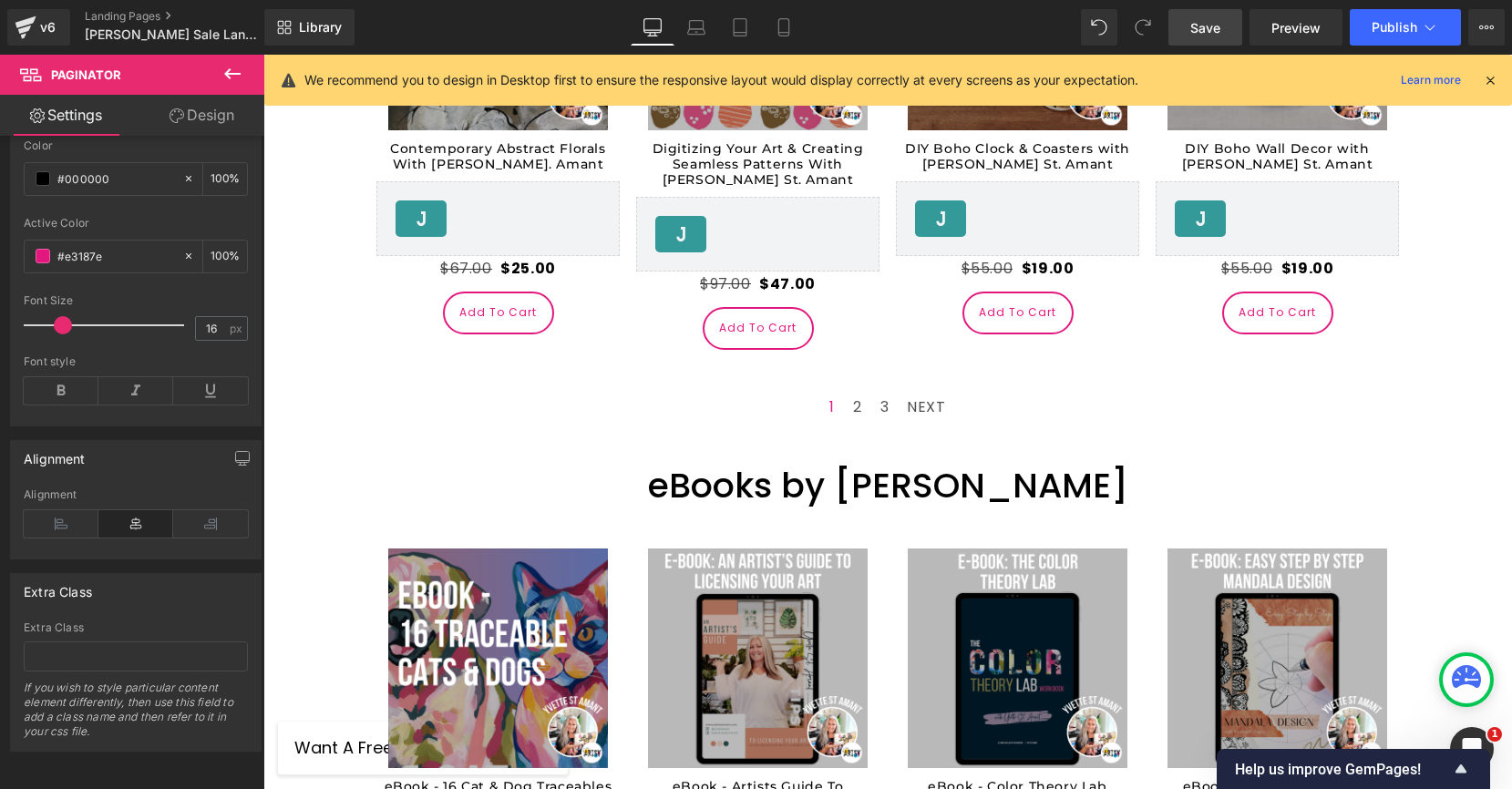
click at [1196, 31] on span "Save" at bounding box center [1205, 27] width 30 height 19
click at [1382, 24] on span "Publish" at bounding box center [1394, 27] width 46 height 15
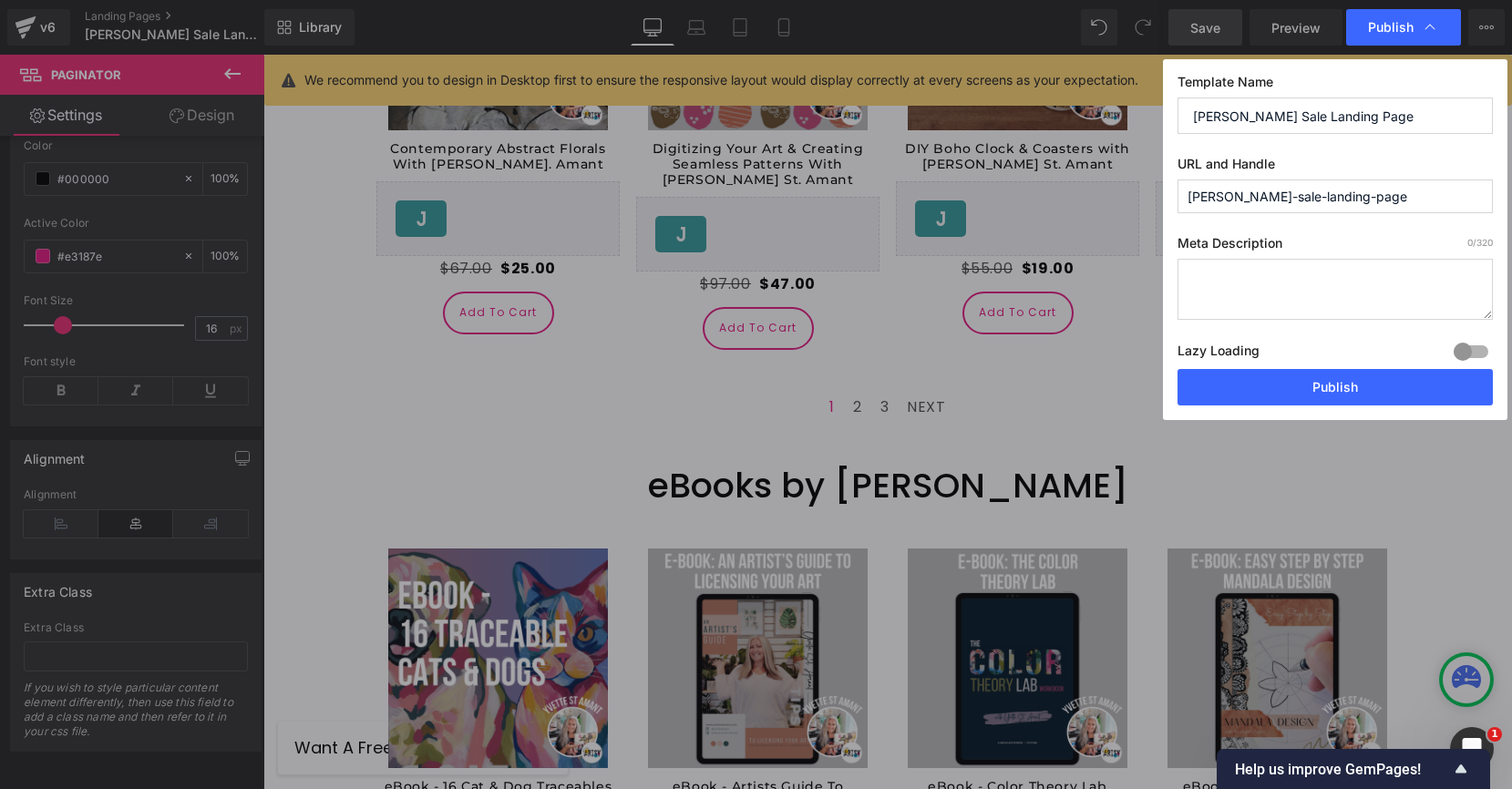
drag, startPoint x: 1348, startPoint y: 195, endPoint x: 1232, endPoint y: 195, distance: 116.0
click at [1232, 195] on input "[PERSON_NAME]-sale-landing-page" at bounding box center [1335, 196] width 316 height 34
type input "[PERSON_NAME]-mega-sale"
click at [1350, 384] on button "Publish" at bounding box center [1335, 387] width 316 height 37
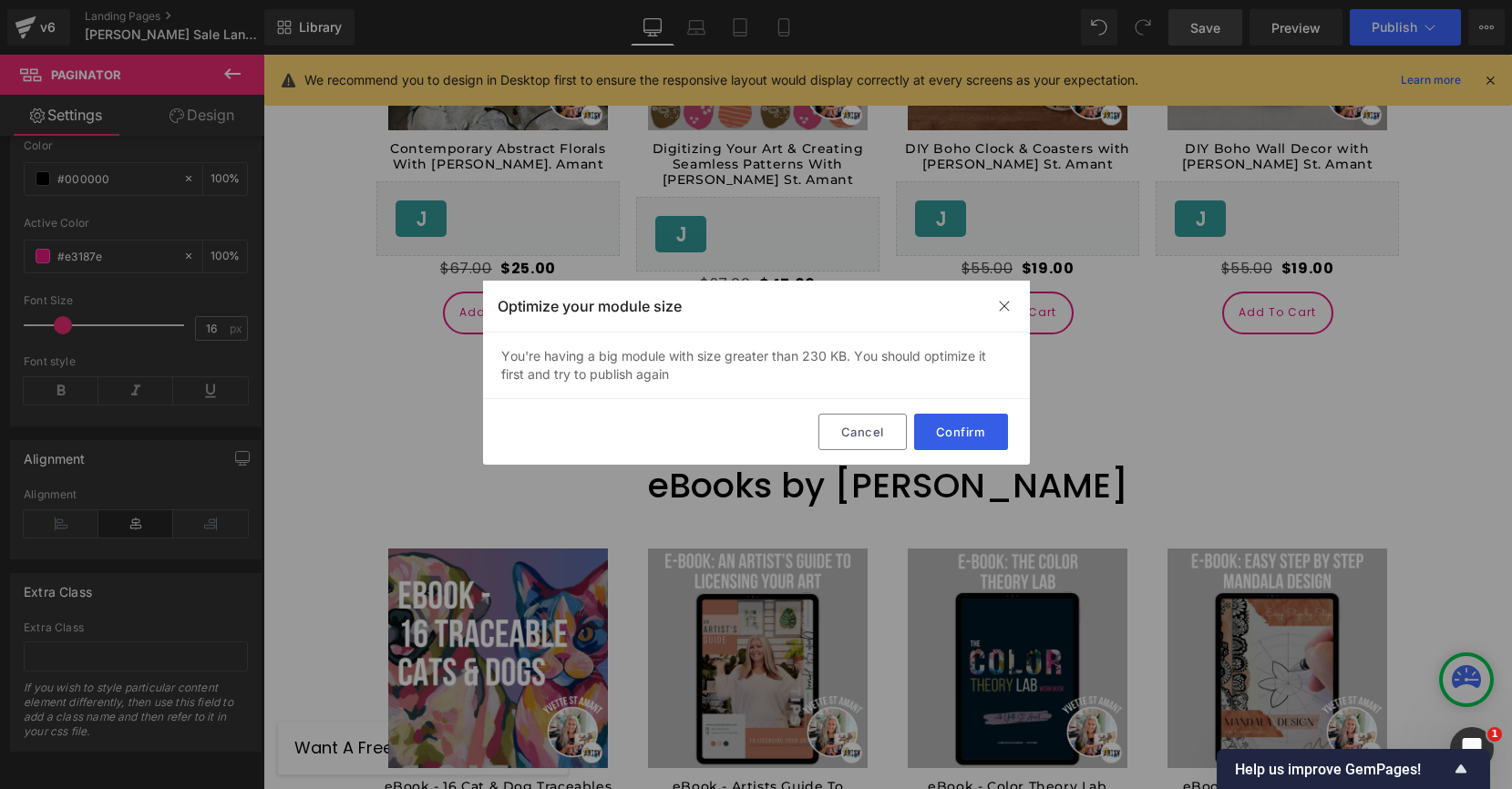
click at [974, 437] on button "Confirm" at bounding box center [961, 432] width 94 height 37
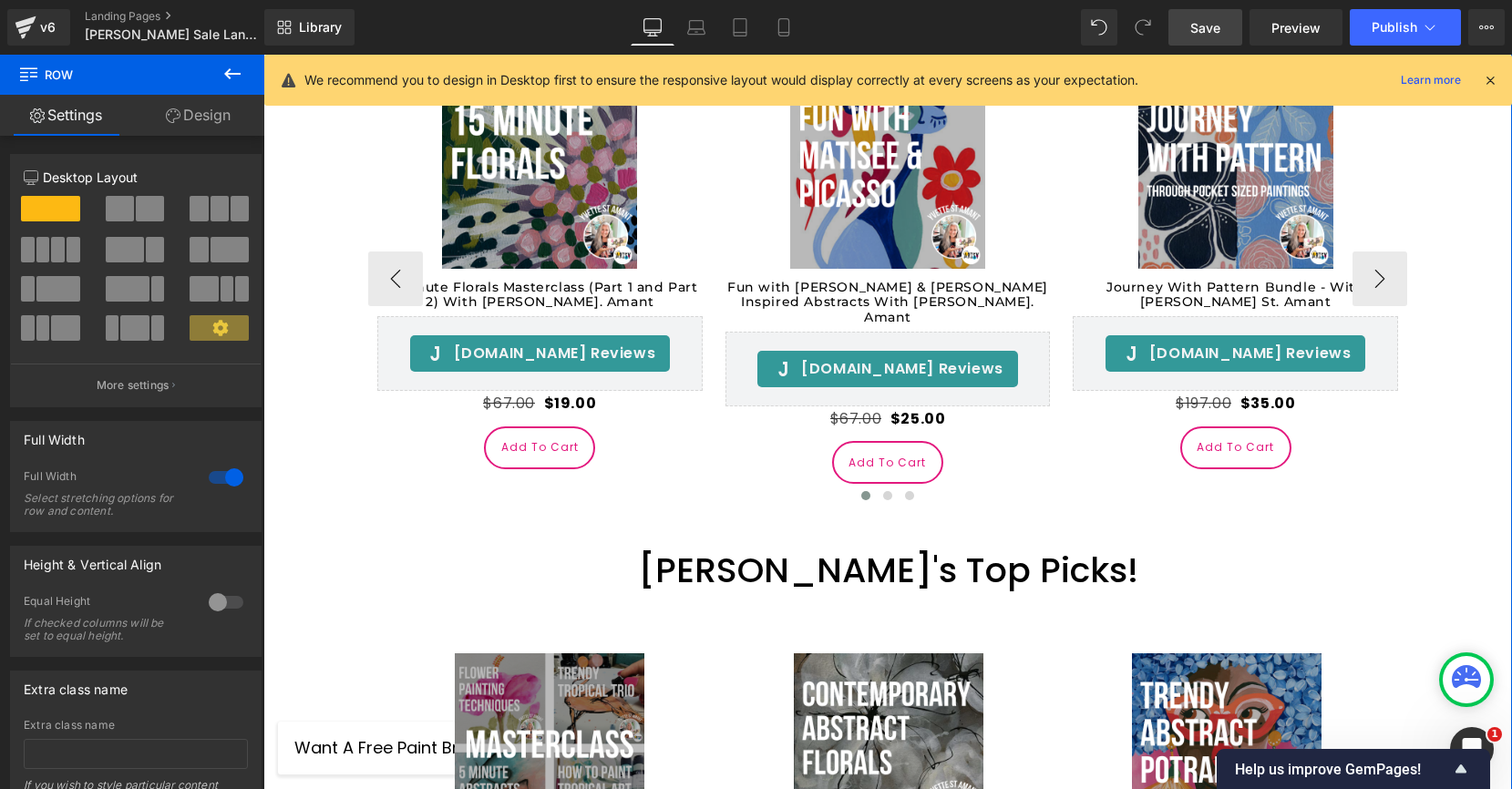
scroll to position [1078, 0]
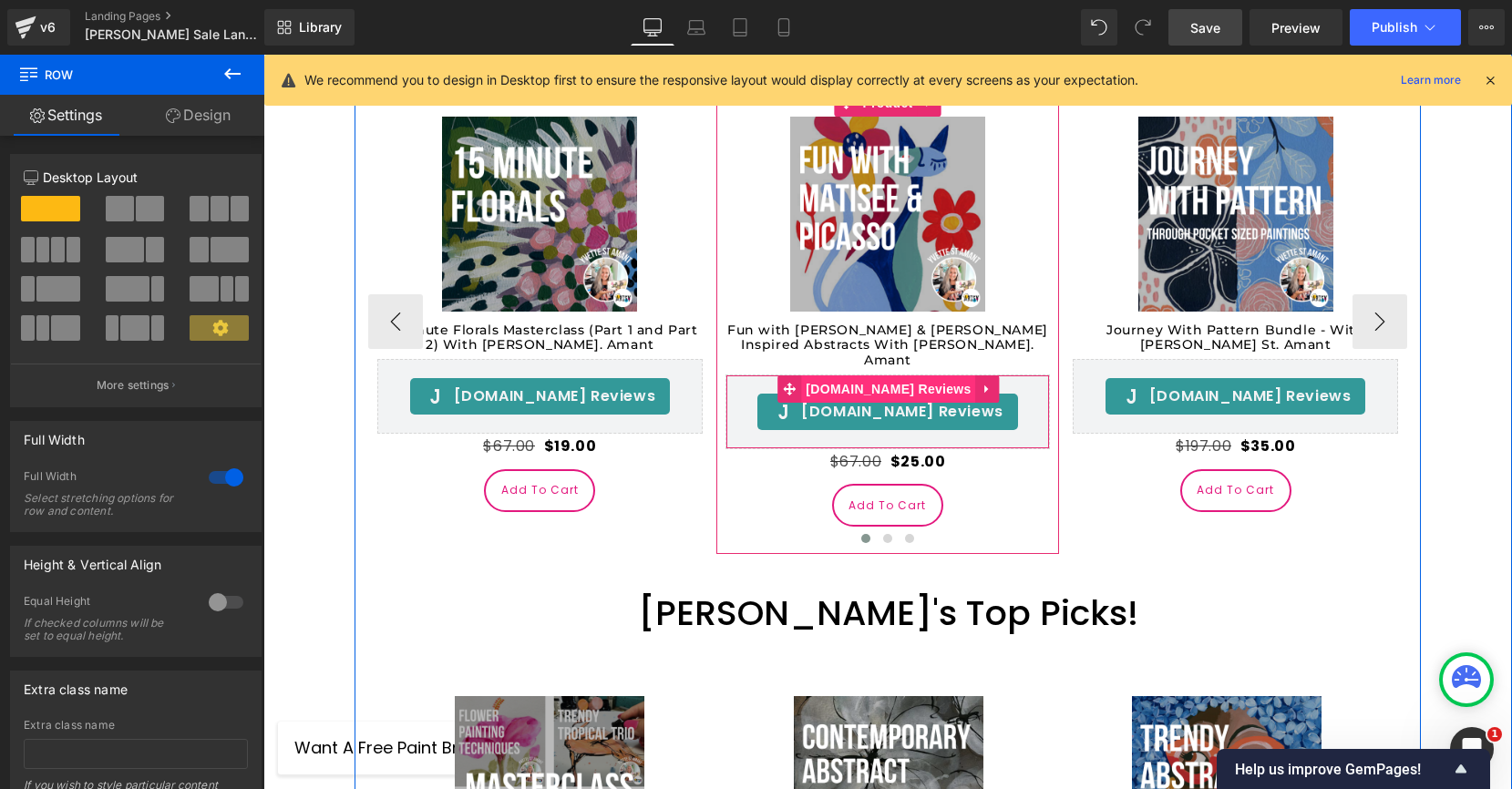
click at [883, 375] on span "[DOMAIN_NAME] Reviews" at bounding box center [888, 389] width 174 height 28
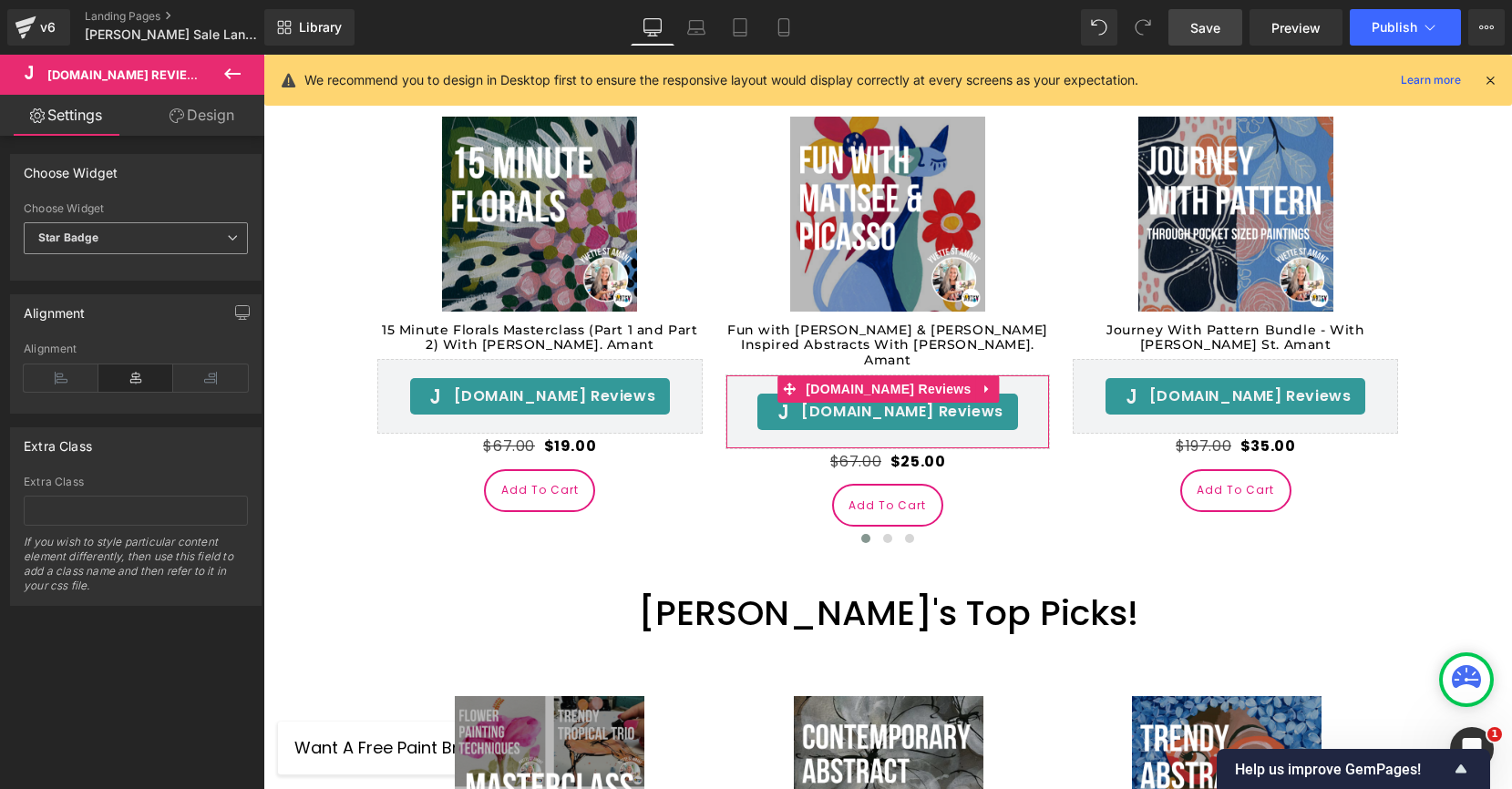
click at [130, 248] on span "Star Badge" at bounding box center [136, 239] width 225 height 32
click at [109, 295] on li "Star Badge" at bounding box center [132, 298] width 217 height 28
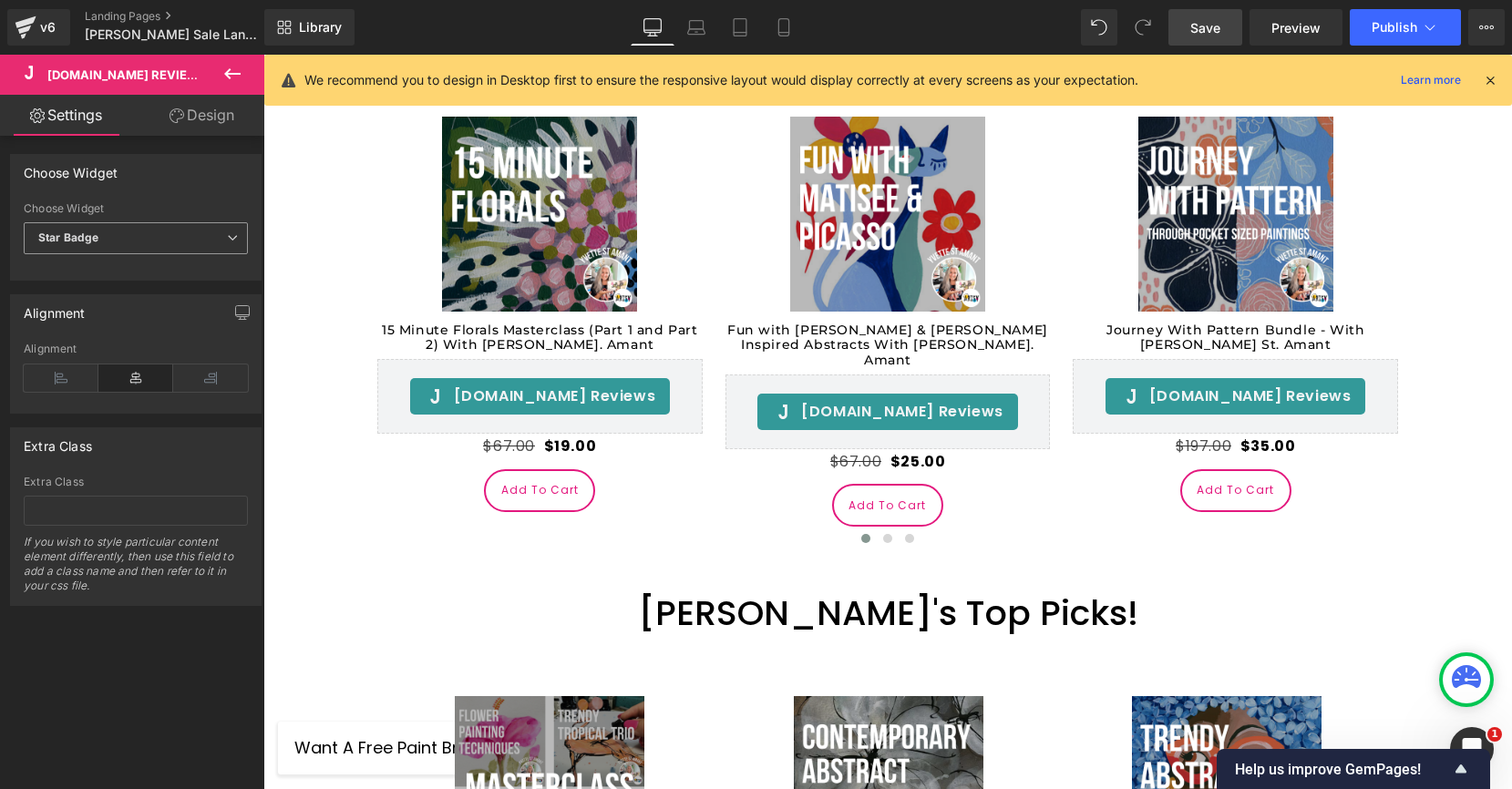
click at [133, 245] on span "Star Badge" at bounding box center [136, 239] width 225 height 32
click at [124, 273] on li "Reviews" at bounding box center [132, 271] width 217 height 28
click at [143, 243] on span "Reviews" at bounding box center [136, 239] width 225 height 32
click at [132, 296] on li "Star Badge" at bounding box center [132, 298] width 217 height 28
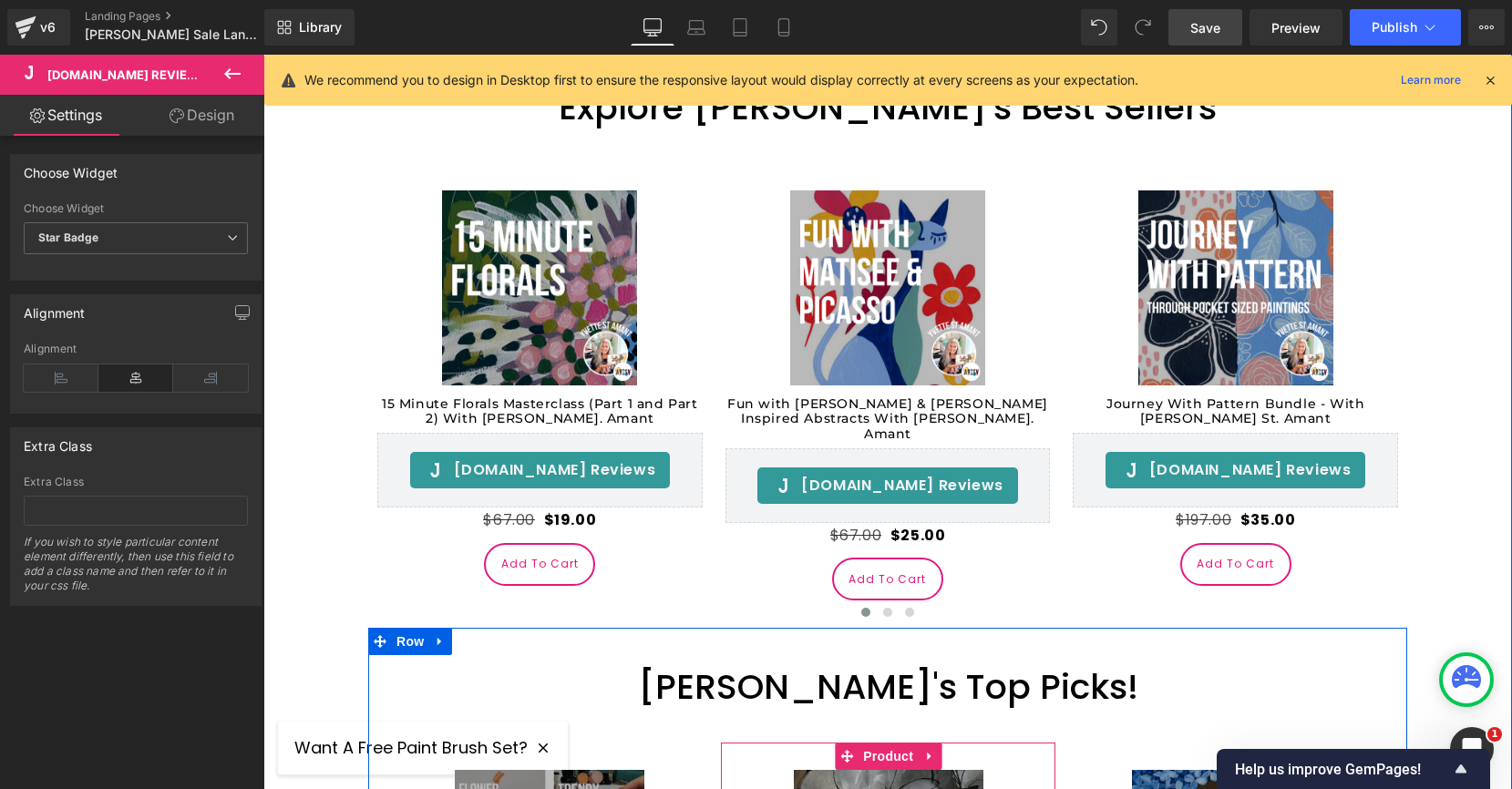
scroll to position [965, 0]
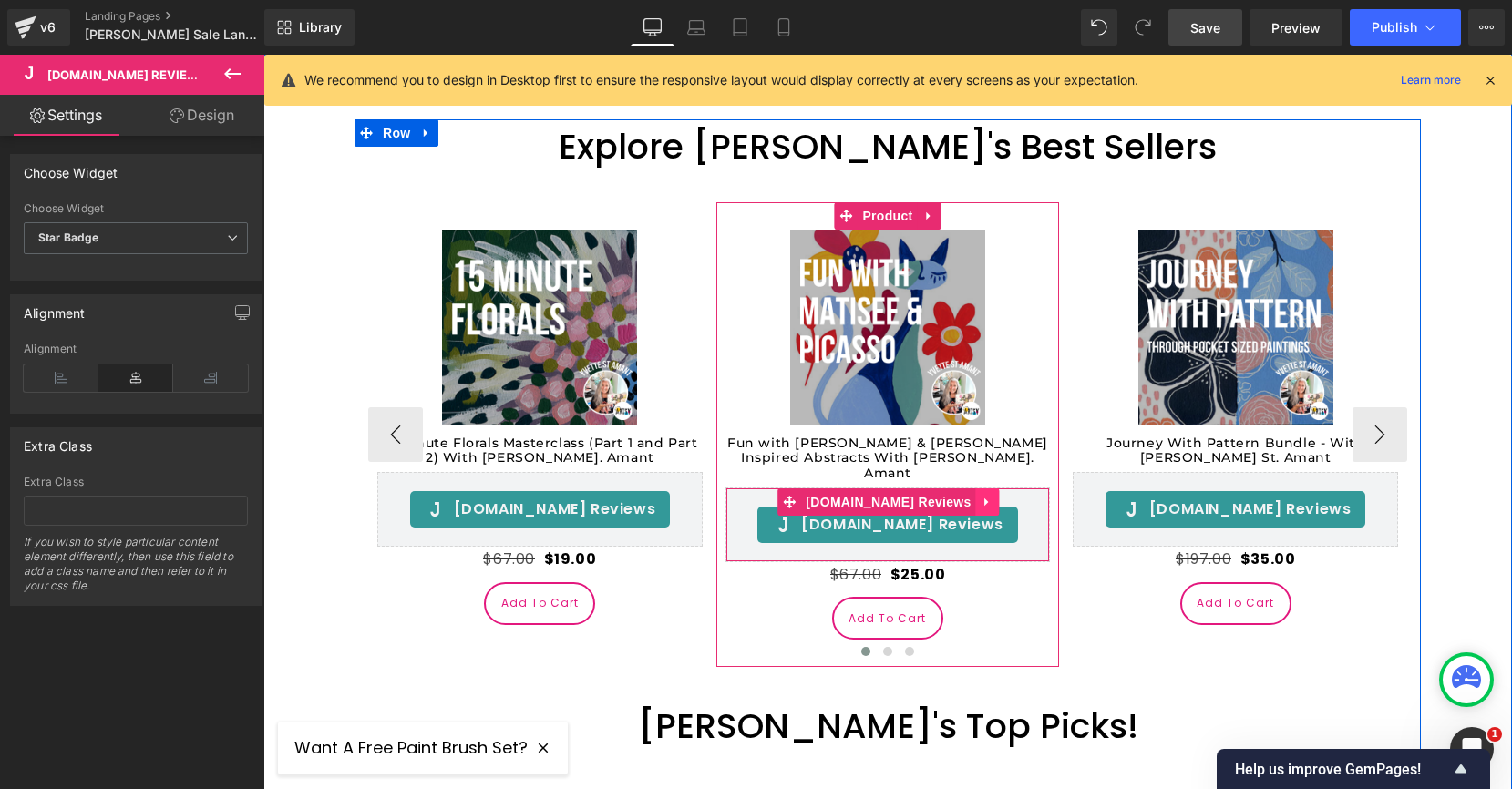
click at [982, 495] on icon at bounding box center [988, 502] width 13 height 14
click at [993, 495] on icon at bounding box center [999, 502] width 13 height 14
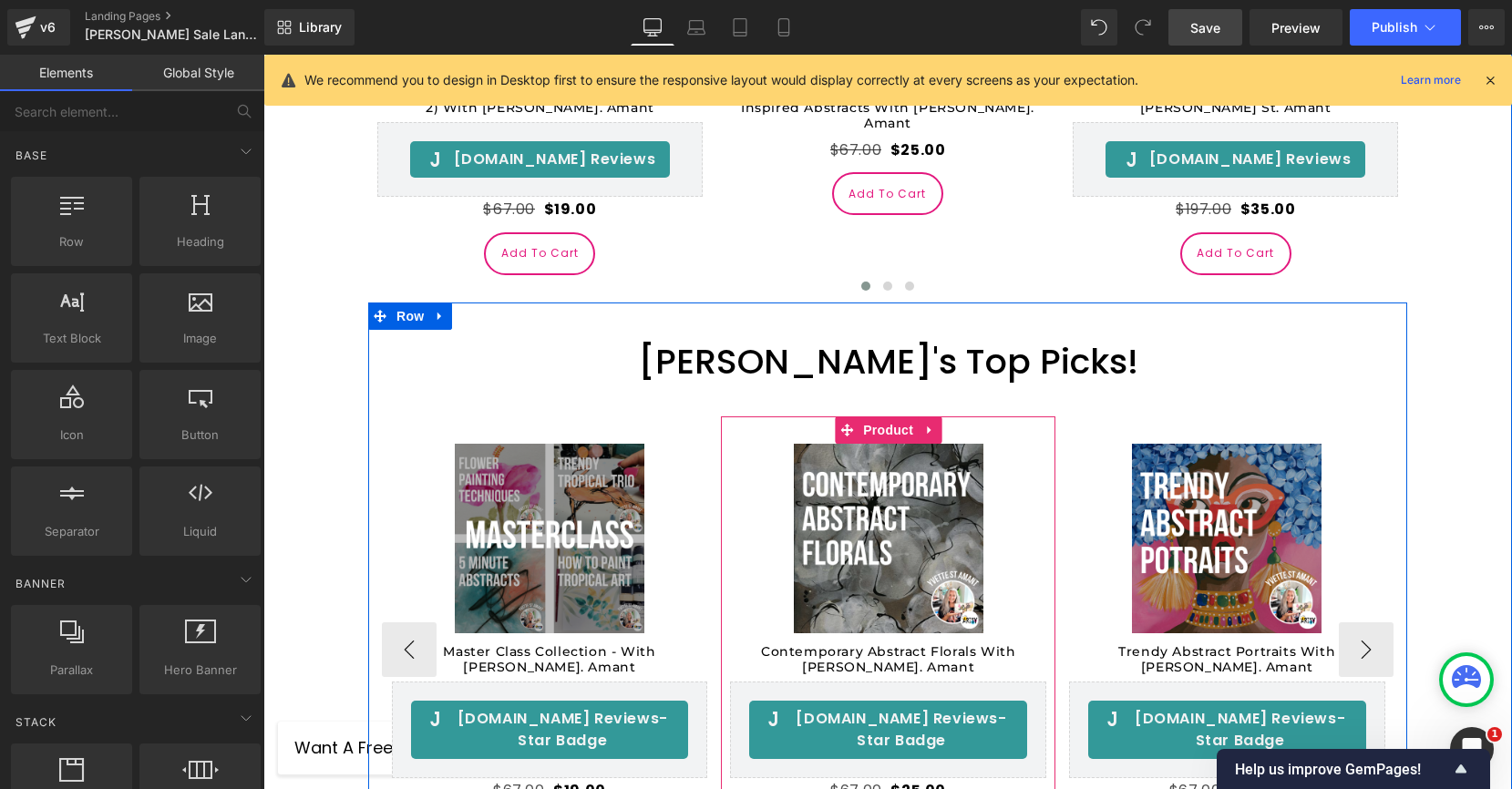
scroll to position [1319, 0]
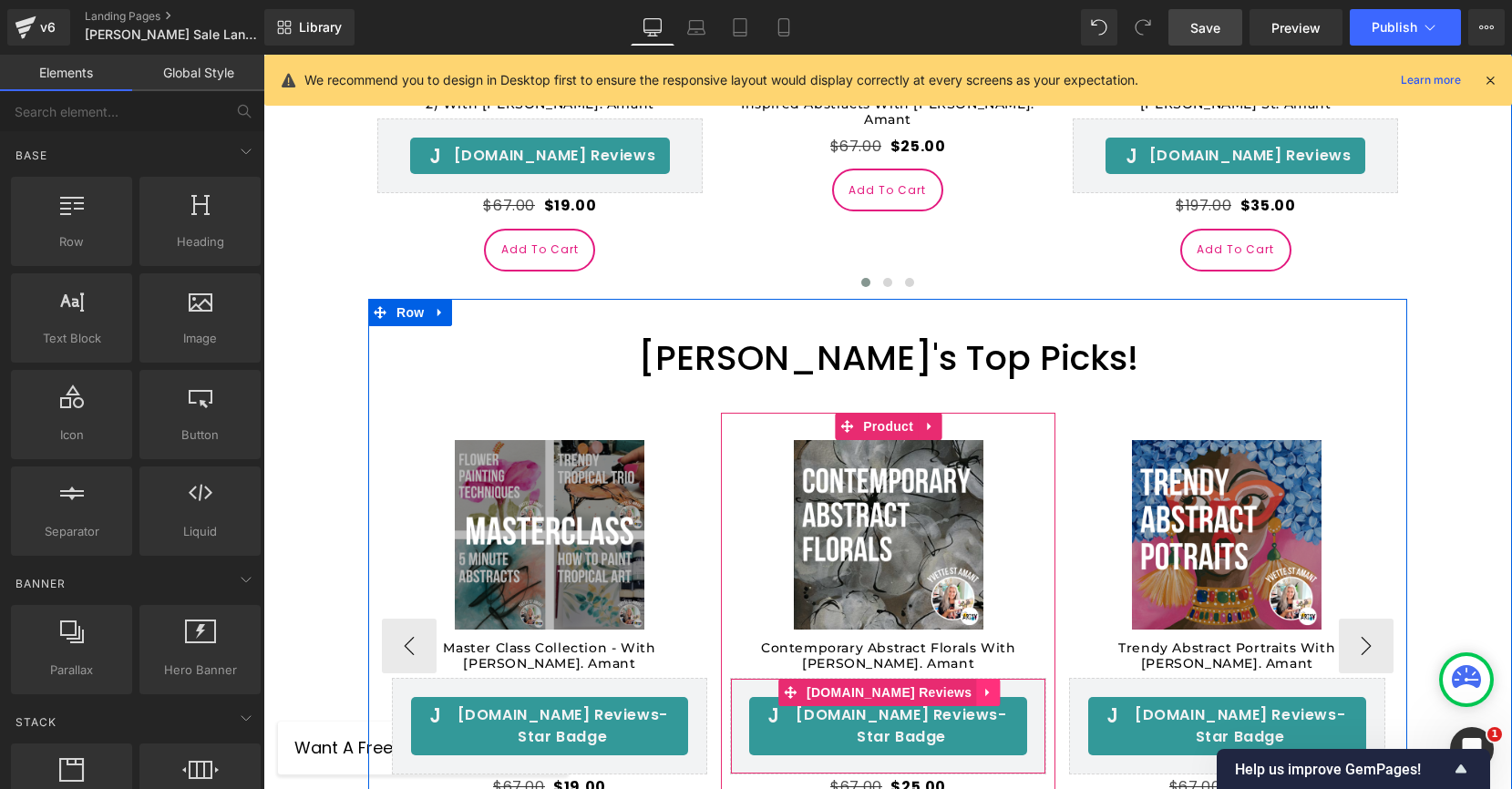
click at [982, 685] on icon at bounding box center [988, 692] width 13 height 14
click at [970, 686] on icon at bounding box center [976, 692] width 13 height 13
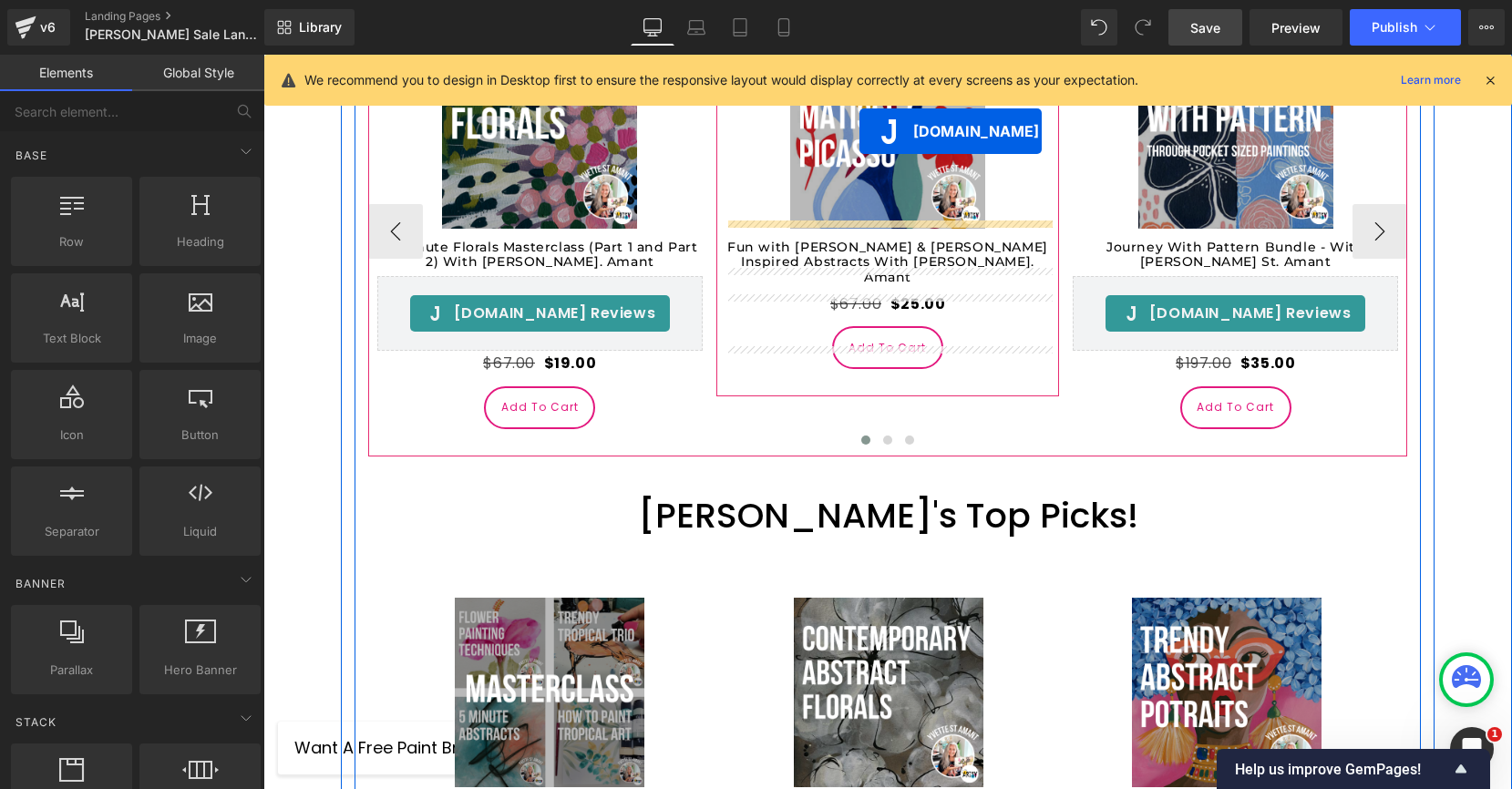
scroll to position [1107, 0]
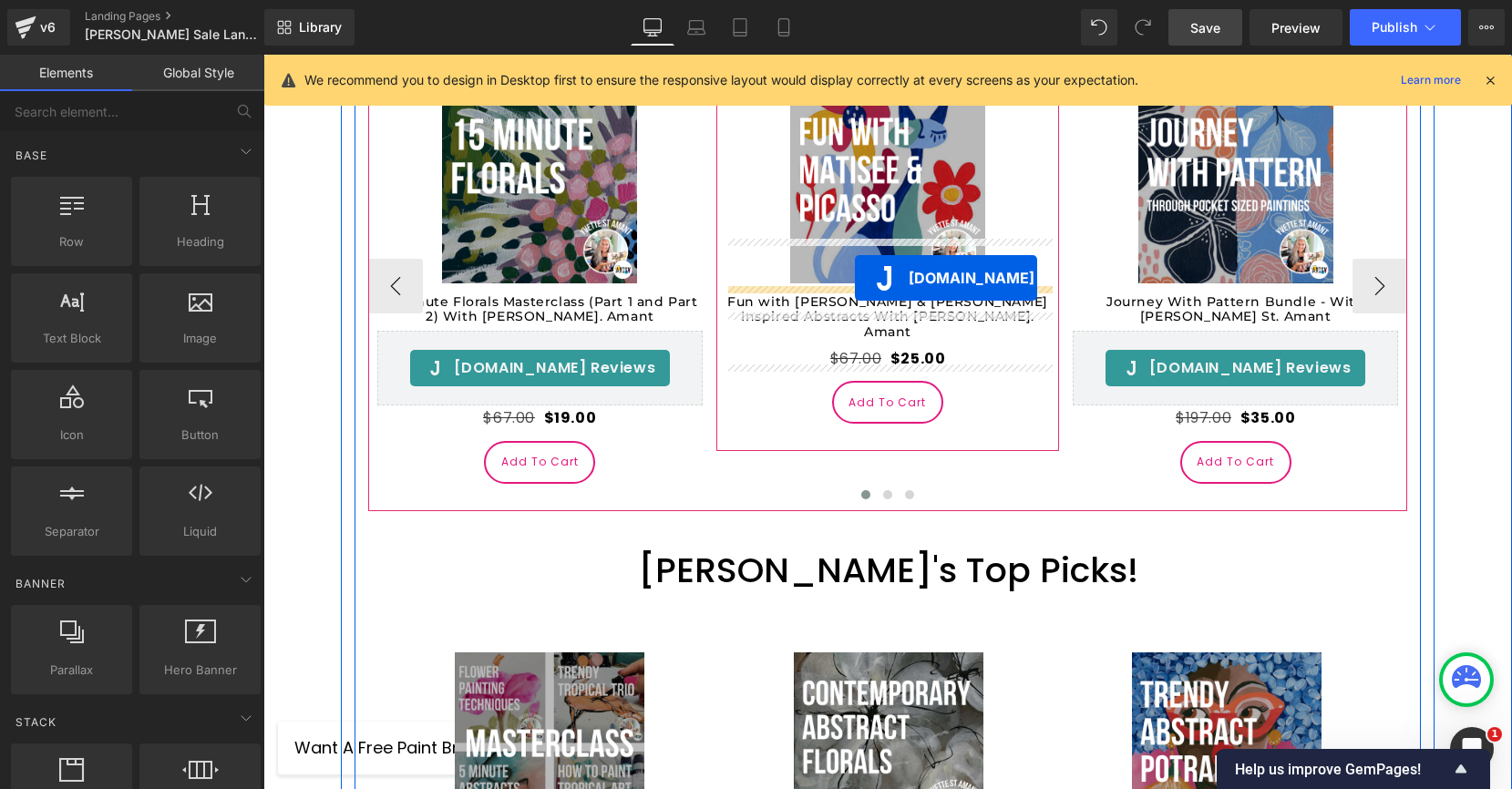
drag, startPoint x: 808, startPoint y: 664, endPoint x: 855, endPoint y: 279, distance: 387.9
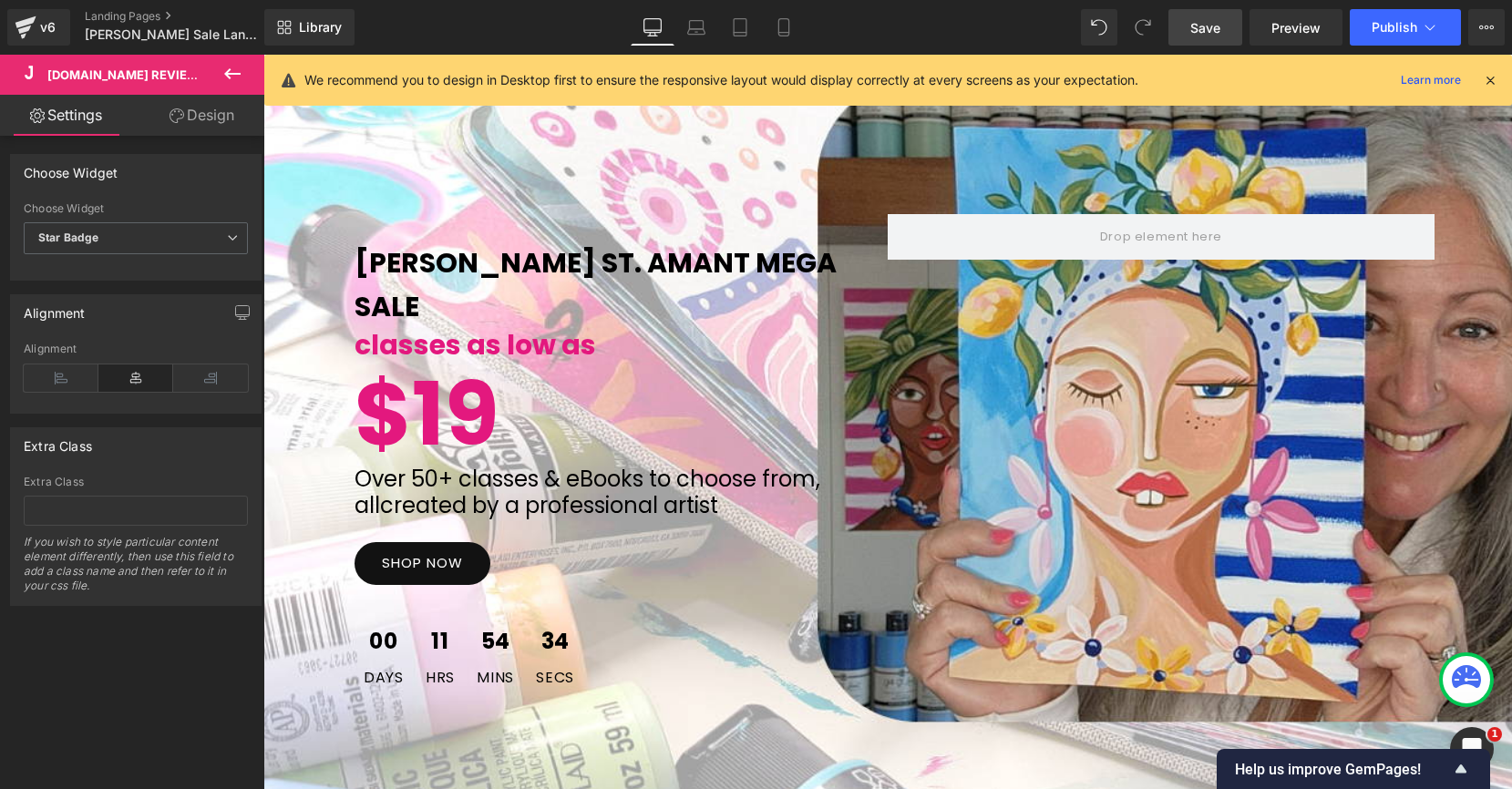
scroll to position [179, 0]
click at [1472, 673] on icon at bounding box center [1473, 674] width 4 height 4
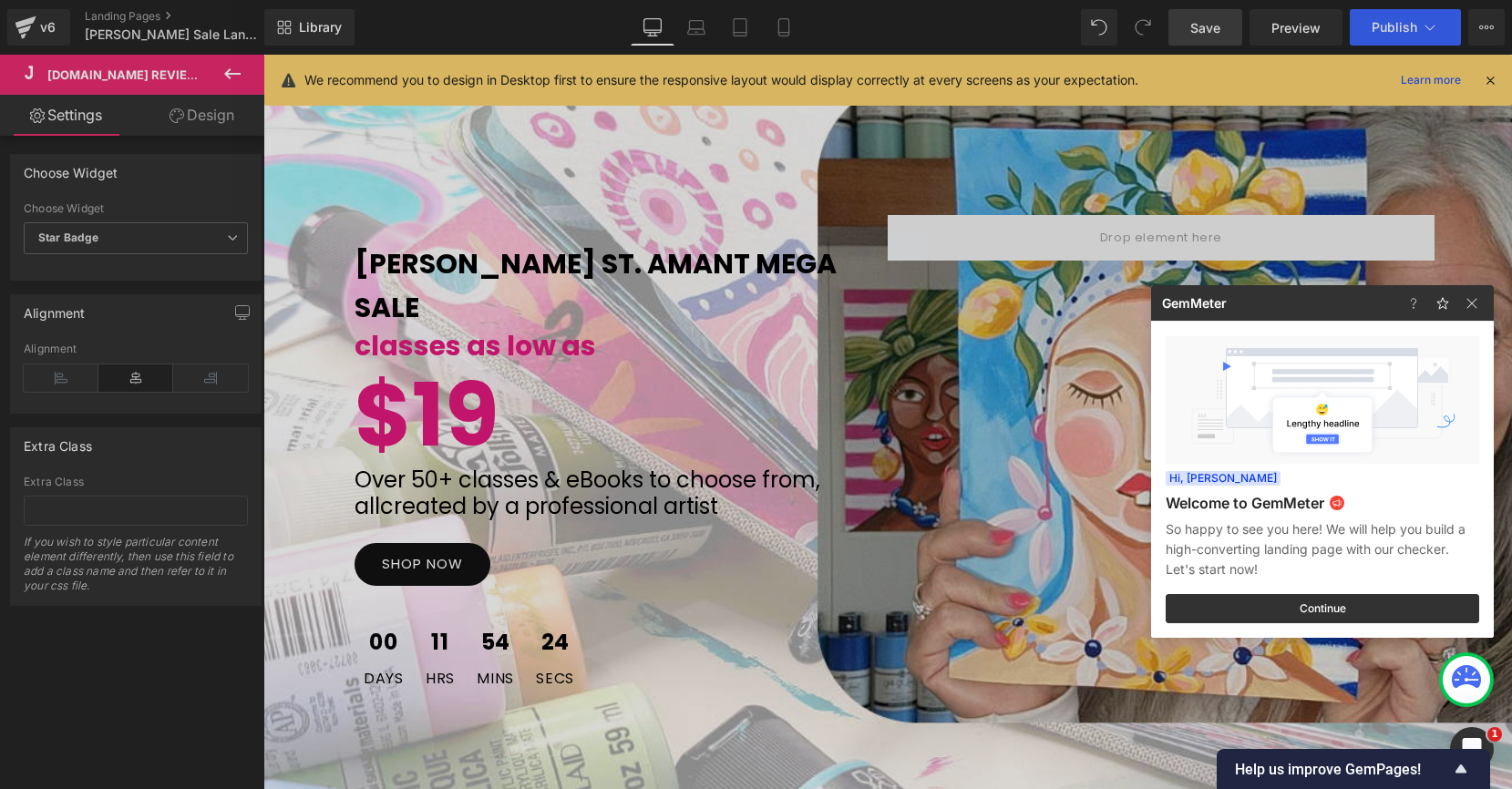
click at [1472, 673] on icon at bounding box center [1473, 674] width 4 height 4
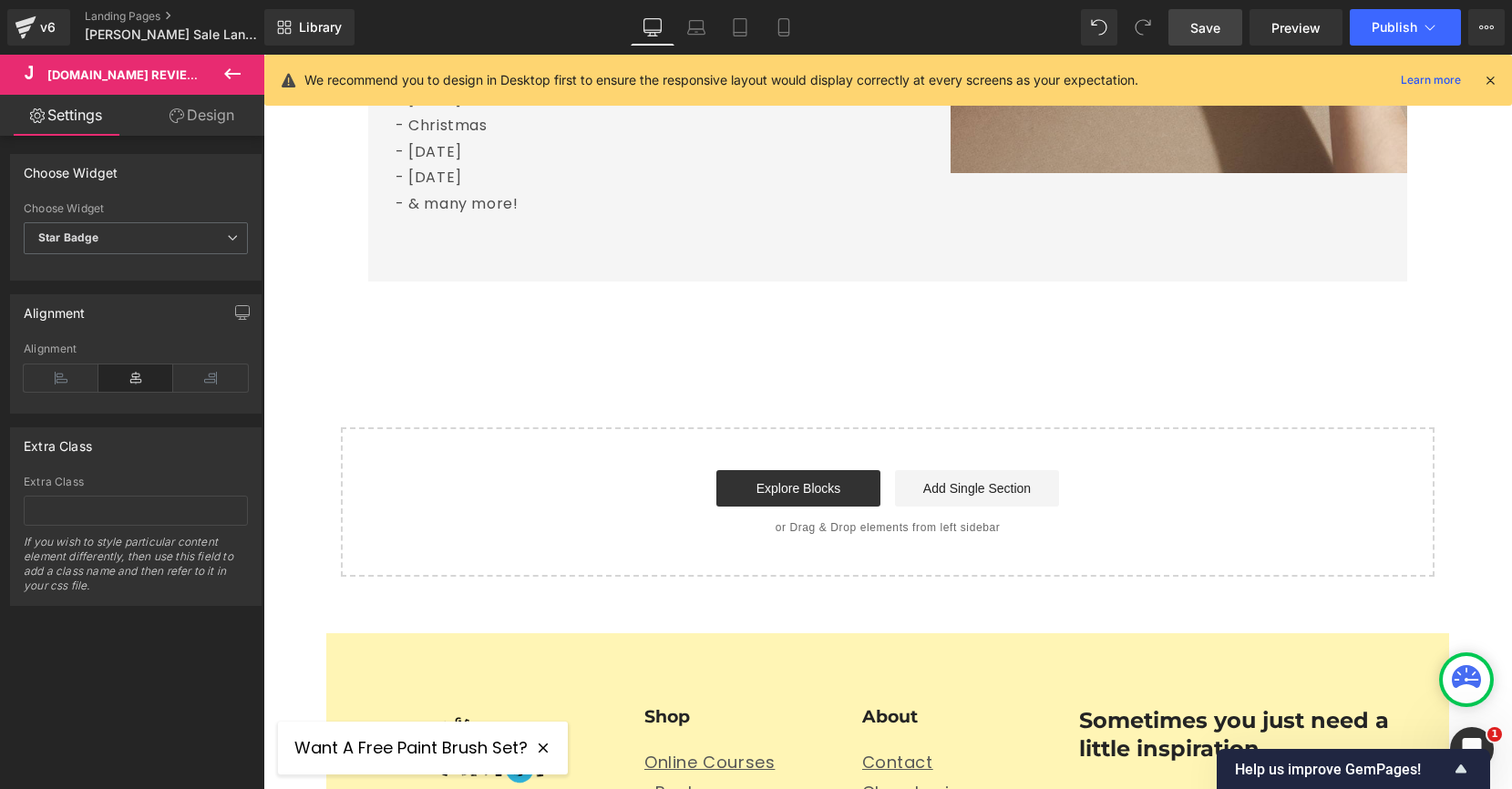
scroll to position [5353, 0]
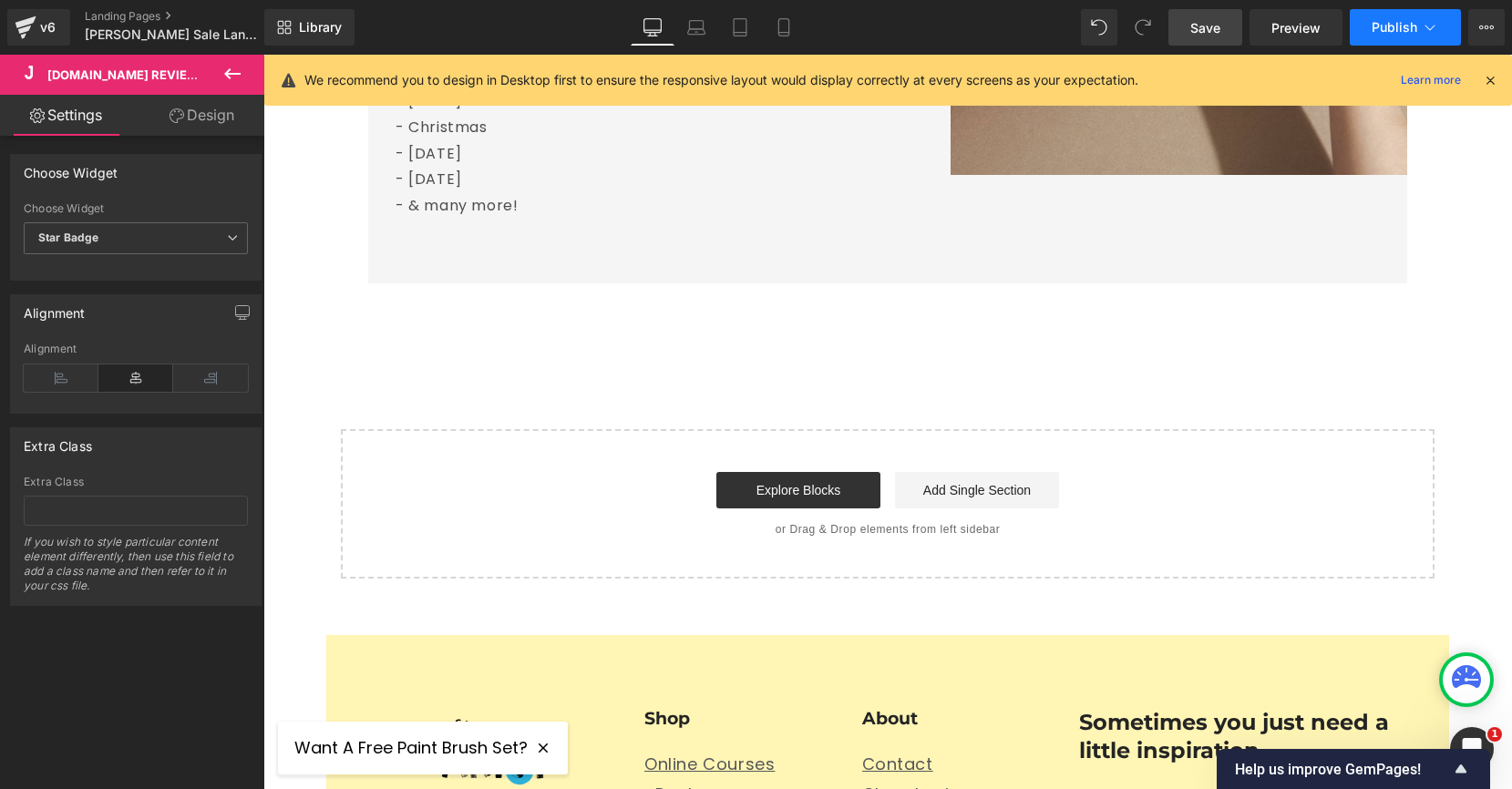
click at [1388, 37] on button "Publish" at bounding box center [1405, 27] width 111 height 37
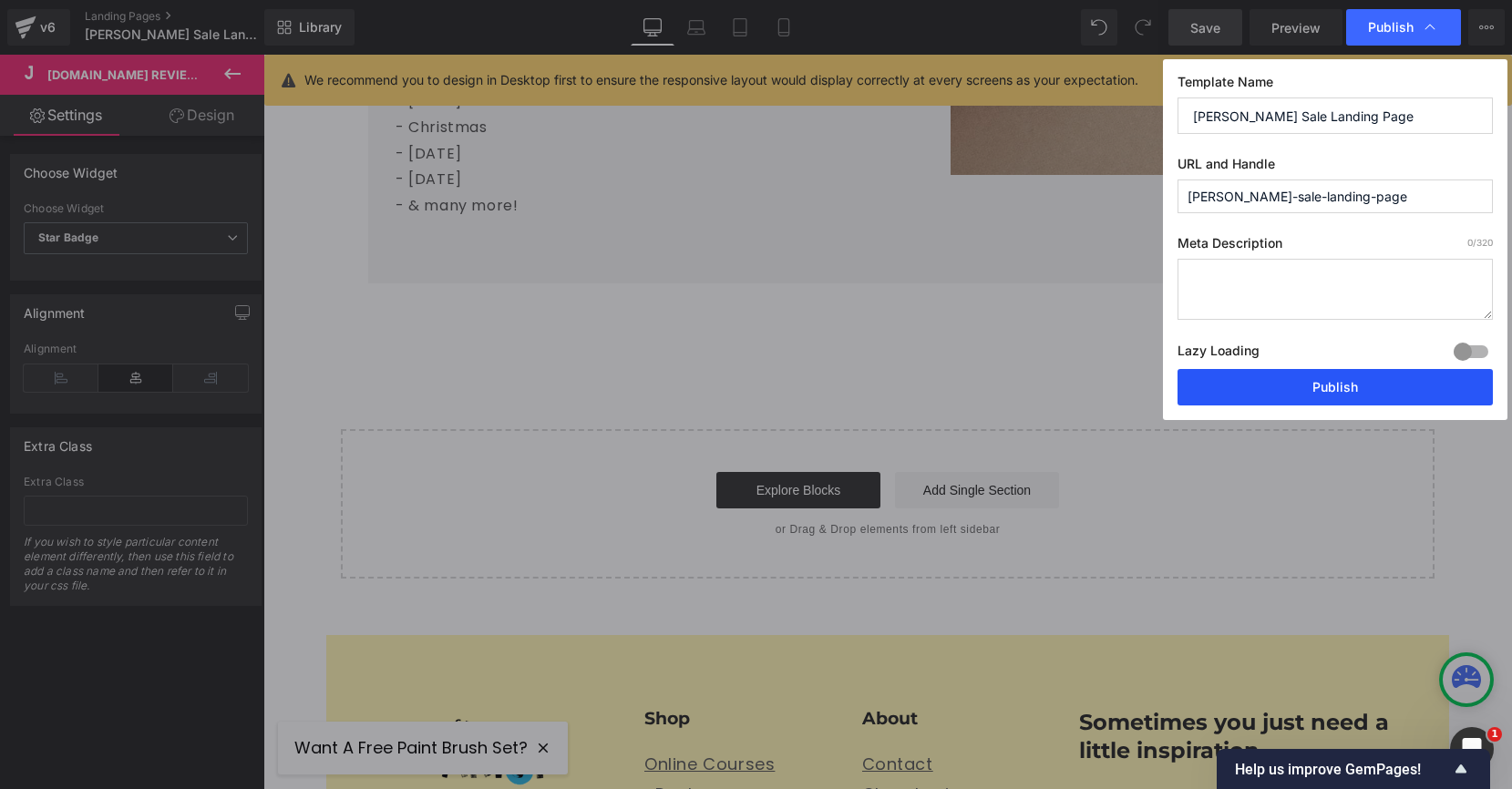
click at [1335, 381] on button "Publish" at bounding box center [1335, 387] width 316 height 37
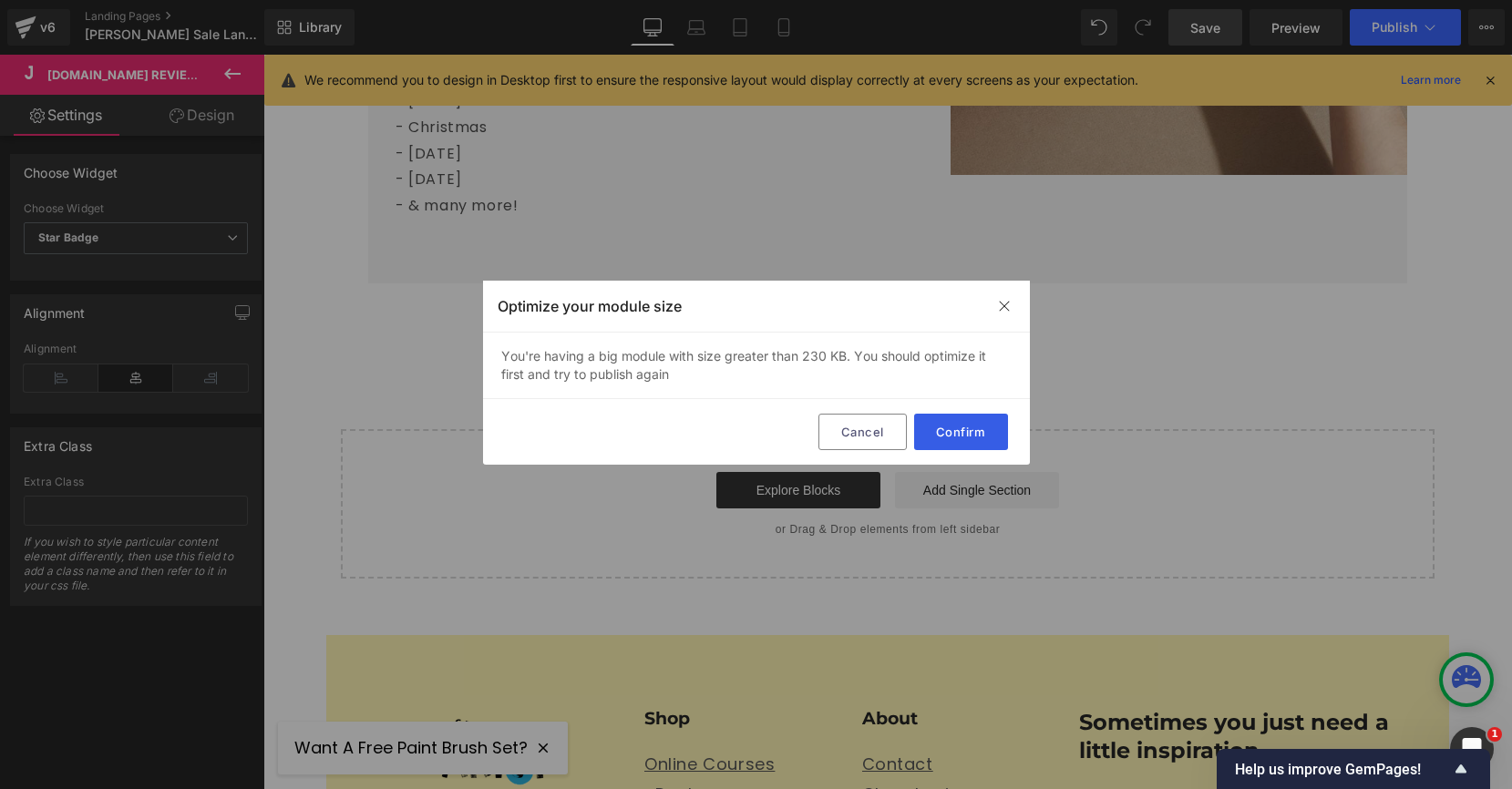
click at [966, 439] on button "Confirm" at bounding box center [961, 432] width 94 height 37
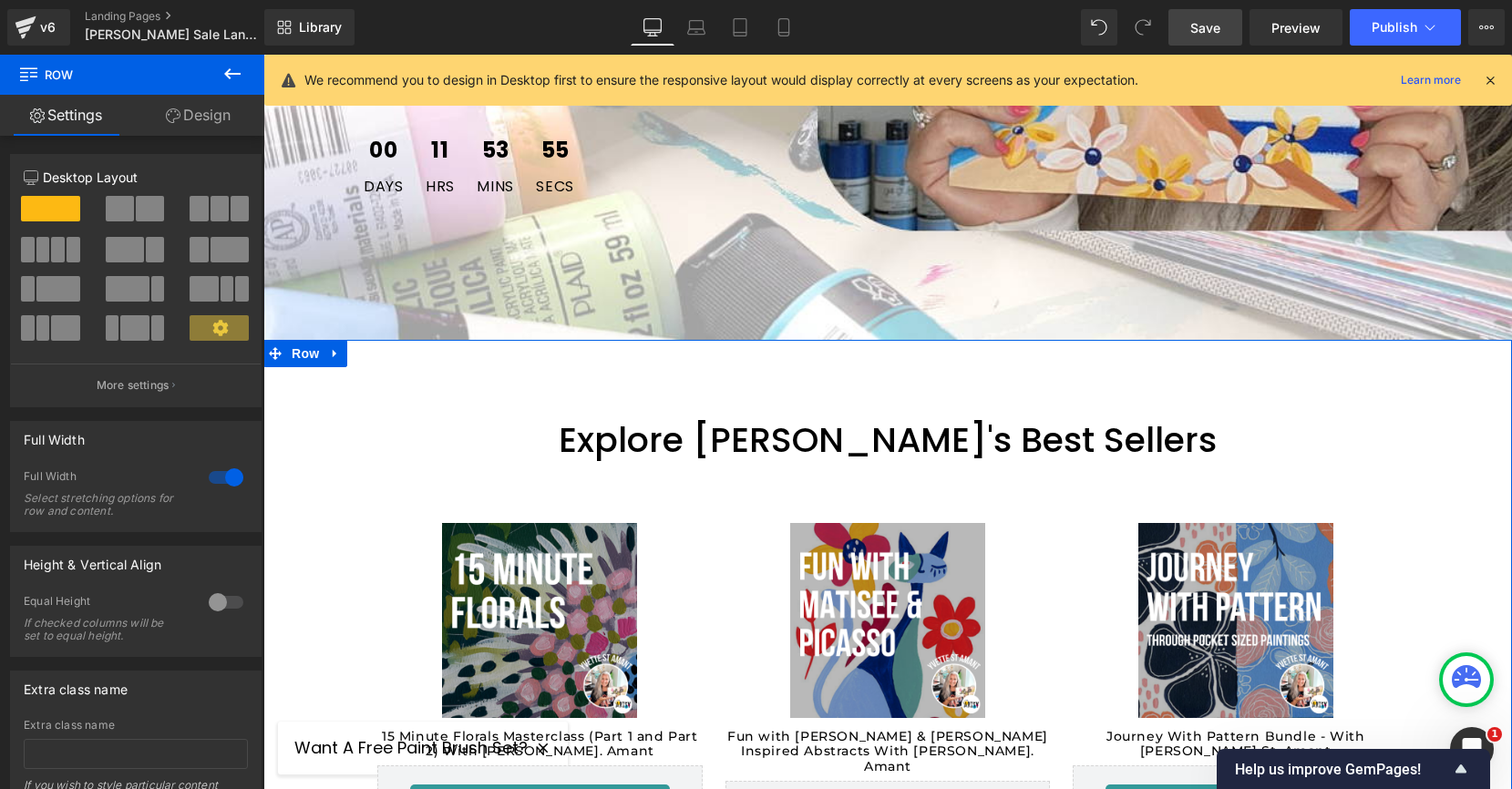
scroll to position [655, 0]
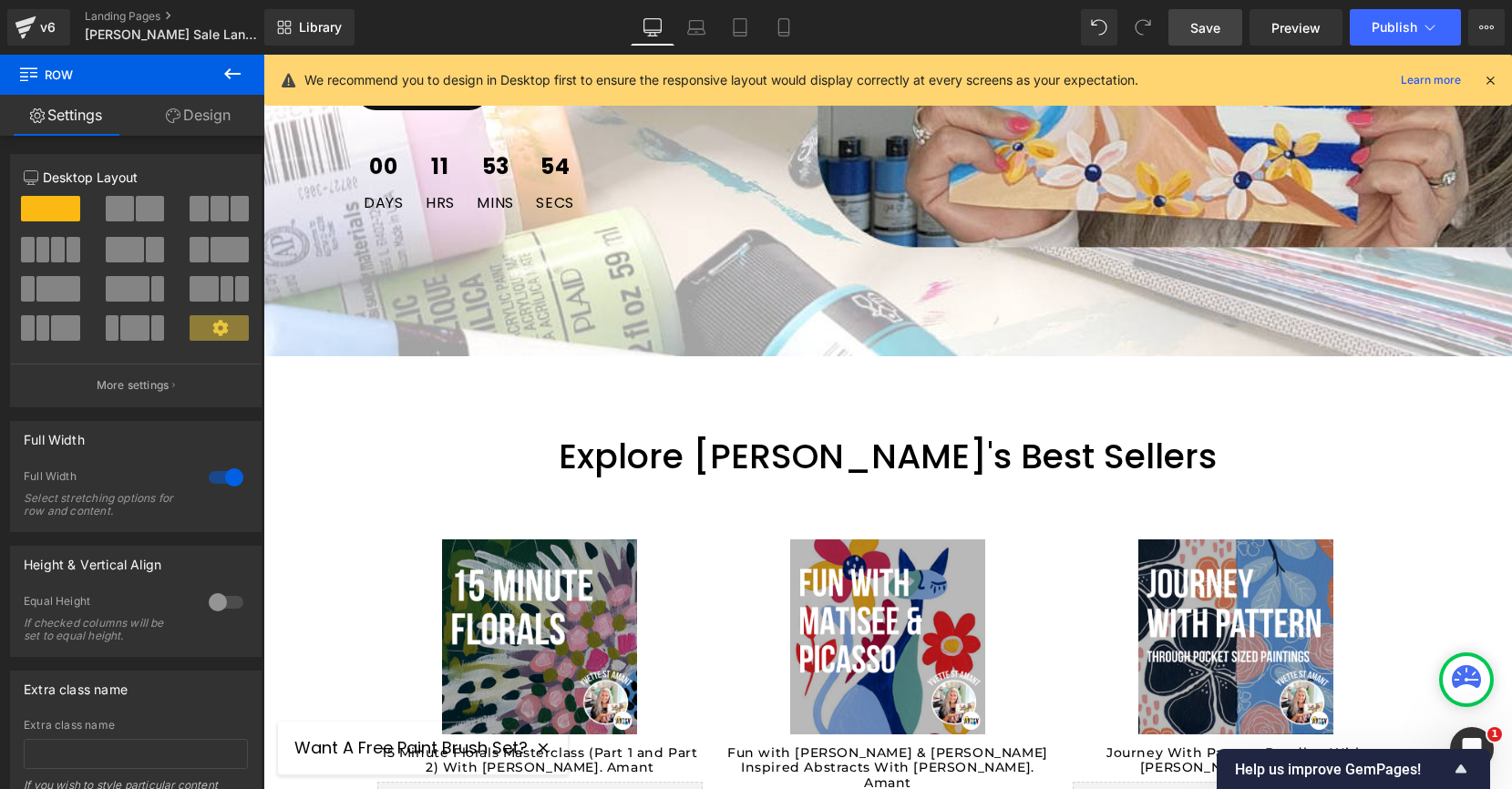
click at [223, 77] on icon at bounding box center [233, 74] width 22 height 22
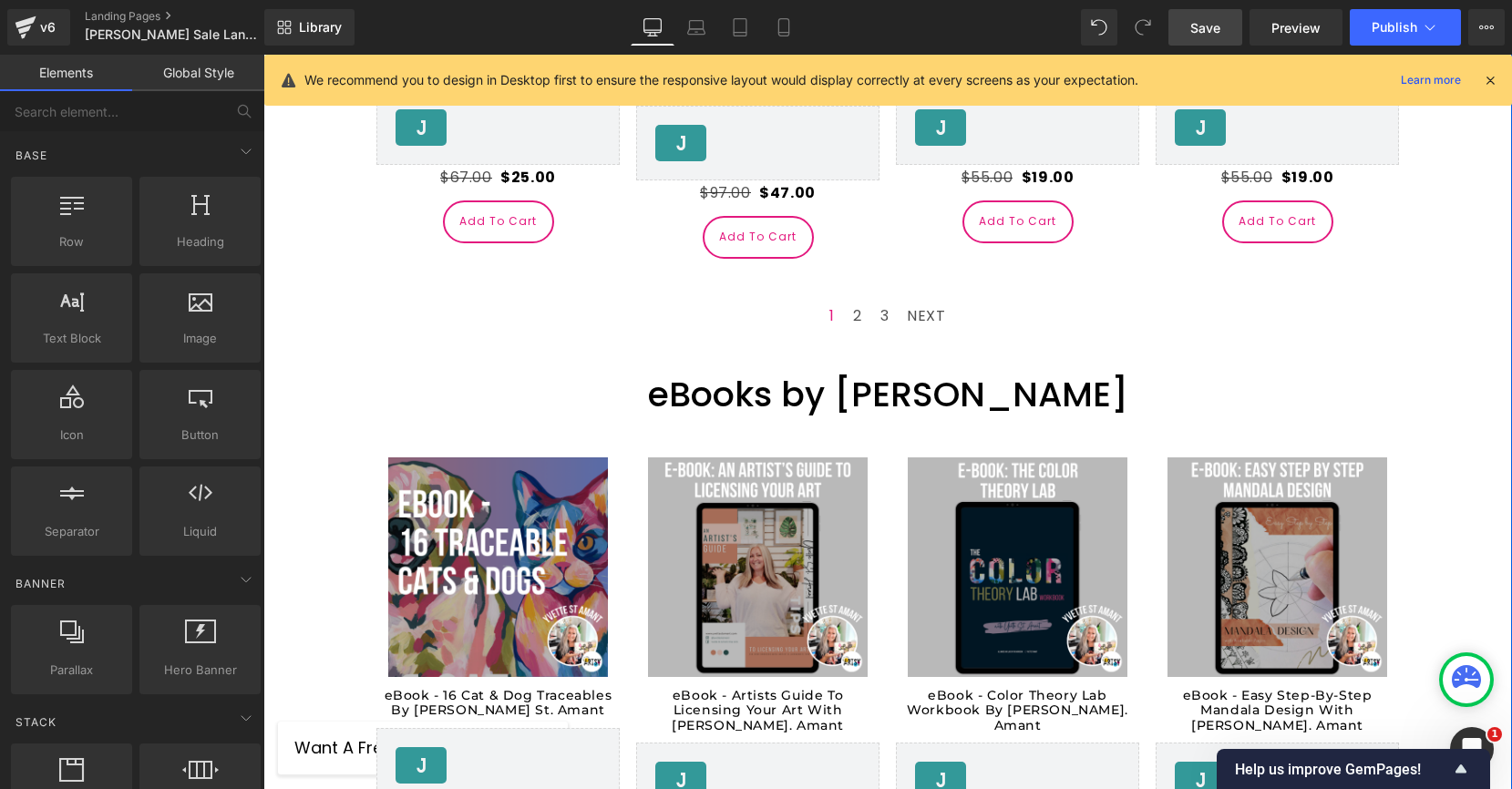
scroll to position [3402, 0]
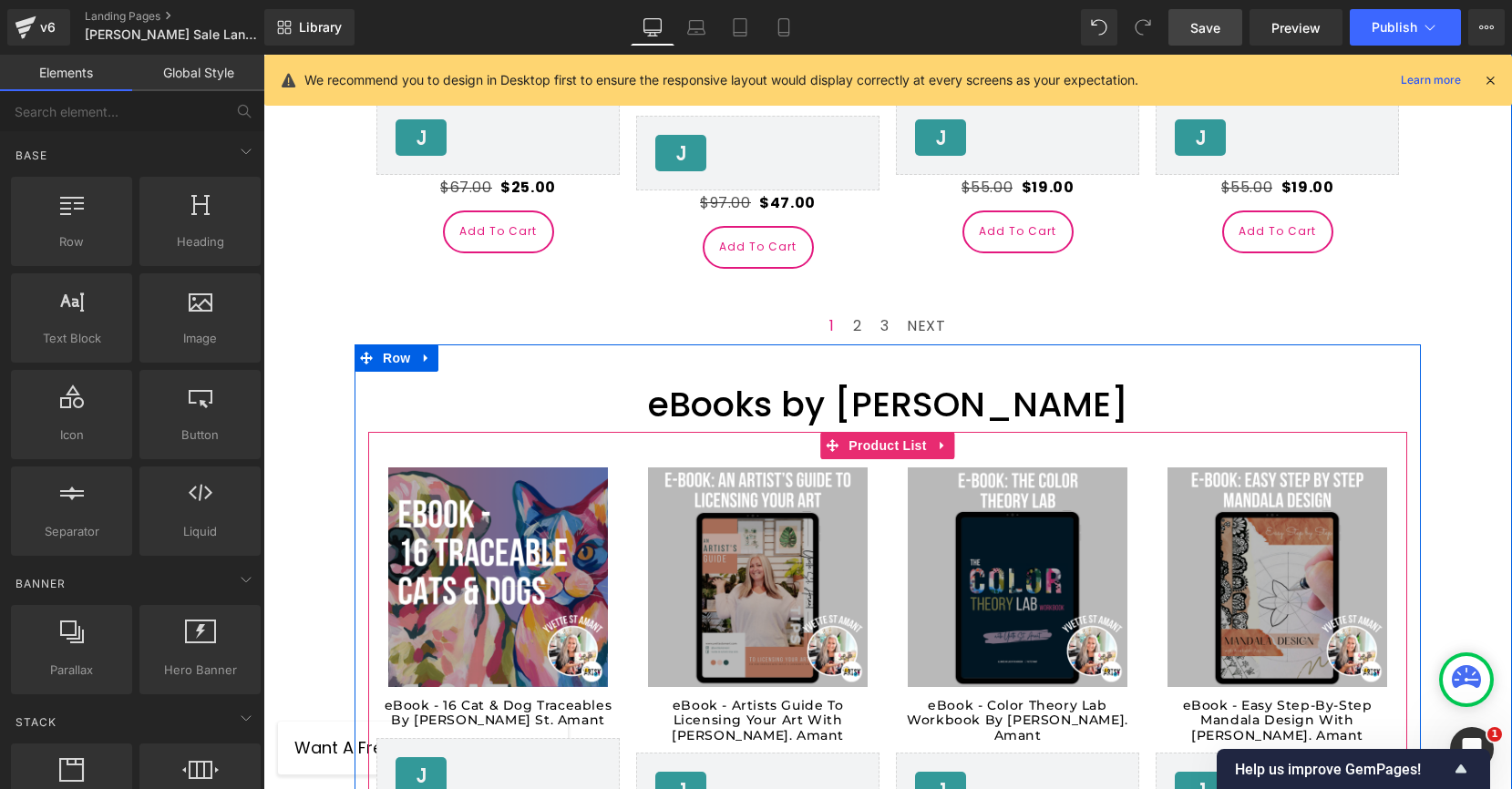
click at [885, 432] on span "Product List" at bounding box center [887, 445] width 86 height 28
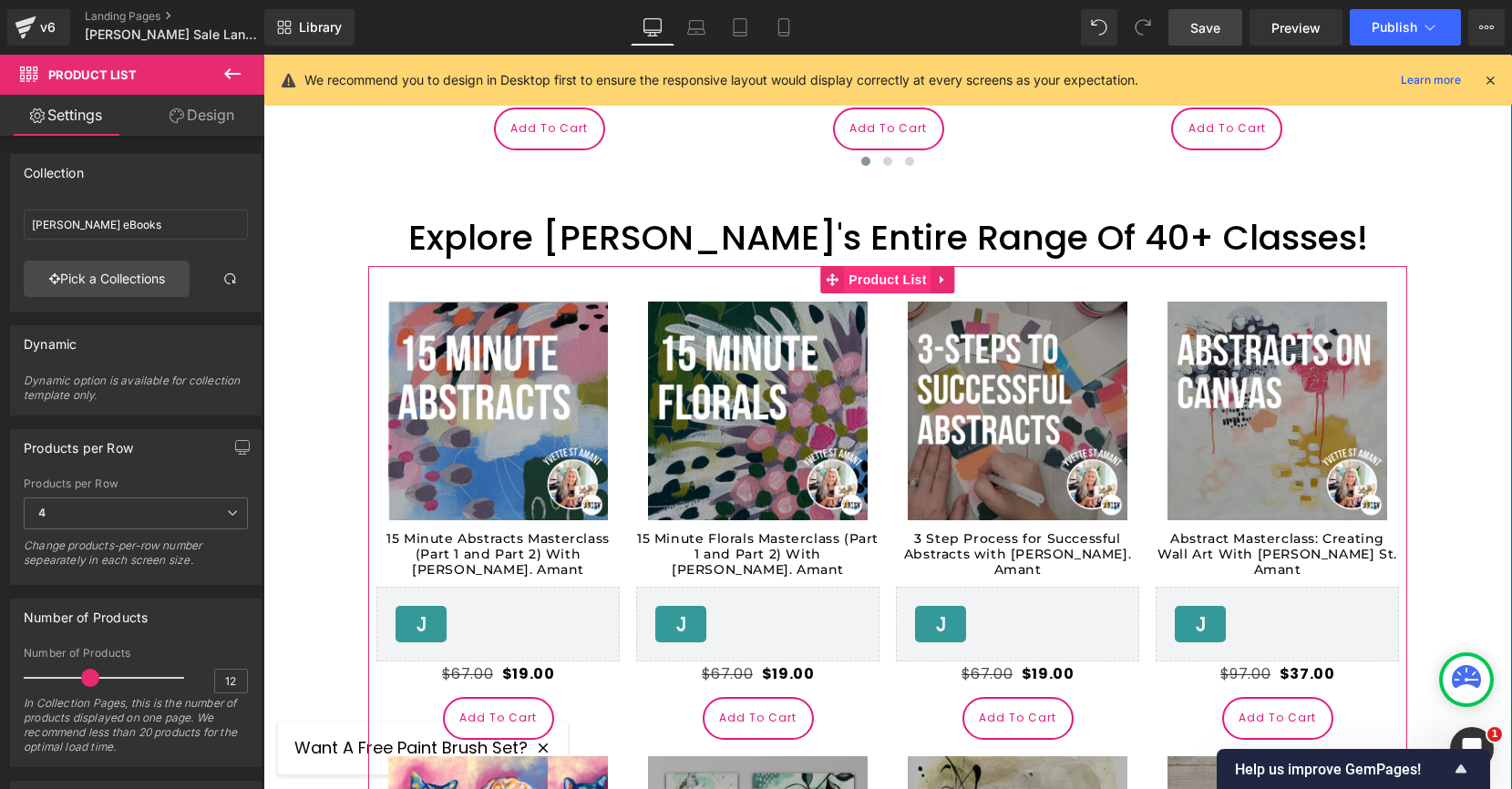
scroll to position [2040, 0]
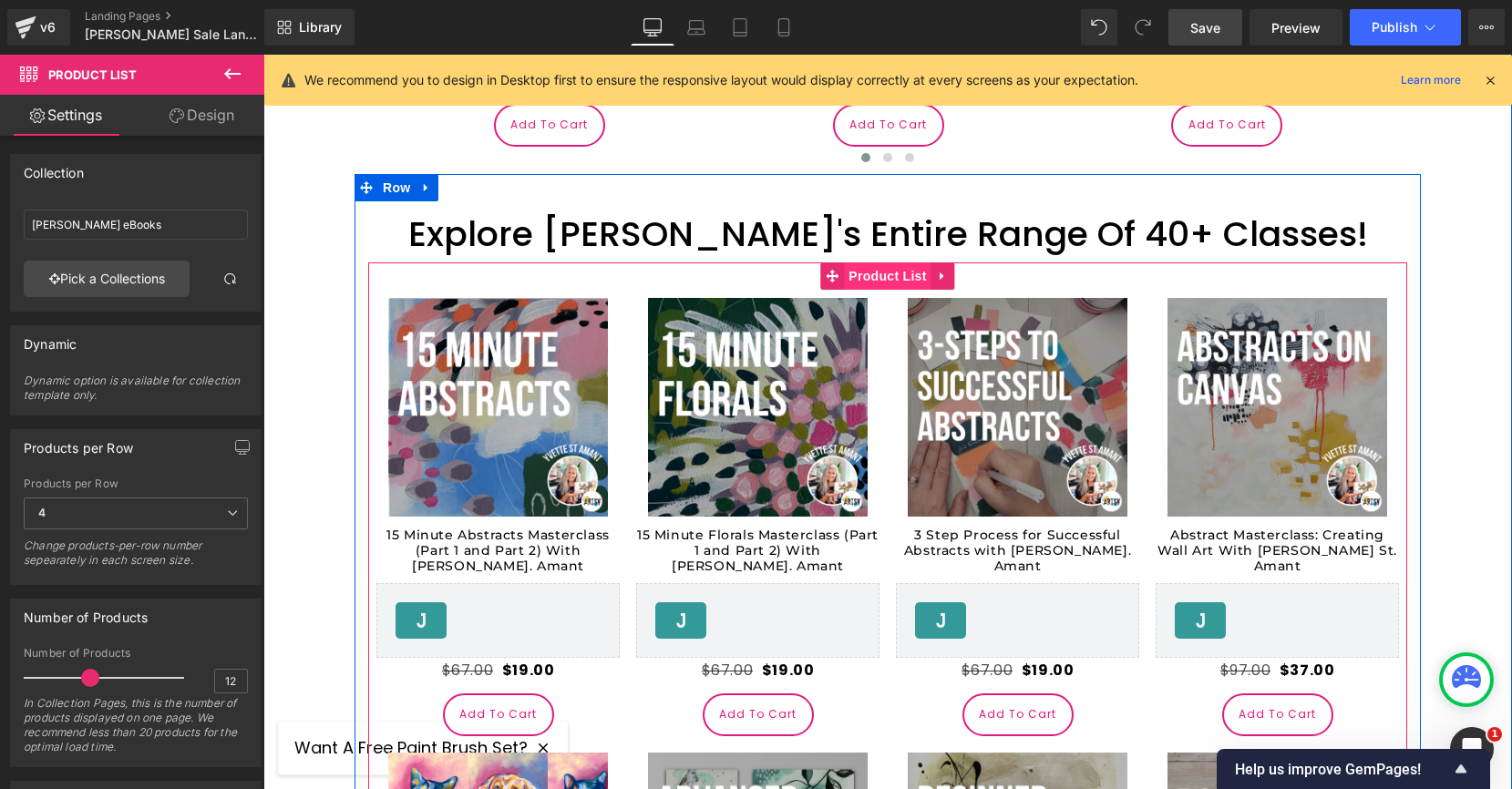
click at [879, 262] on span "Product List" at bounding box center [887, 276] width 86 height 28
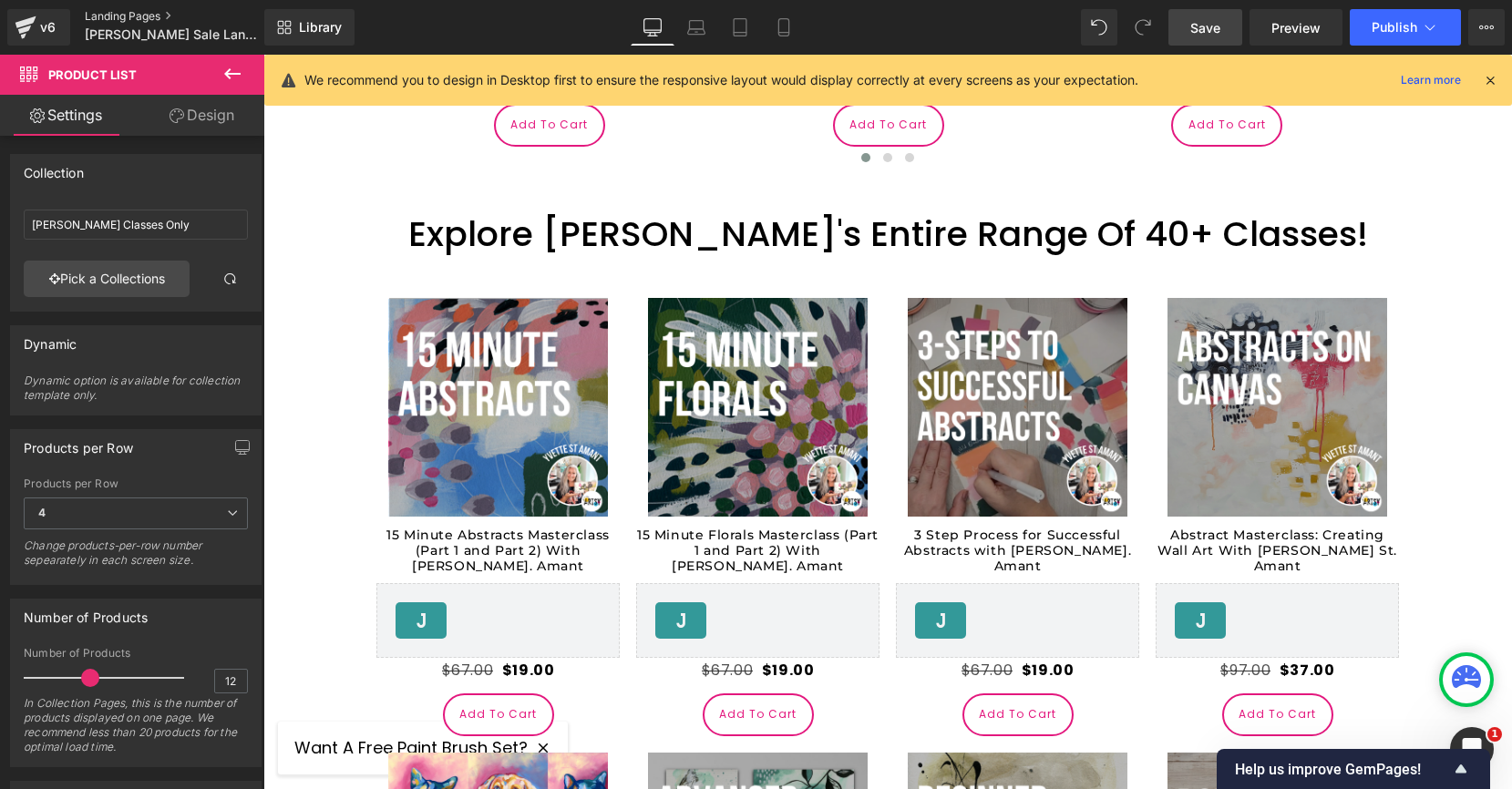
click at [99, 18] on link "Landing Pages" at bounding box center [190, 16] width 210 height 15
click at [1194, 21] on span "Save" at bounding box center [1205, 27] width 30 height 19
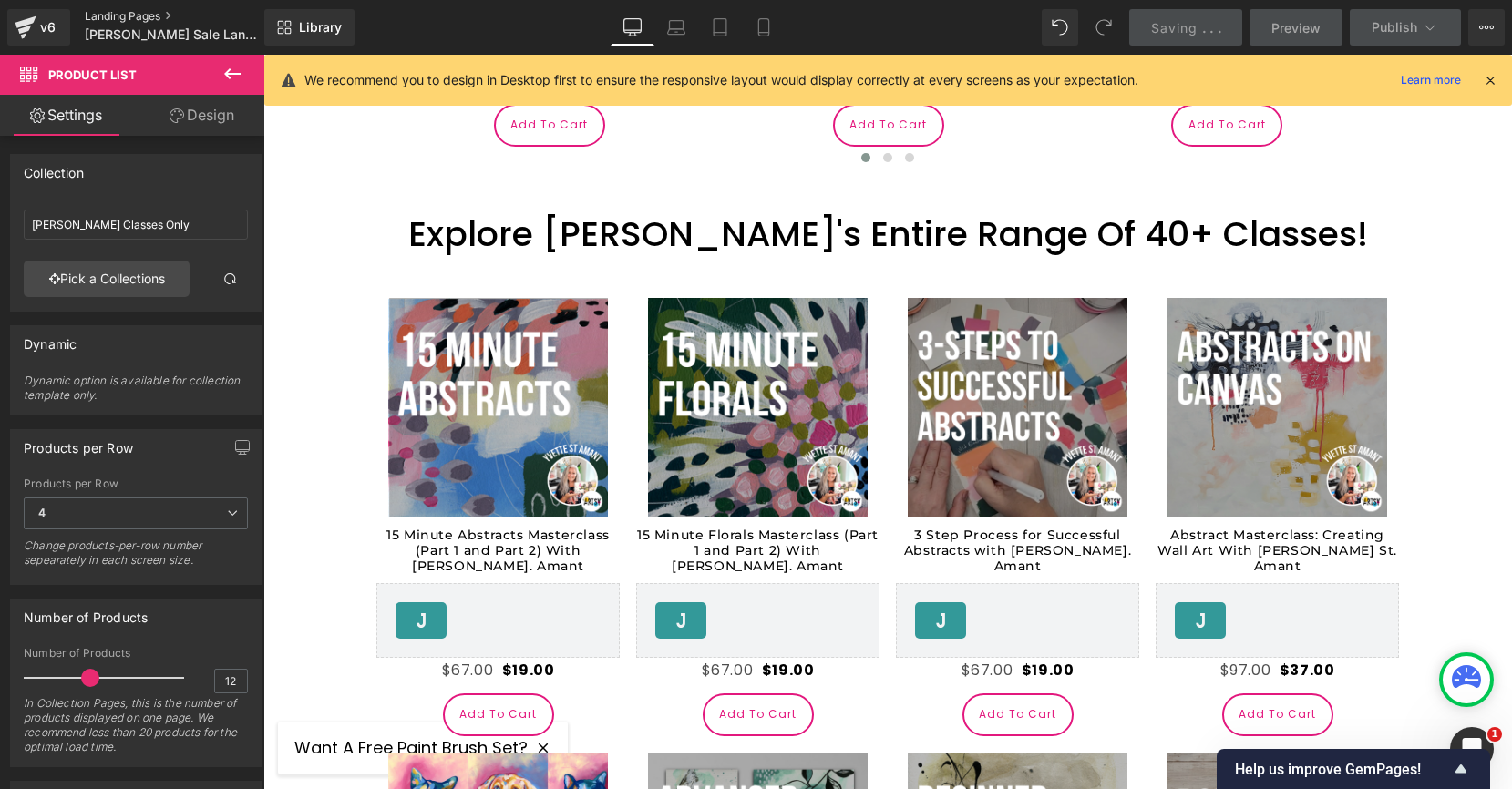
click at [116, 18] on link "Landing Pages" at bounding box center [190, 16] width 210 height 15
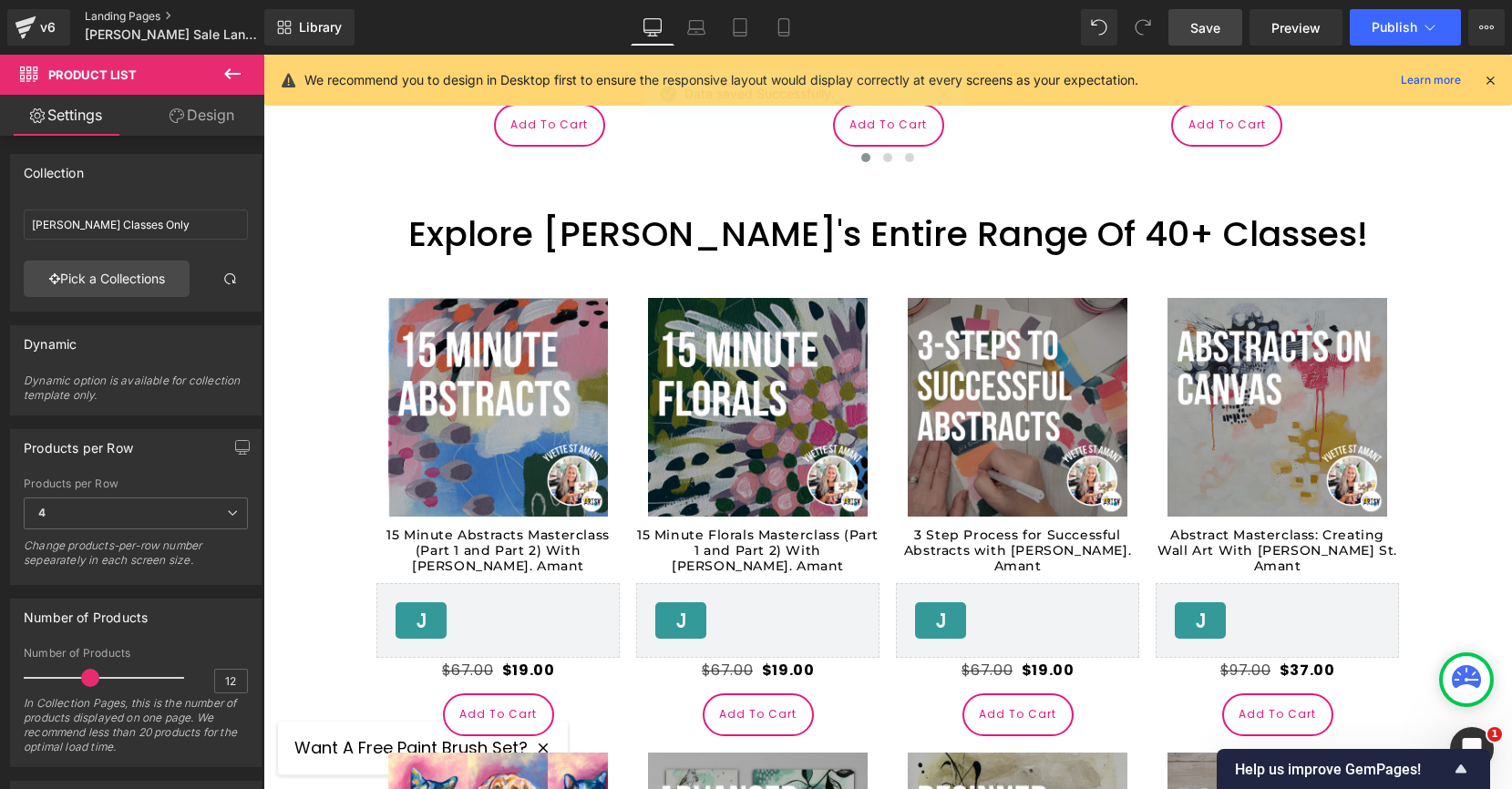
click at [136, 16] on link "Landing Pages" at bounding box center [190, 16] width 210 height 15
